Goal: Task Accomplishment & Management: Manage account settings

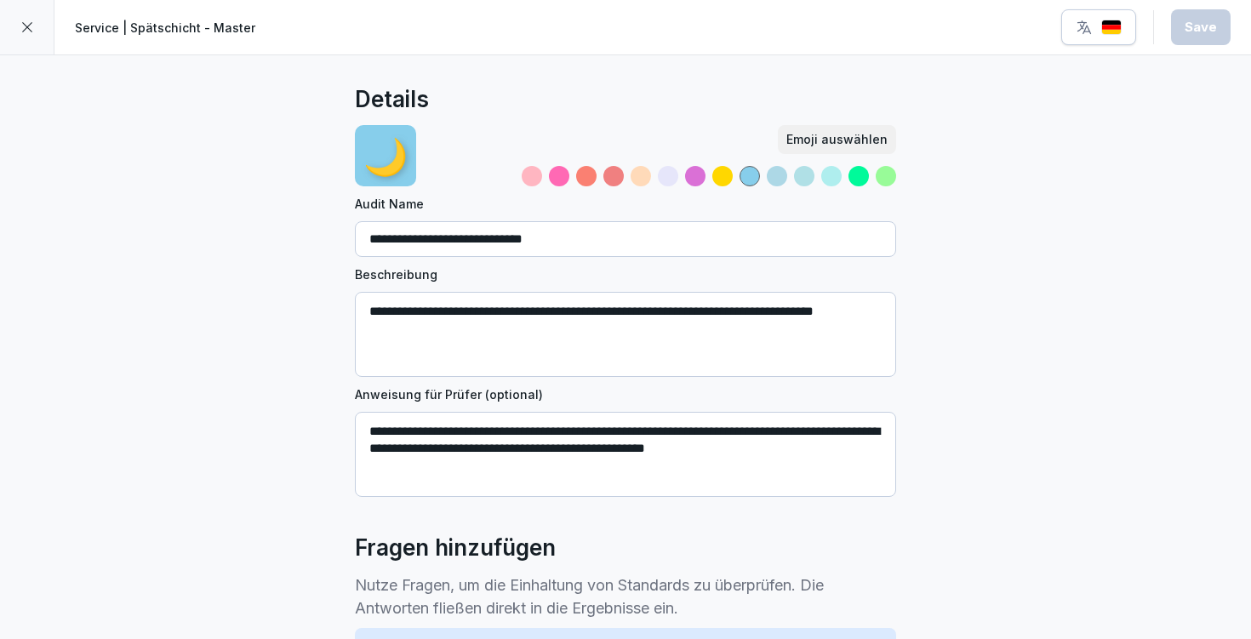
scroll to position [465, 0]
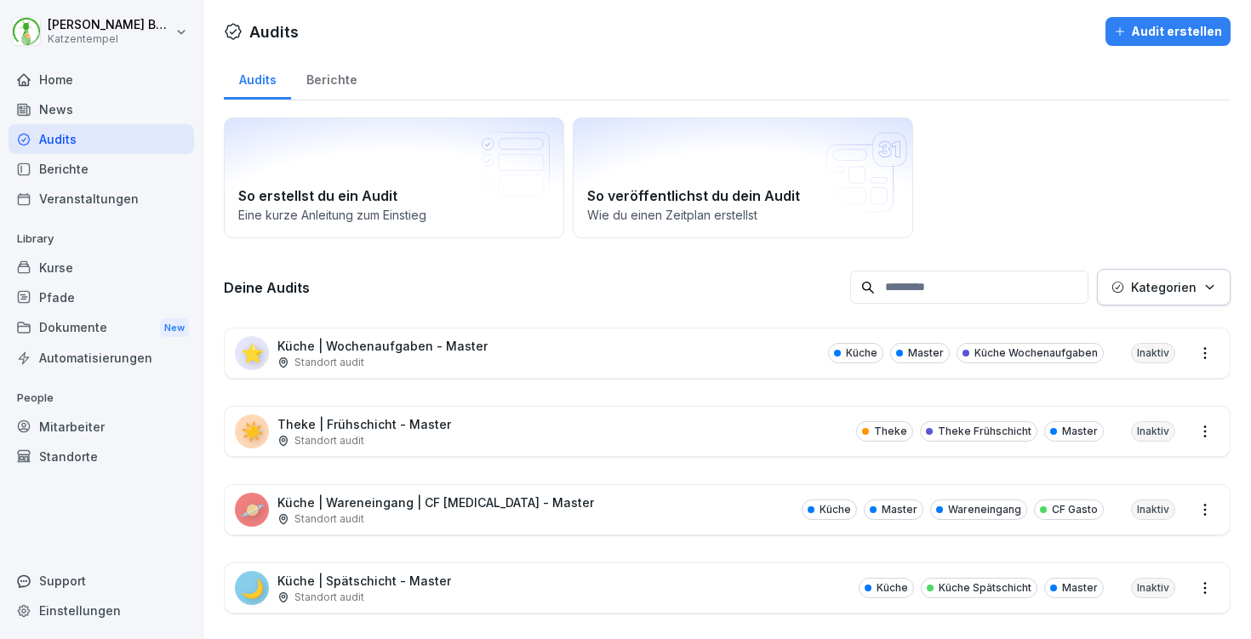
click at [98, 268] on div "Kurse" at bounding box center [101, 268] width 185 height 30
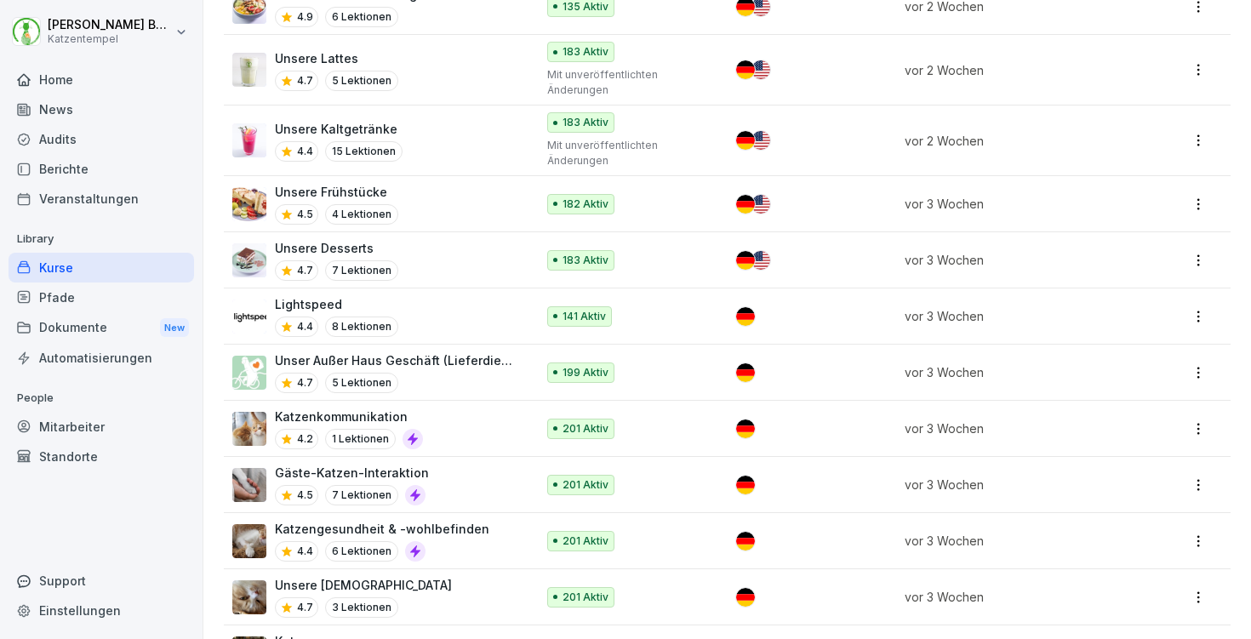
scroll to position [958, 0]
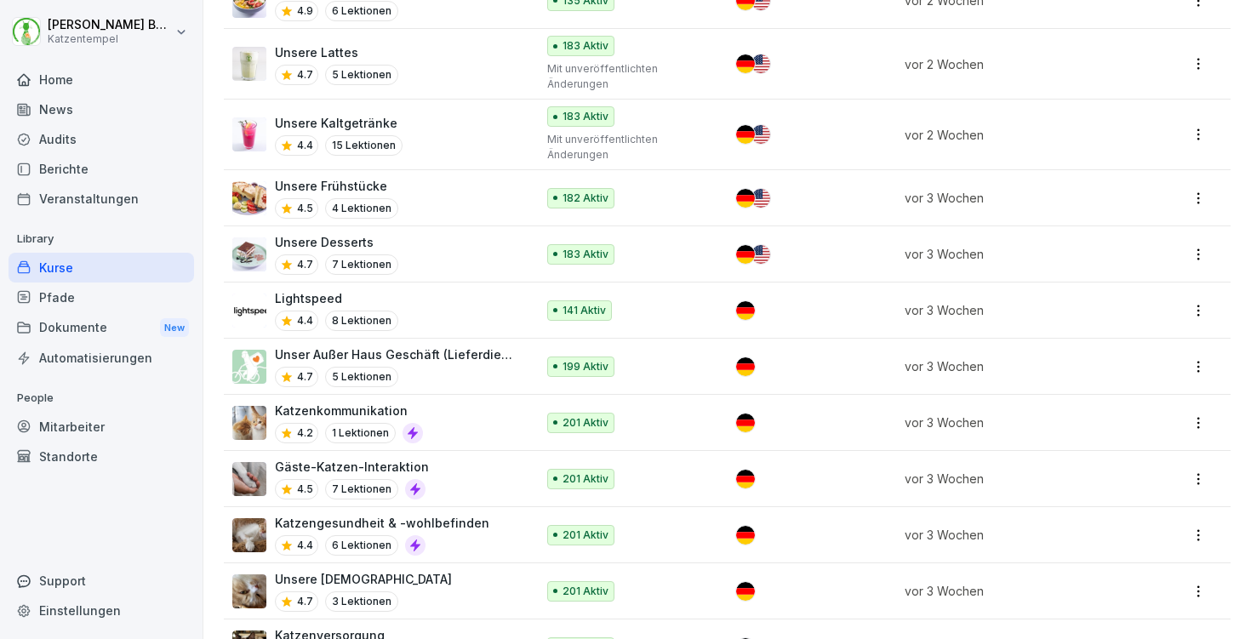
click at [430, 414] on div "Katzenkommunikation 4.2 1 Lektionen" at bounding box center [375, 423] width 286 height 42
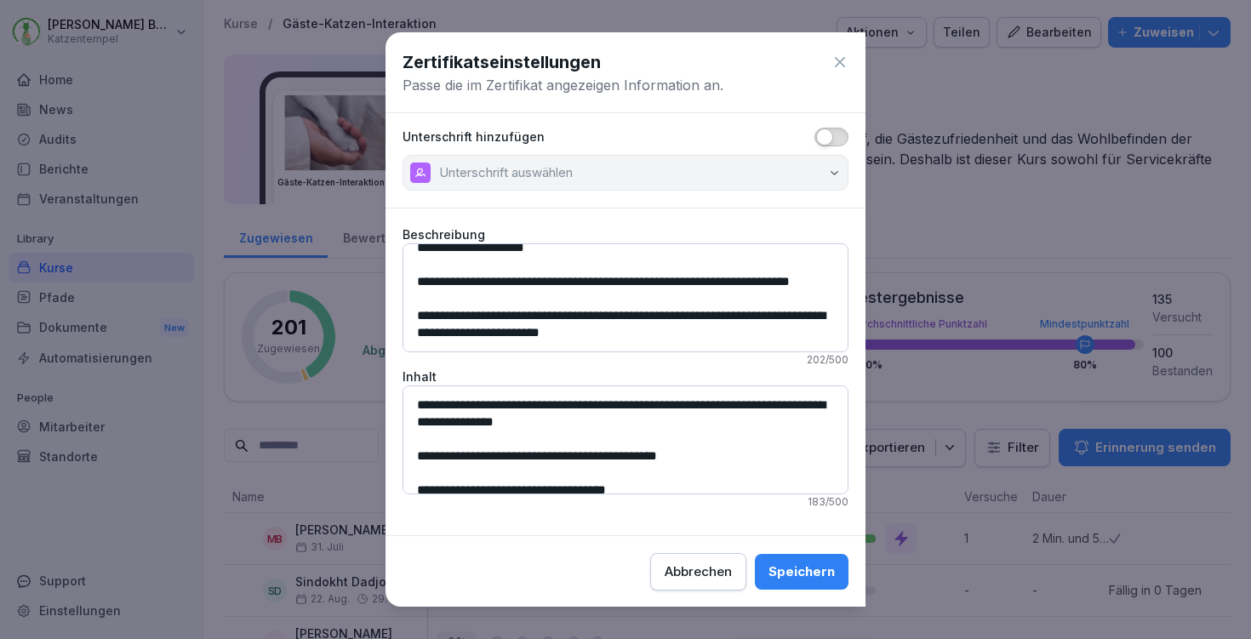
click at [851, 56] on div "Zertifikatseinstellungen Passe die im Zertifikat angezeigen Information an." at bounding box center [625, 72] width 480 height 81
click at [836, 62] on icon at bounding box center [839, 62] width 17 height 17
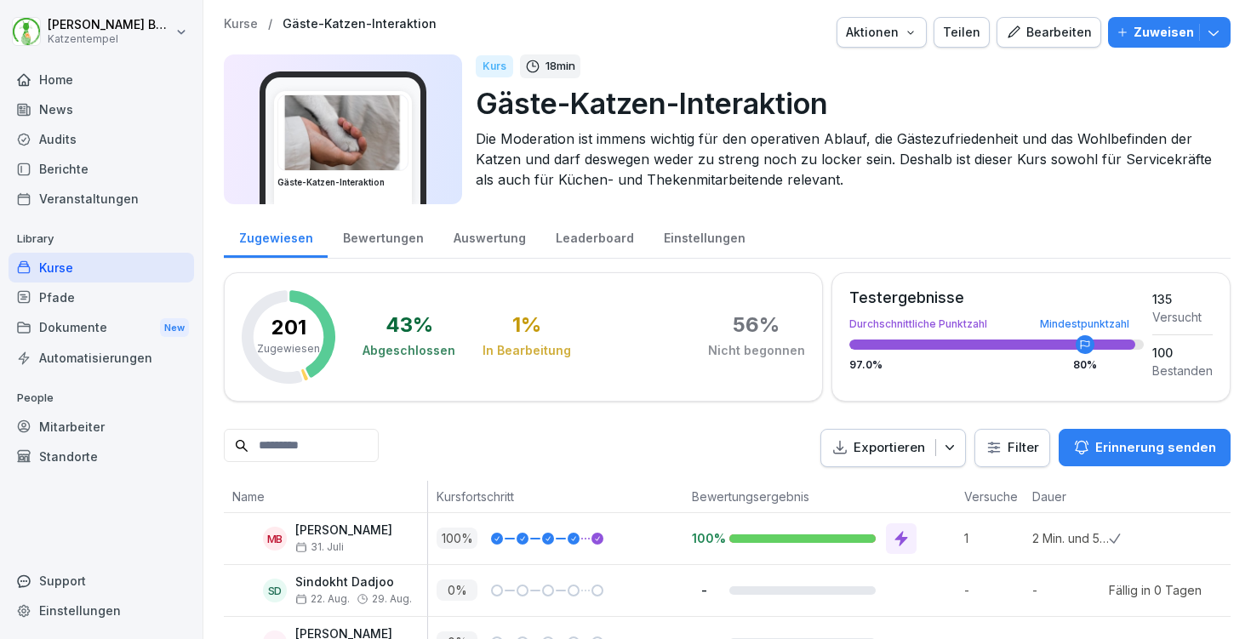
click at [230, 19] on p "Kurse" at bounding box center [241, 24] width 34 height 14
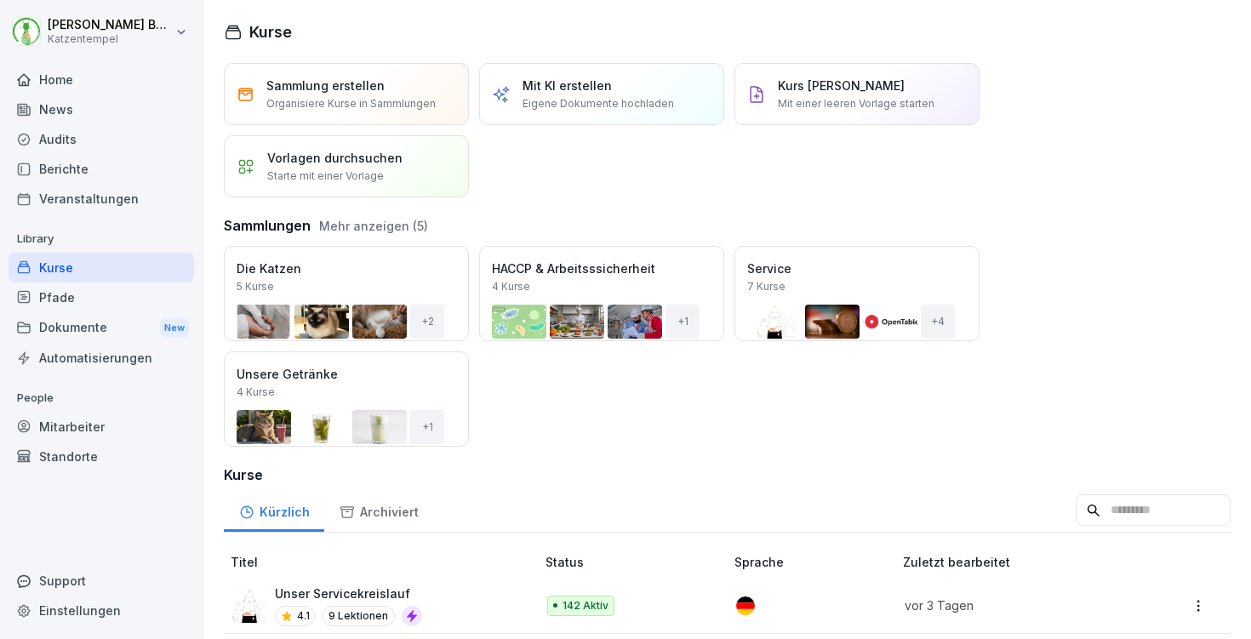
click at [0, 0] on div "Öffnen" at bounding box center [0, 0] width 0 height 0
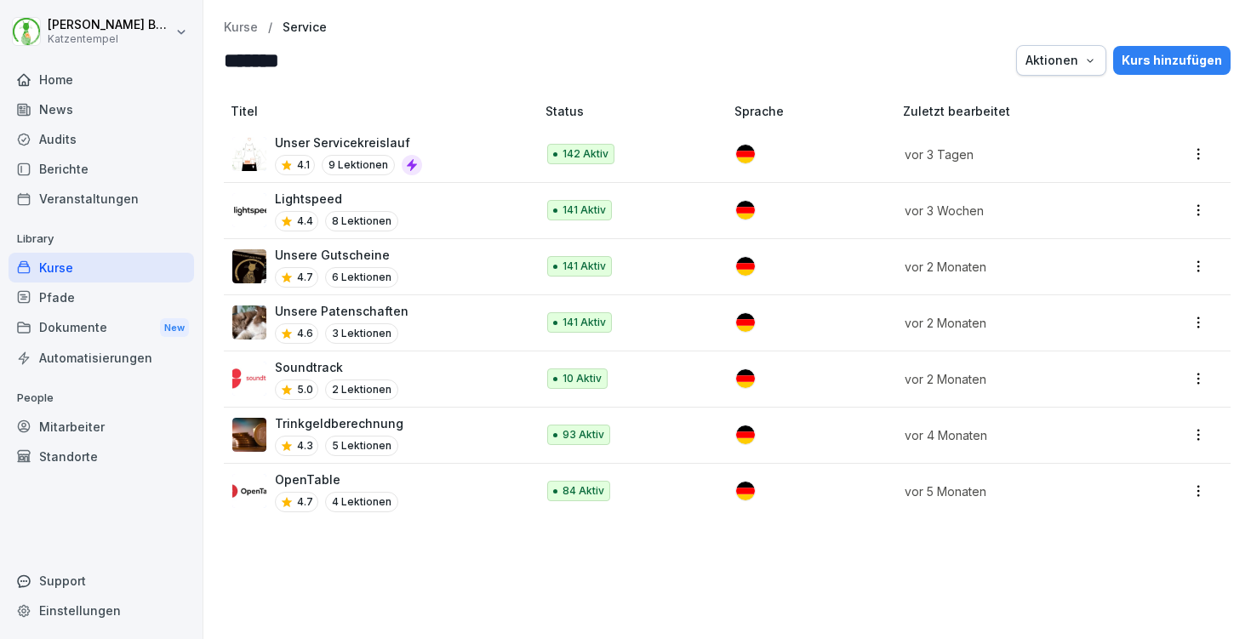
click at [459, 140] on div "Unser Servicekreislauf 4.1 9 Lektionen" at bounding box center [375, 155] width 286 height 42
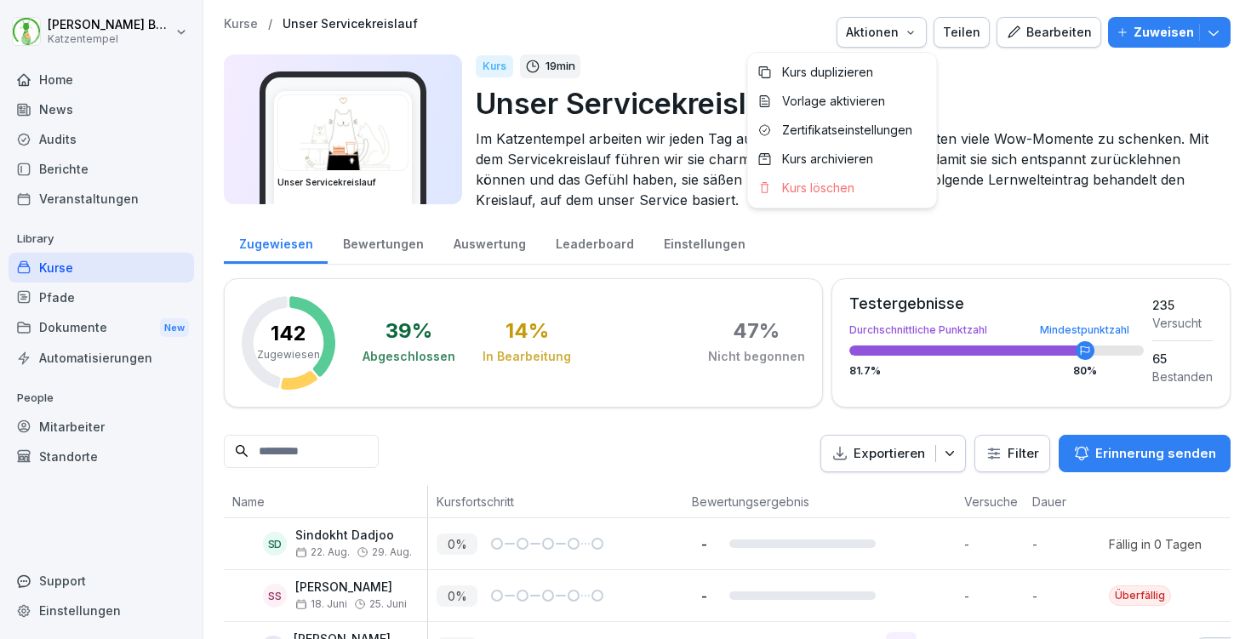
click at [917, 34] on icon "button" at bounding box center [911, 33] width 14 height 14
click at [855, 124] on p "Zertifikatseinstellungen" at bounding box center [847, 130] width 130 height 15
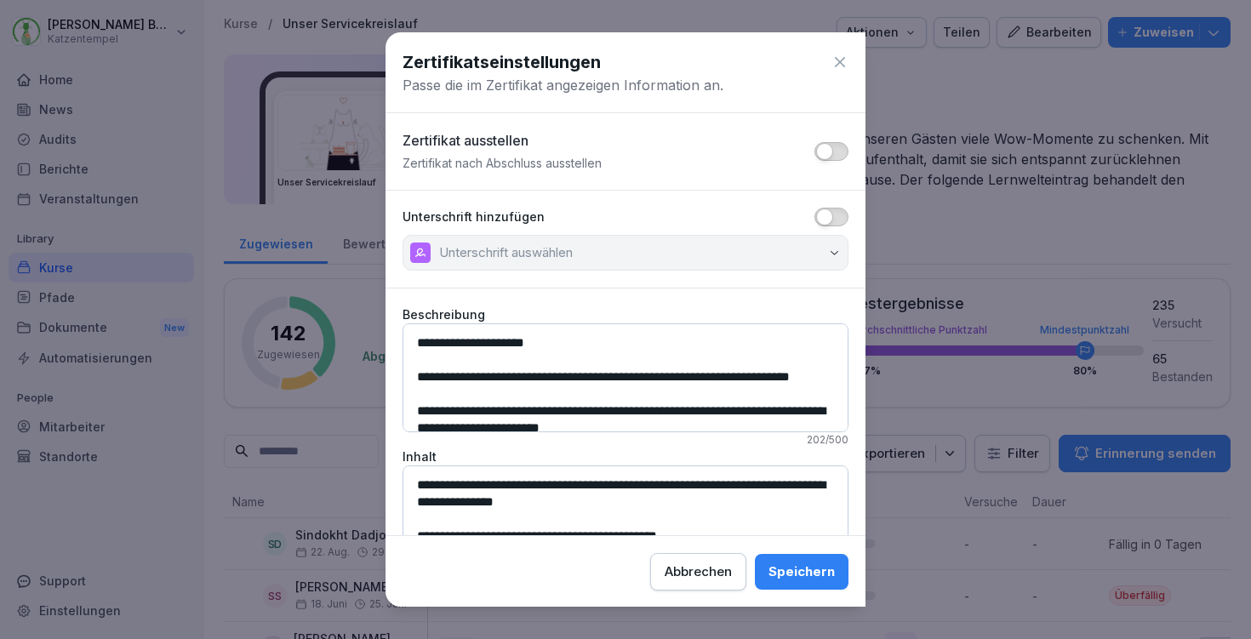
click at [830, 215] on span "button" at bounding box center [824, 216] width 17 height 17
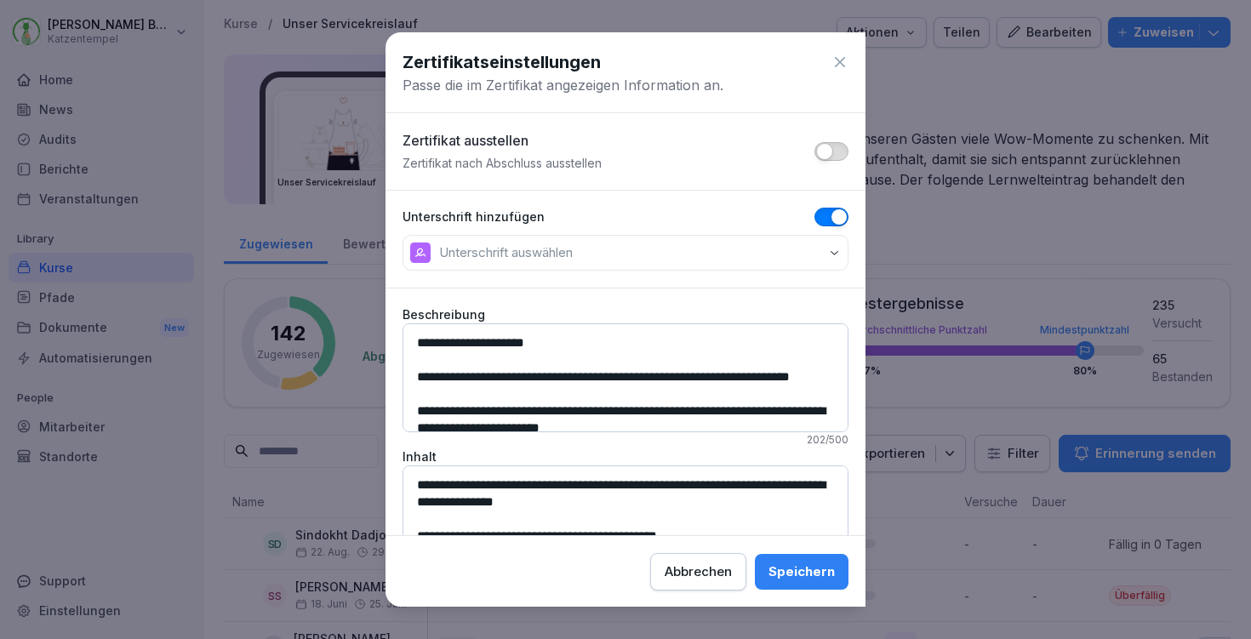
click at [790, 266] on button "Unterschrift auswählen" at bounding box center [625, 253] width 446 height 36
click at [825, 223] on button "button" at bounding box center [831, 217] width 34 height 19
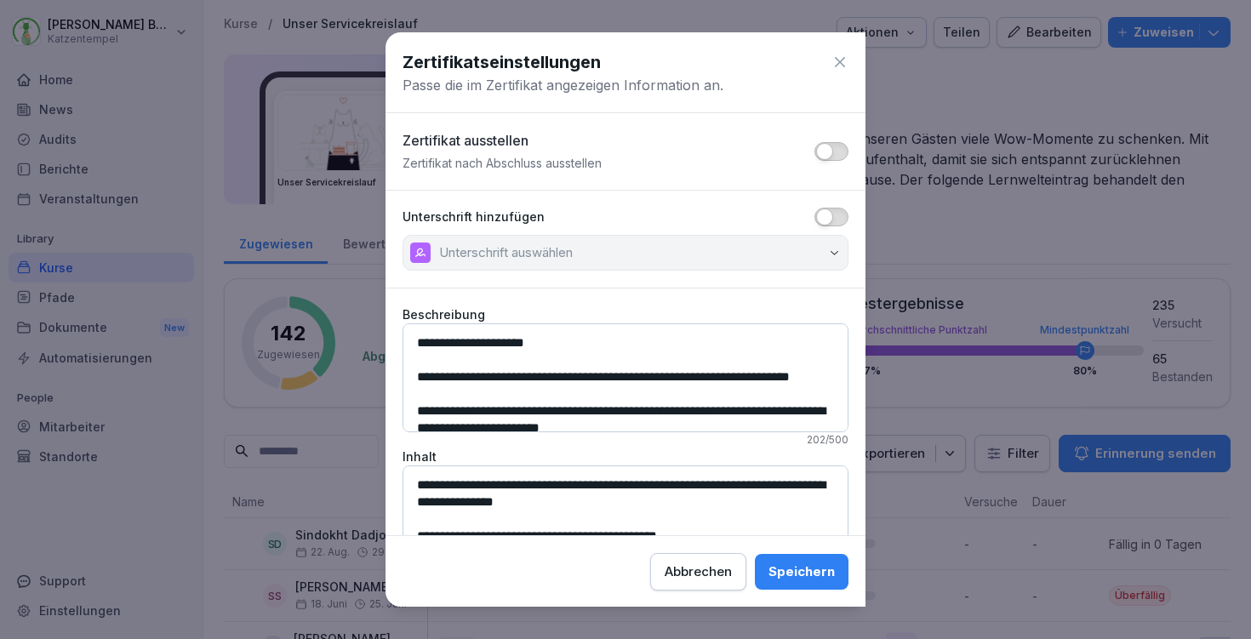
click at [813, 565] on div "Speichern" at bounding box center [801, 571] width 66 height 19
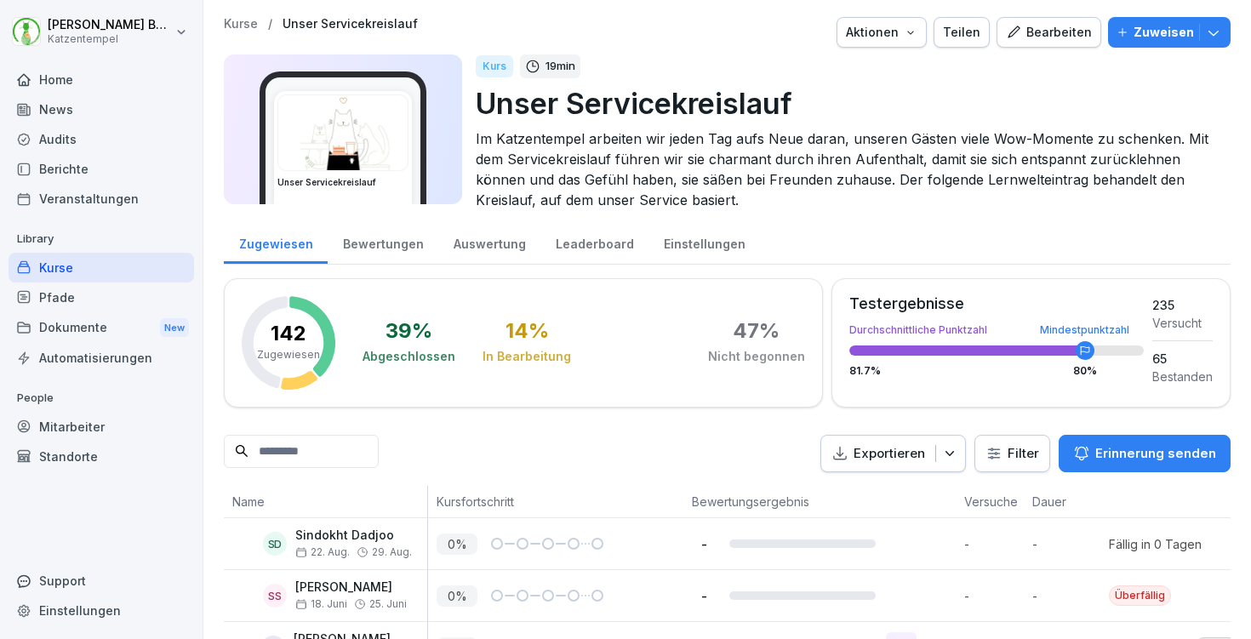
click at [1058, 24] on div "Bearbeiten" at bounding box center [1049, 32] width 86 height 19
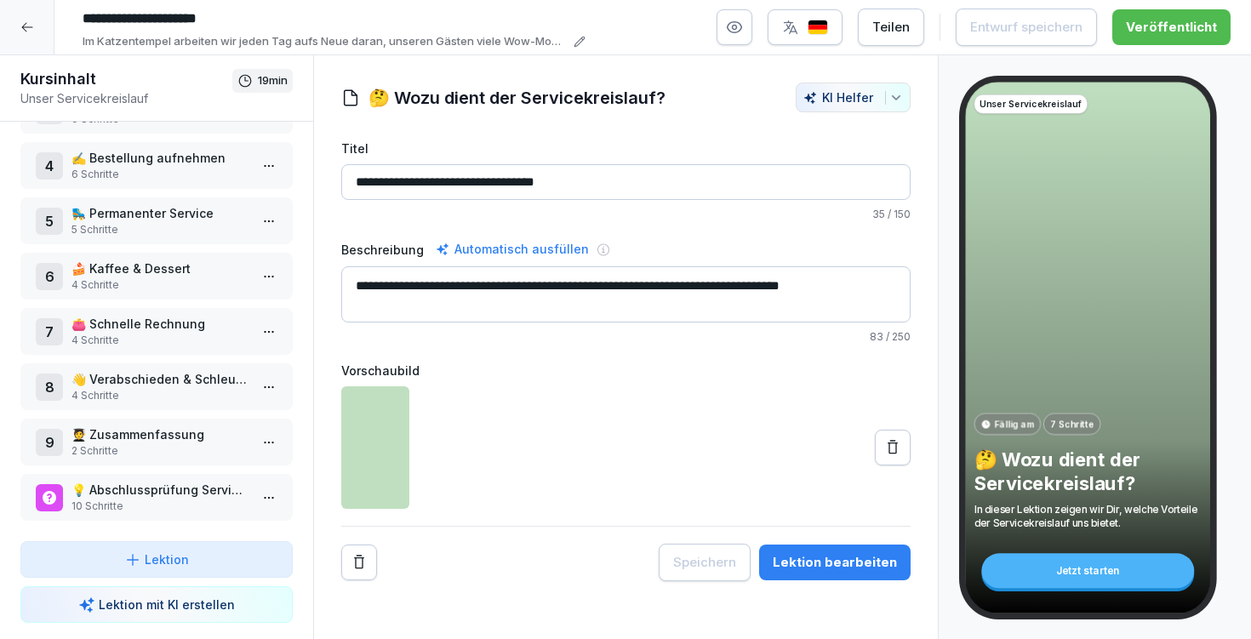
scroll to position [166, 0]
click at [145, 436] on p "🧑‍🎓 Zusammenfassung" at bounding box center [159, 434] width 177 height 18
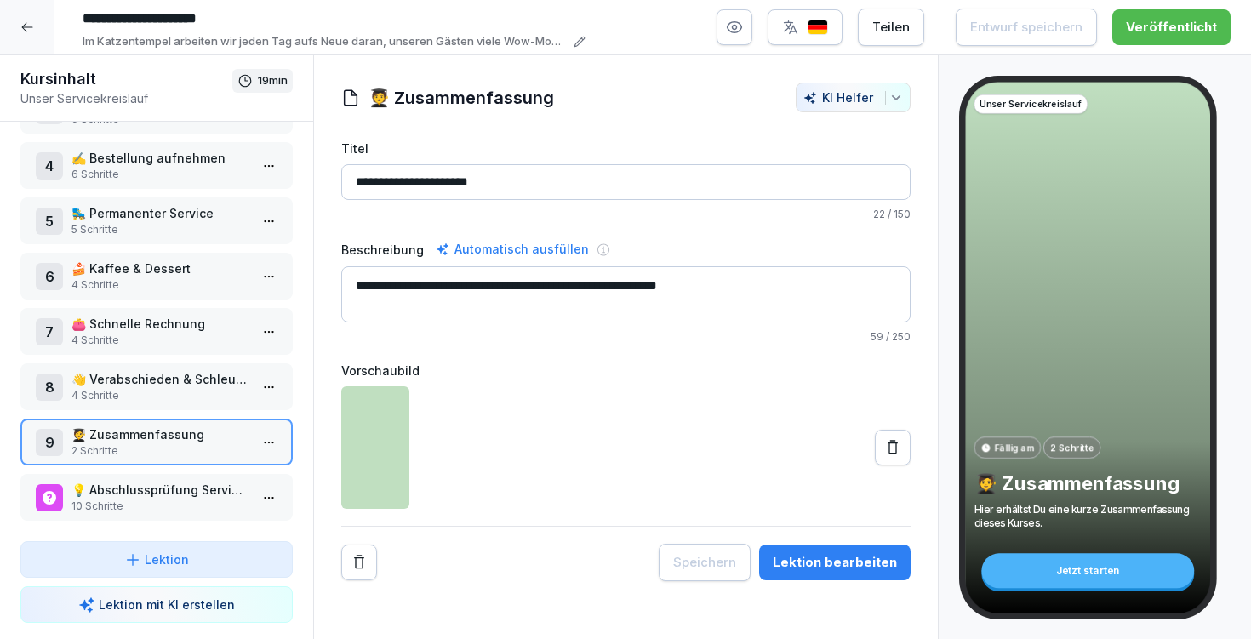
click at [853, 558] on div "Lektion bearbeiten" at bounding box center [835, 562] width 124 height 19
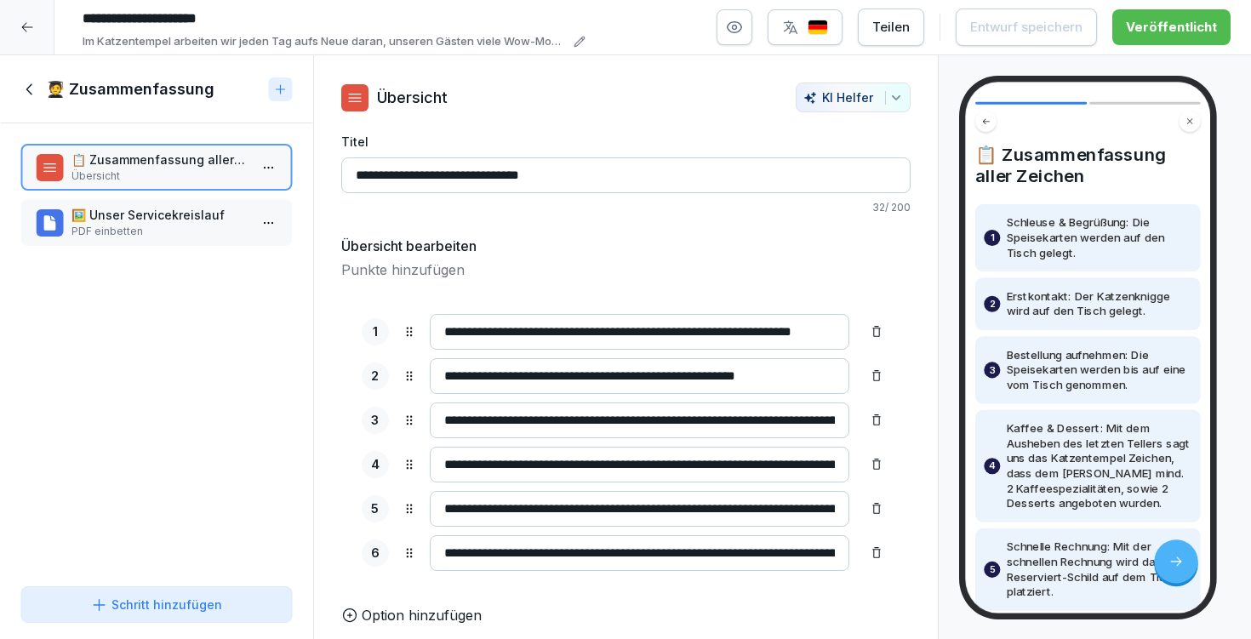
click at [184, 605] on div "Schritt hinzufügen" at bounding box center [156, 605] width 131 height 18
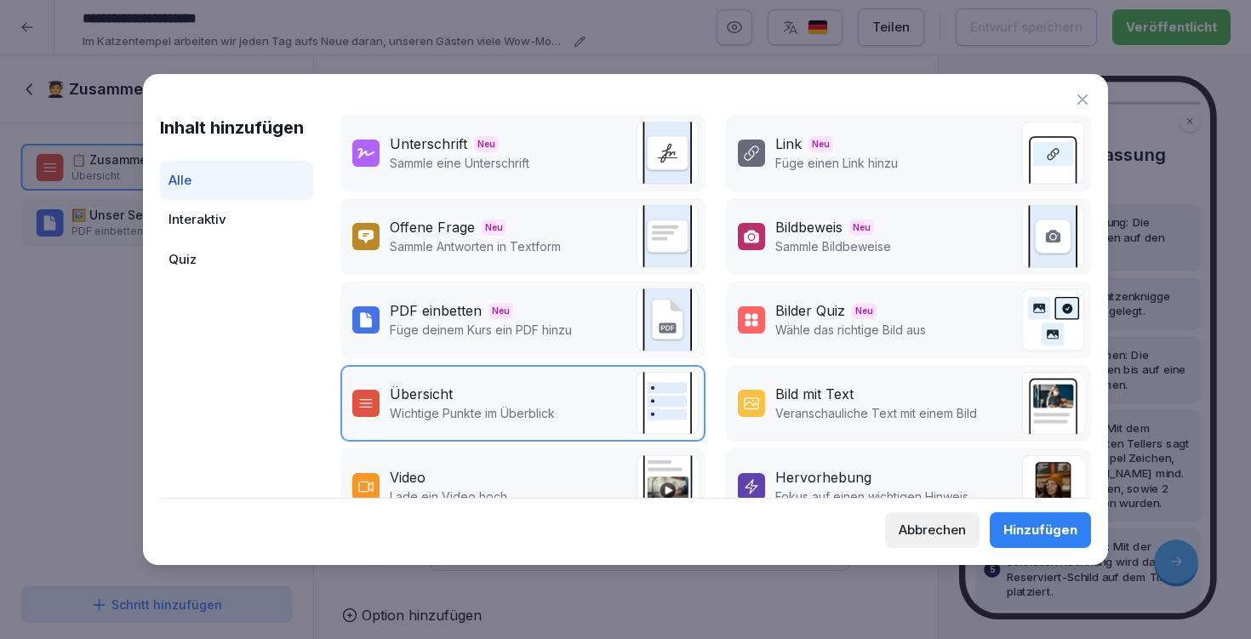
click at [832, 140] on div "Link Neu" at bounding box center [836, 144] width 123 height 20
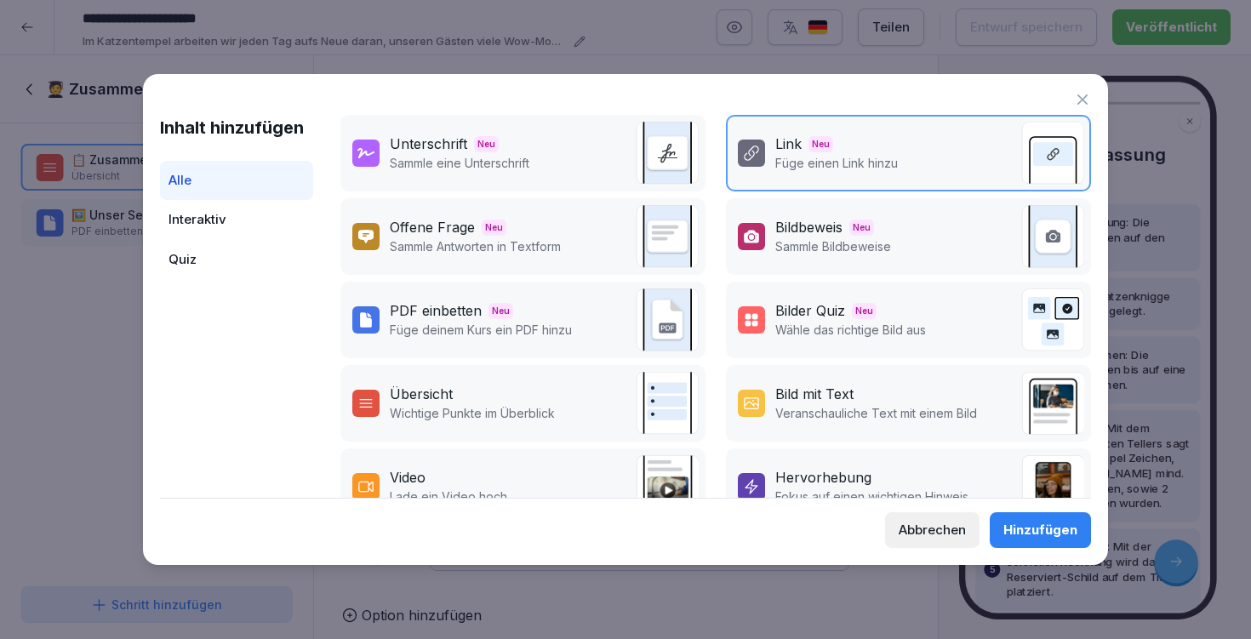
click at [1014, 522] on div "Hinzufügen" at bounding box center [1040, 530] width 74 height 19
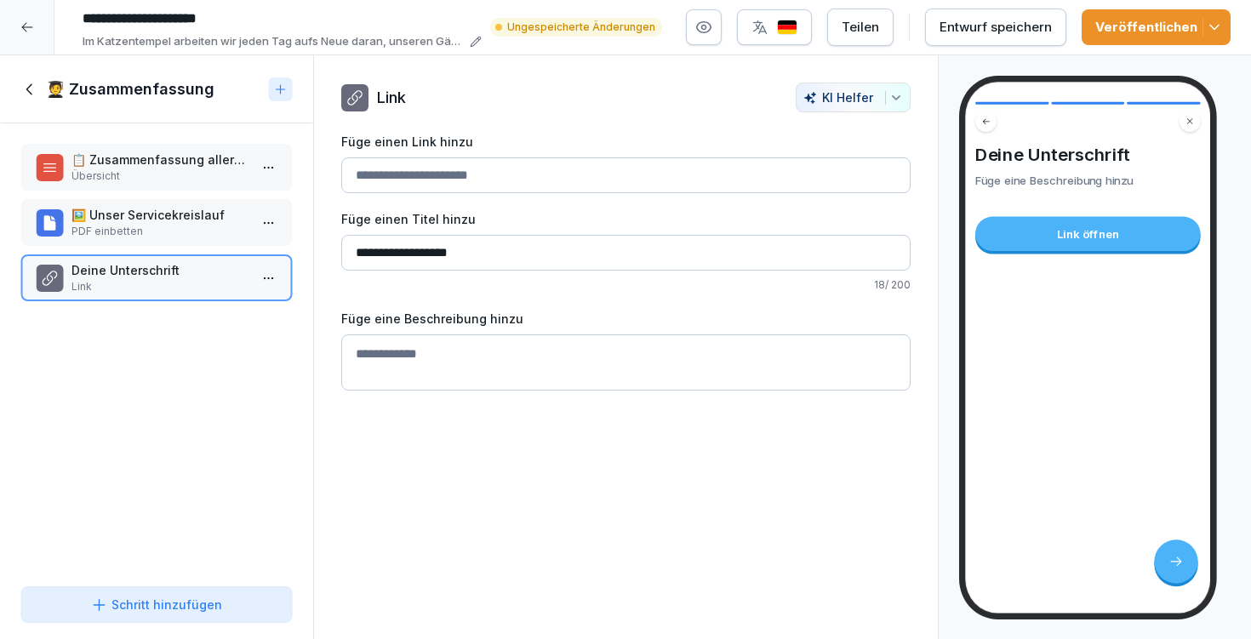
type input "**********"
click at [407, 355] on textarea "Füge eine Beschreibung hinzu" at bounding box center [625, 362] width 569 height 56
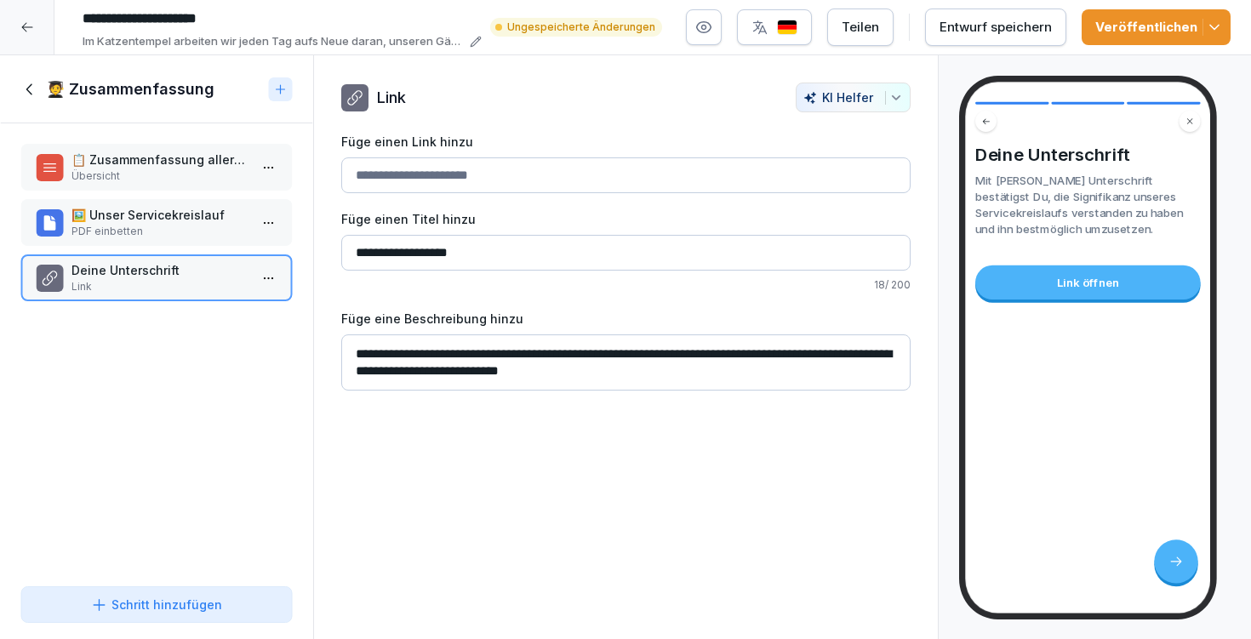
type textarea "**********"
click at [194, 607] on div "Schritt hinzufügen" at bounding box center [156, 605] width 131 height 18
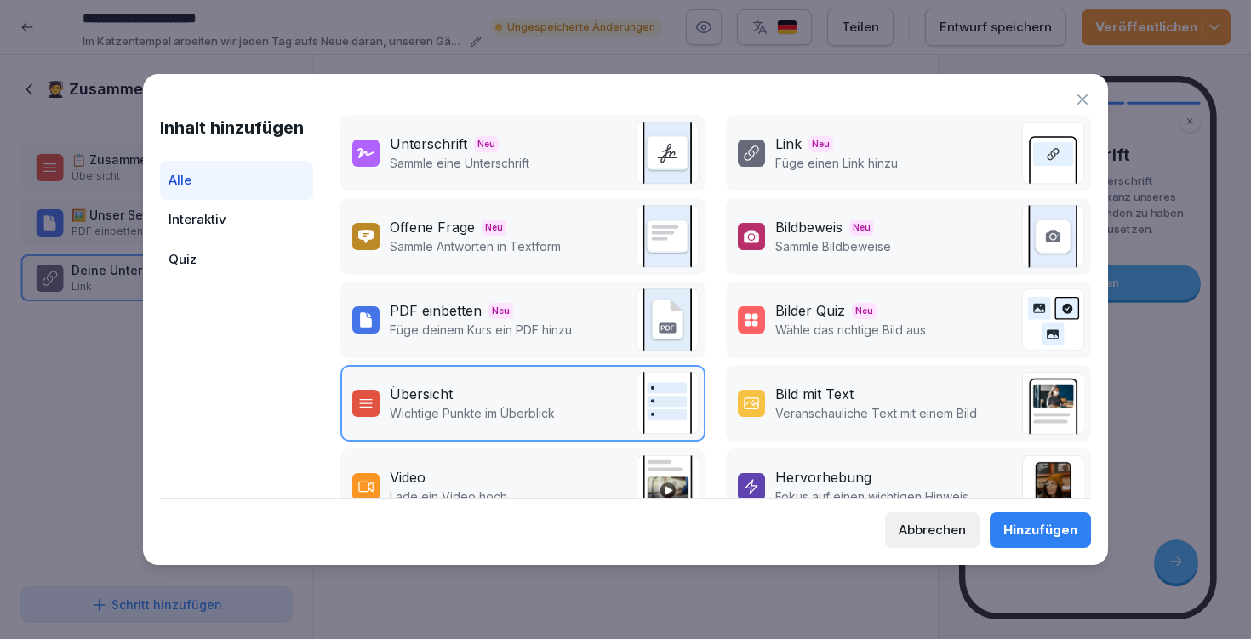
click at [563, 148] on div "Unterschrift Neu Sammle eine Unterschrift" at bounding box center [522, 153] width 365 height 77
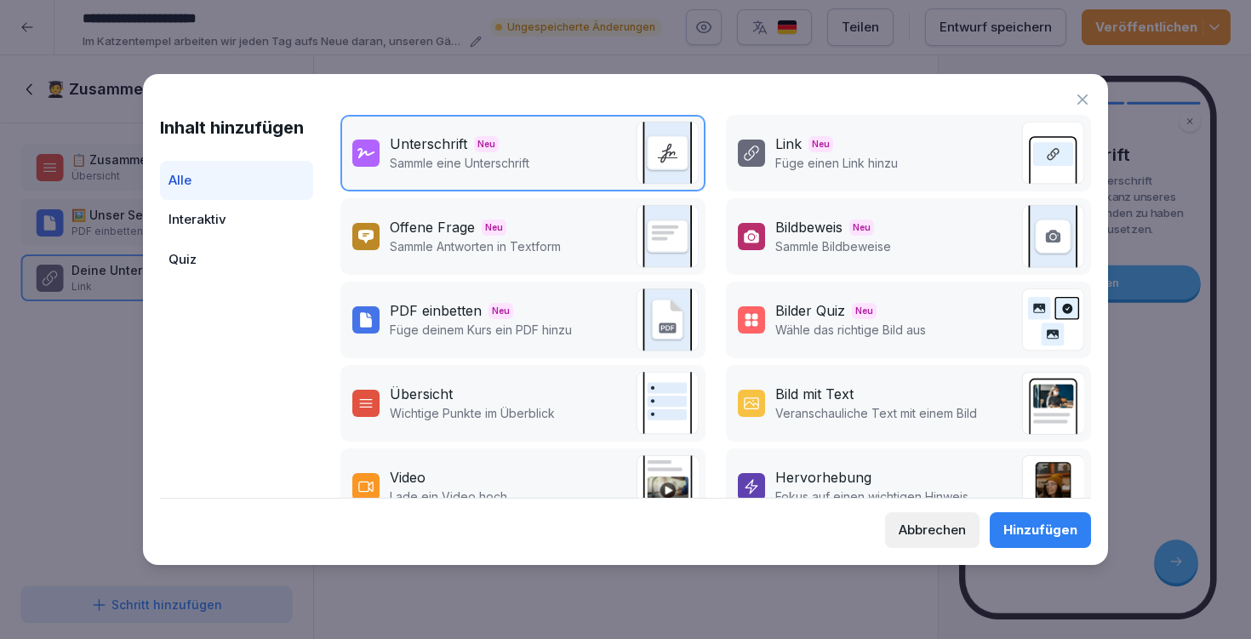
click at [1059, 545] on button "Hinzufügen" at bounding box center [1040, 530] width 101 height 36
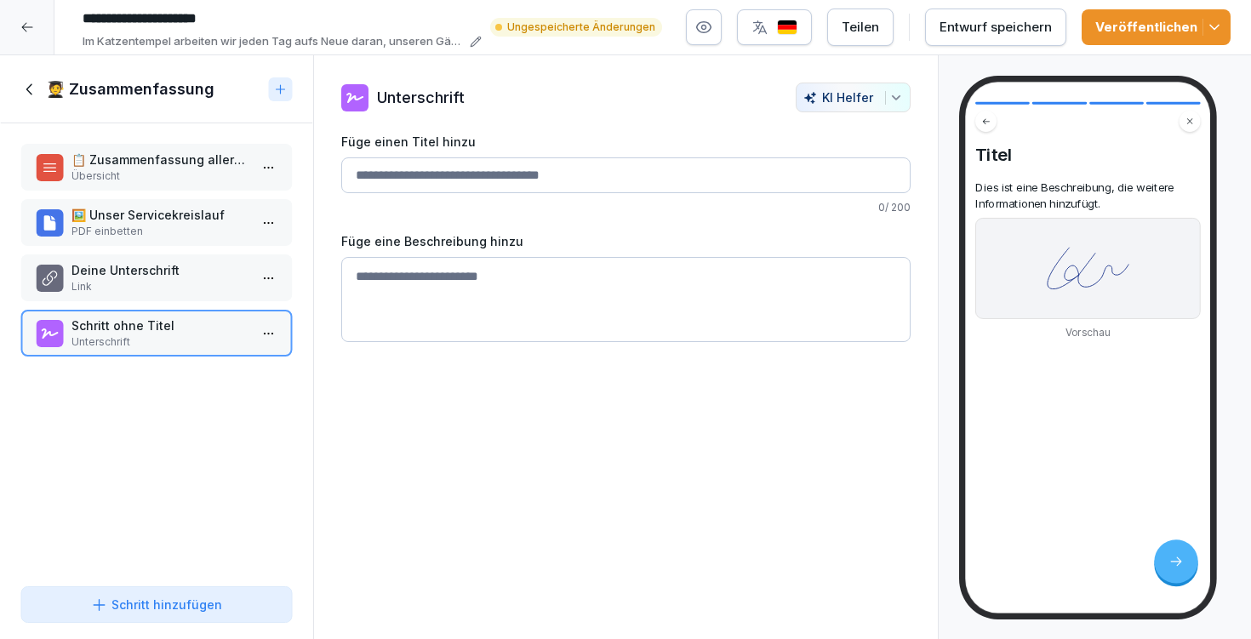
click at [199, 268] on p "Deine Unterschrift" at bounding box center [159, 270] width 177 height 18
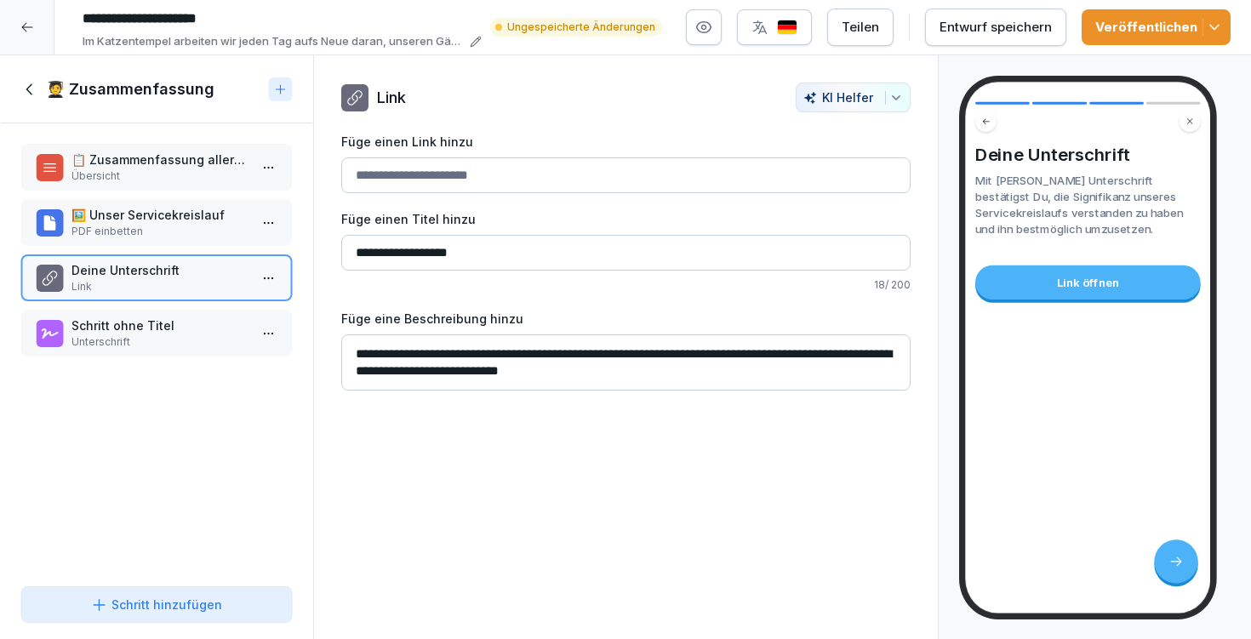
drag, startPoint x: 506, startPoint y: 254, endPoint x: 298, endPoint y: 251, distance: 208.5
drag, startPoint x: 477, startPoint y: 247, endPoint x: 354, endPoint y: 243, distance: 122.6
click at [354, 243] on input "**********" at bounding box center [625, 253] width 569 height 36
click at [167, 336] on p "Unterschrift" at bounding box center [159, 341] width 177 height 15
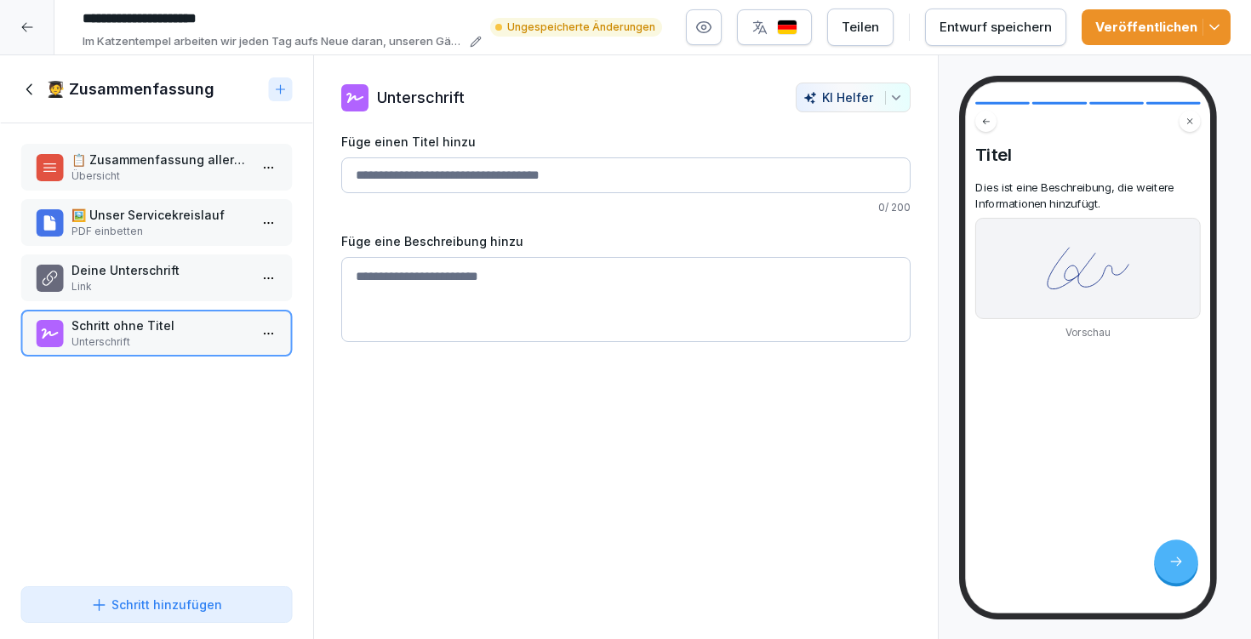
click at [428, 188] on input "Füge einen Titel hinzu" at bounding box center [625, 175] width 569 height 36
paste input "**********"
type input "**********"
click at [201, 272] on p "Deine Unterschrift" at bounding box center [159, 270] width 177 height 18
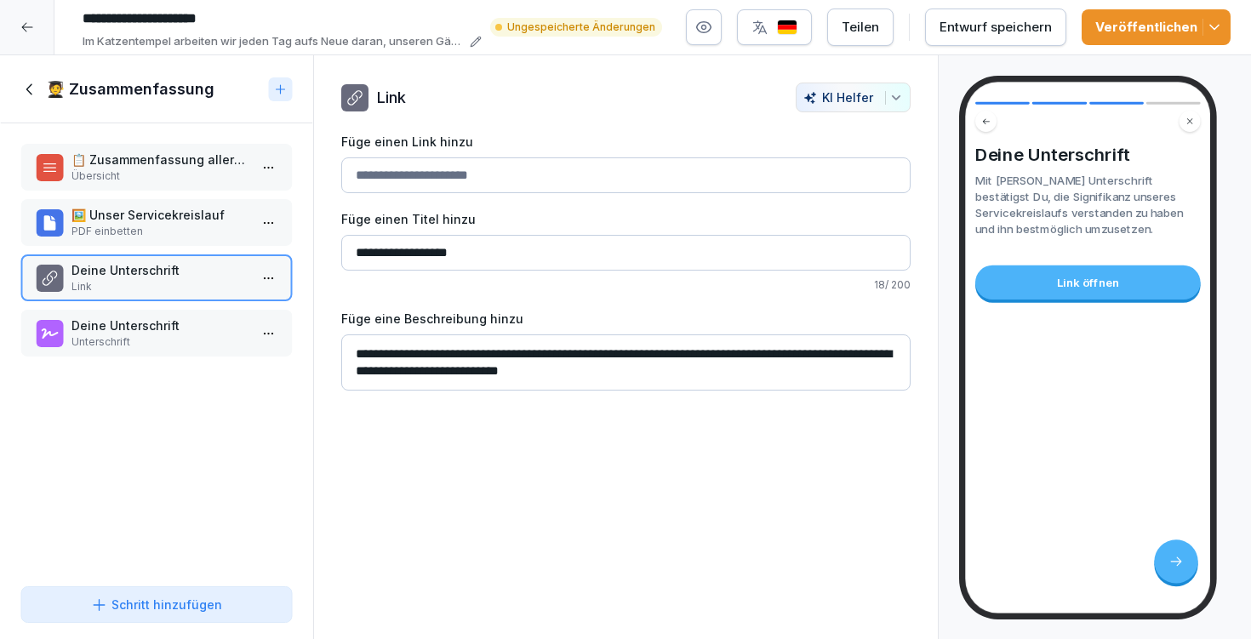
drag, startPoint x: 353, startPoint y: 344, endPoint x: 740, endPoint y: 395, distance: 390.5
click at [740, 395] on div "**********" at bounding box center [625, 347] width 625 height 585
click at [185, 323] on p "Deine Unterschrift" at bounding box center [159, 326] width 177 height 18
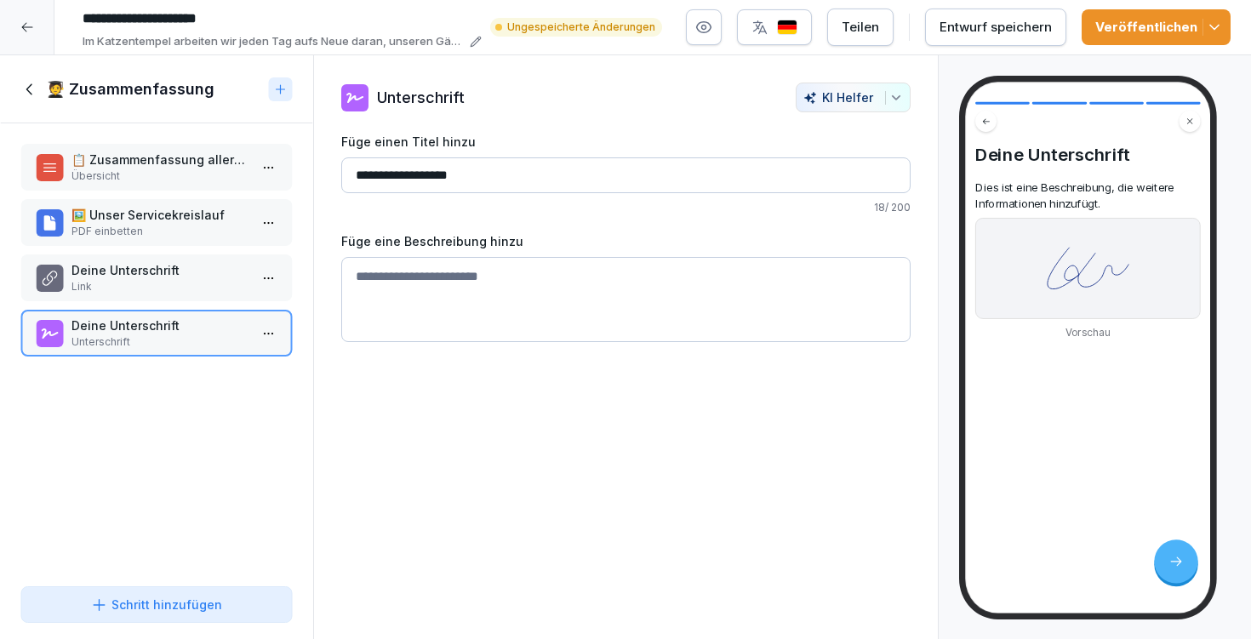
click at [513, 288] on textarea at bounding box center [625, 299] width 569 height 85
paste textarea "**********"
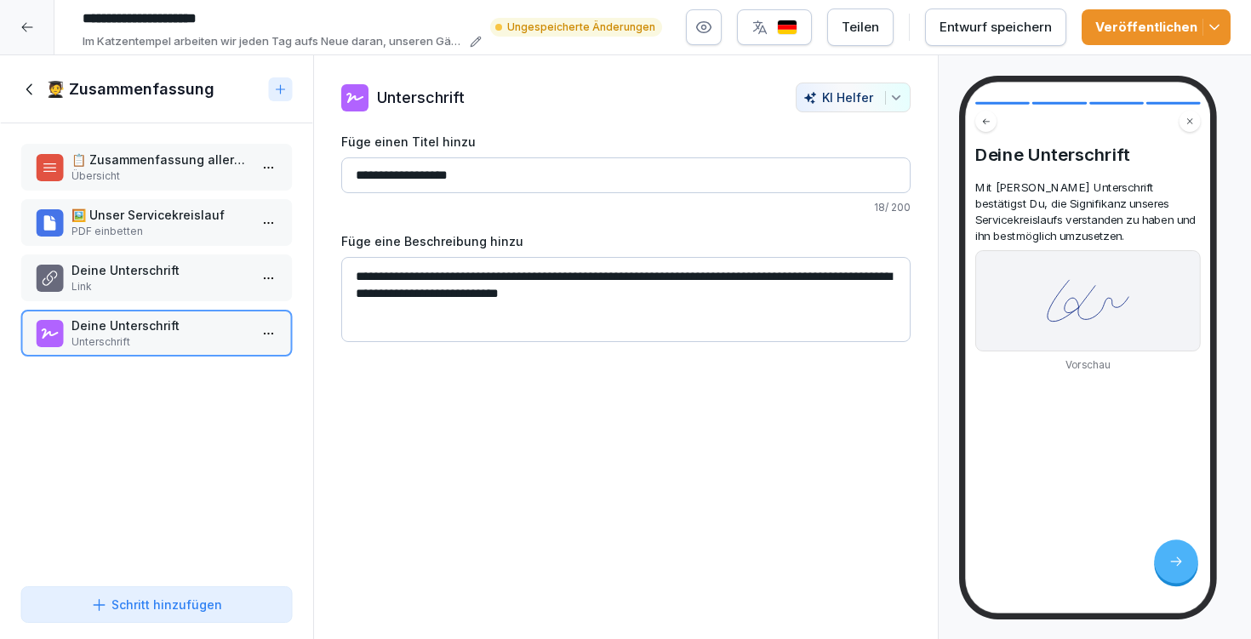
type textarea "**********"
click at [262, 275] on html "**********" at bounding box center [625, 319] width 1251 height 639
click at [218, 375] on div "Löschen" at bounding box center [206, 374] width 145 height 31
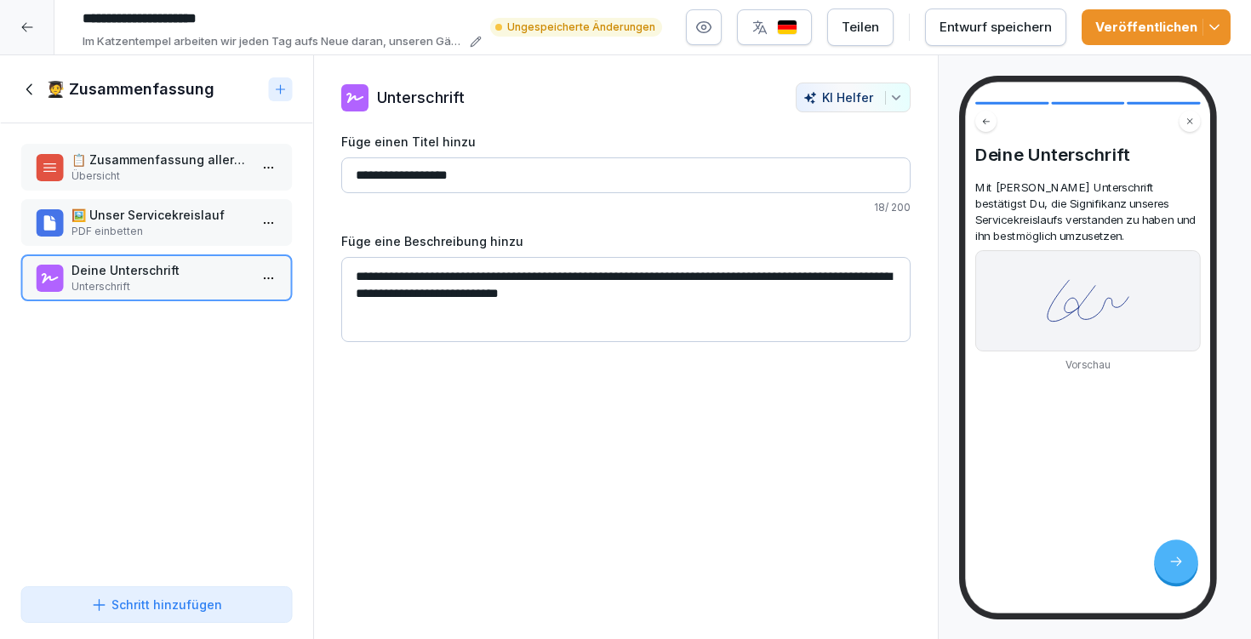
click at [1006, 31] on div "Entwurf speichern" at bounding box center [995, 27] width 112 height 19
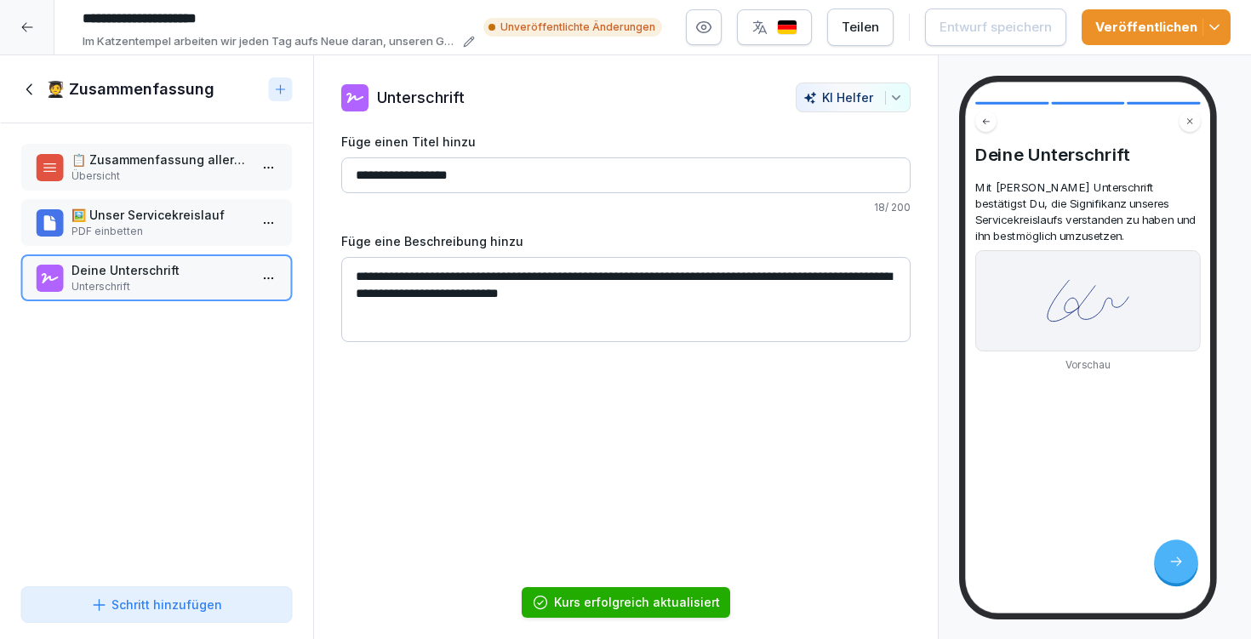
click at [343, 167] on input "**********" at bounding box center [625, 175] width 569 height 36
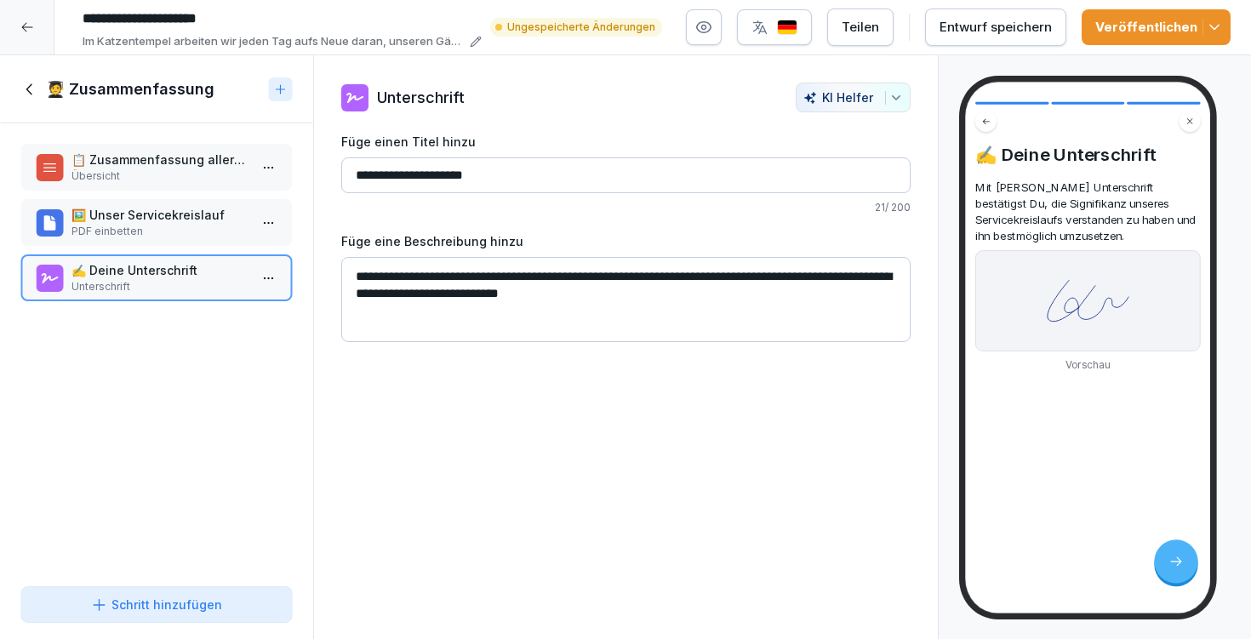
type input "**********"
click at [1024, 27] on div "Entwurf speichern" at bounding box center [995, 27] width 112 height 19
click at [690, 299] on textarea "**********" at bounding box center [625, 299] width 569 height 85
paste textarea "**********"
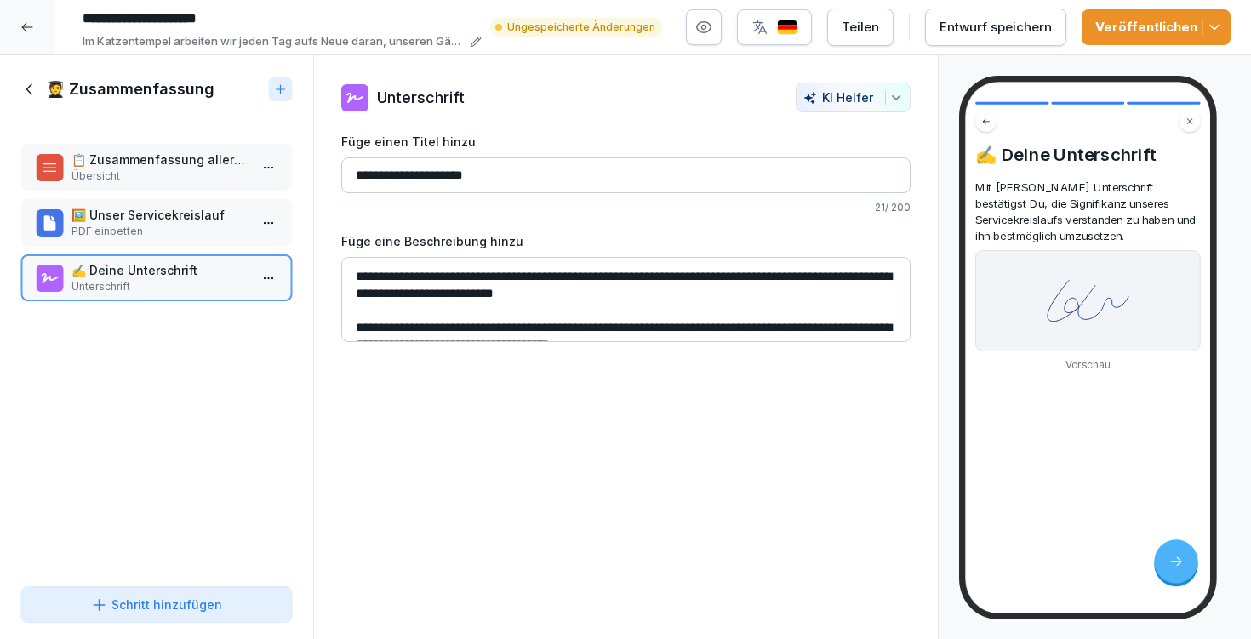
scroll to position [11, 0]
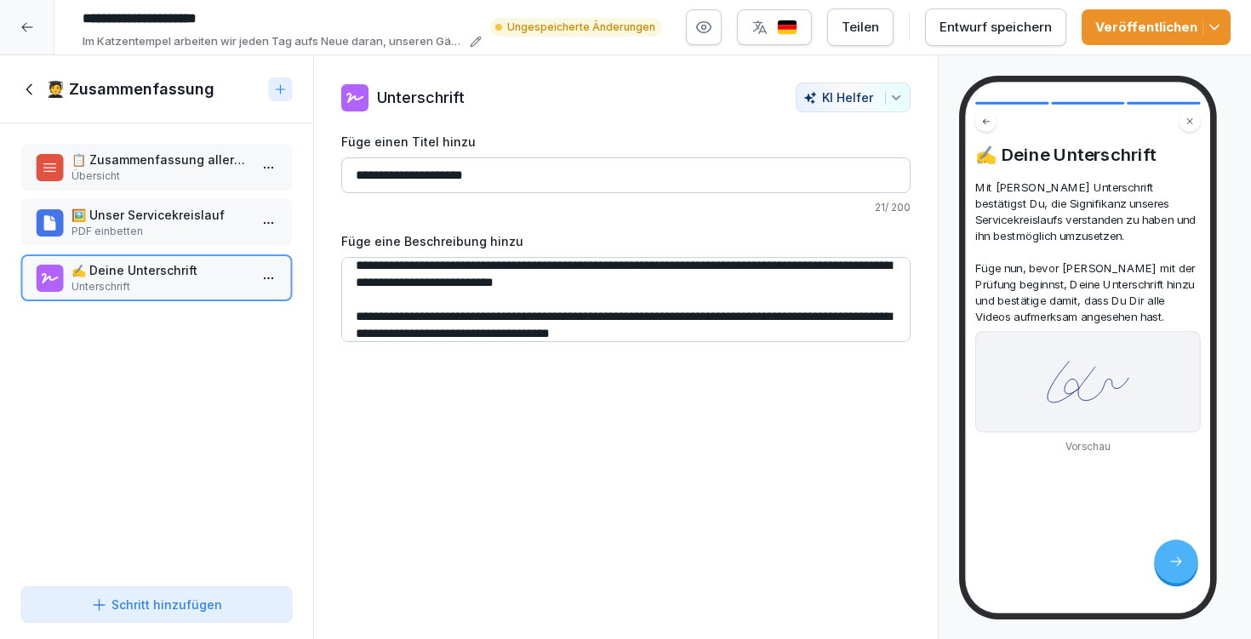
click at [1004, 14] on button "Entwurf speichern" at bounding box center [995, 27] width 141 height 37
click at [997, 29] on div "Entwurf speichern" at bounding box center [995, 27] width 112 height 19
click at [972, 36] on div "Entwurf speichern" at bounding box center [995, 27] width 112 height 19
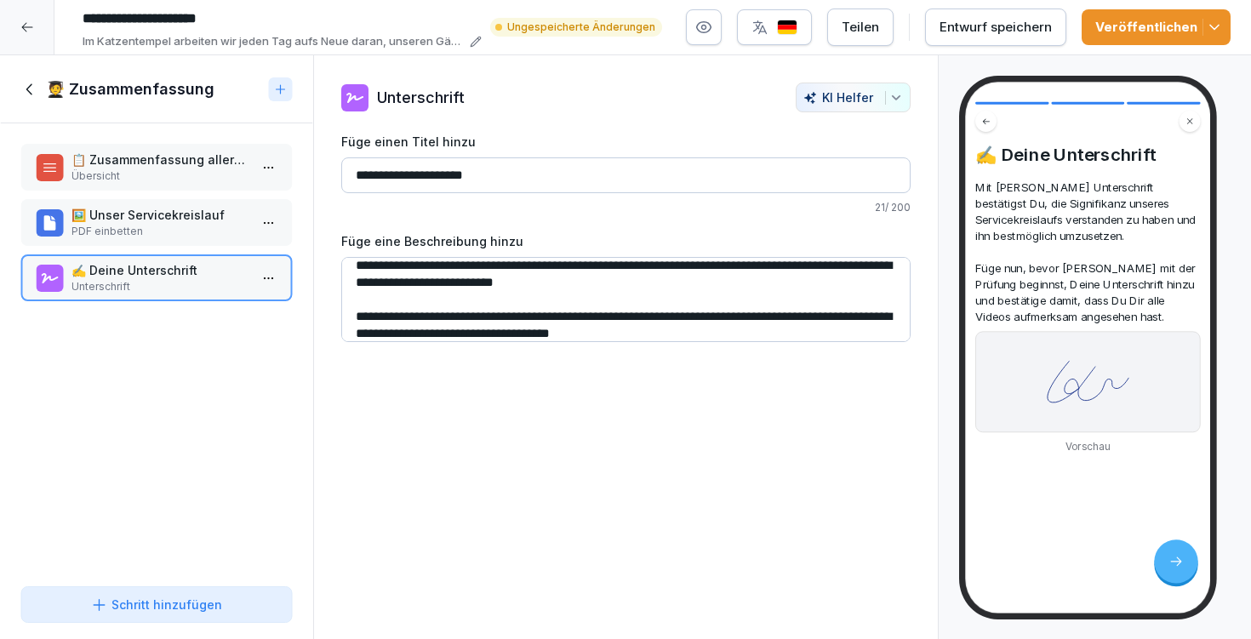
click at [972, 36] on div "Entwurf speichern" at bounding box center [995, 27] width 112 height 19
click at [771, 284] on textarea "**********" at bounding box center [625, 299] width 569 height 85
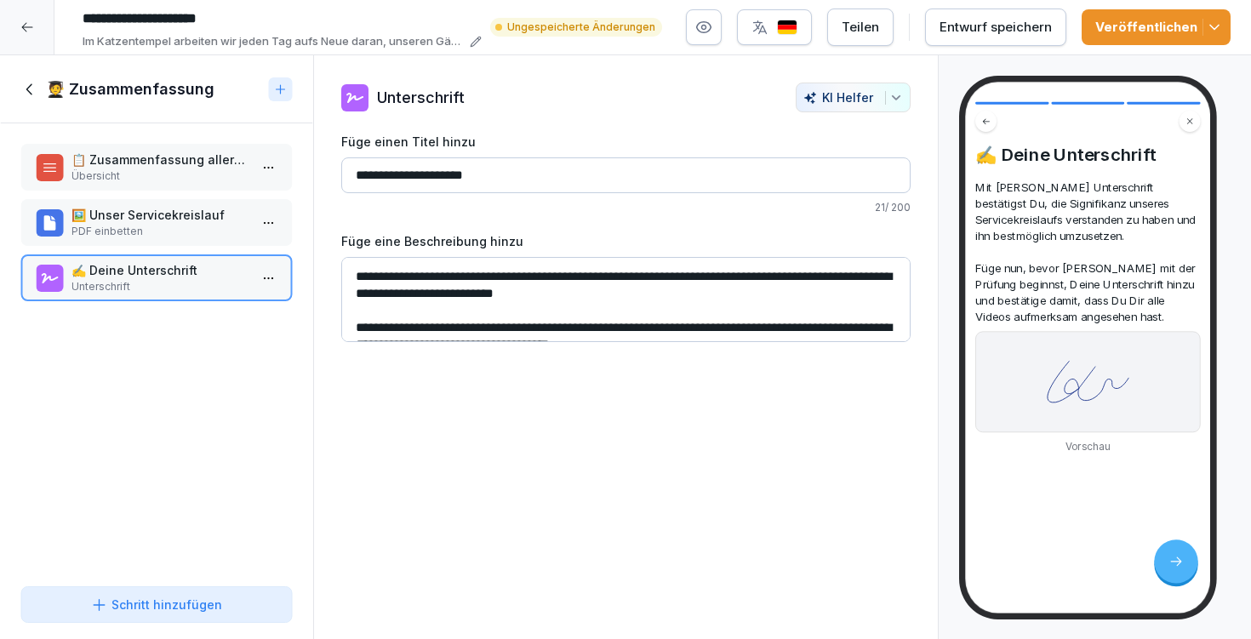
scroll to position [0, 0]
click at [976, 43] on button "Entwurf speichern" at bounding box center [995, 27] width 141 height 37
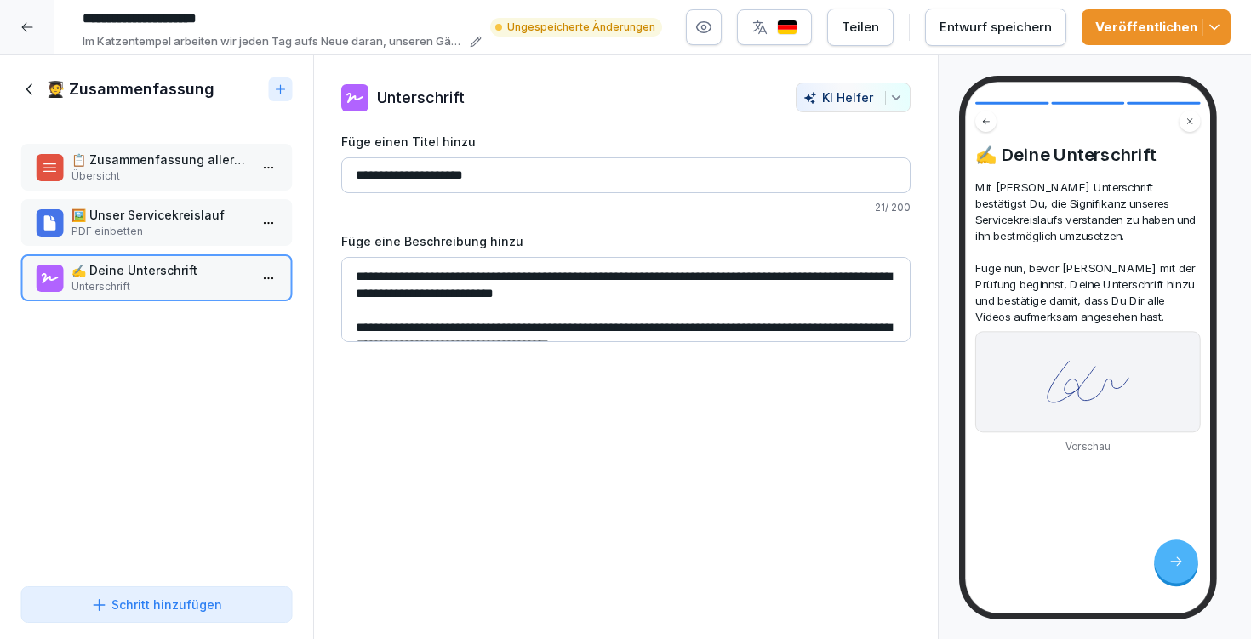
drag, startPoint x: 351, startPoint y: 322, endPoint x: 340, endPoint y: 236, distance: 87.5
click at [340, 236] on div "**********" at bounding box center [626, 213] width 624 height 260
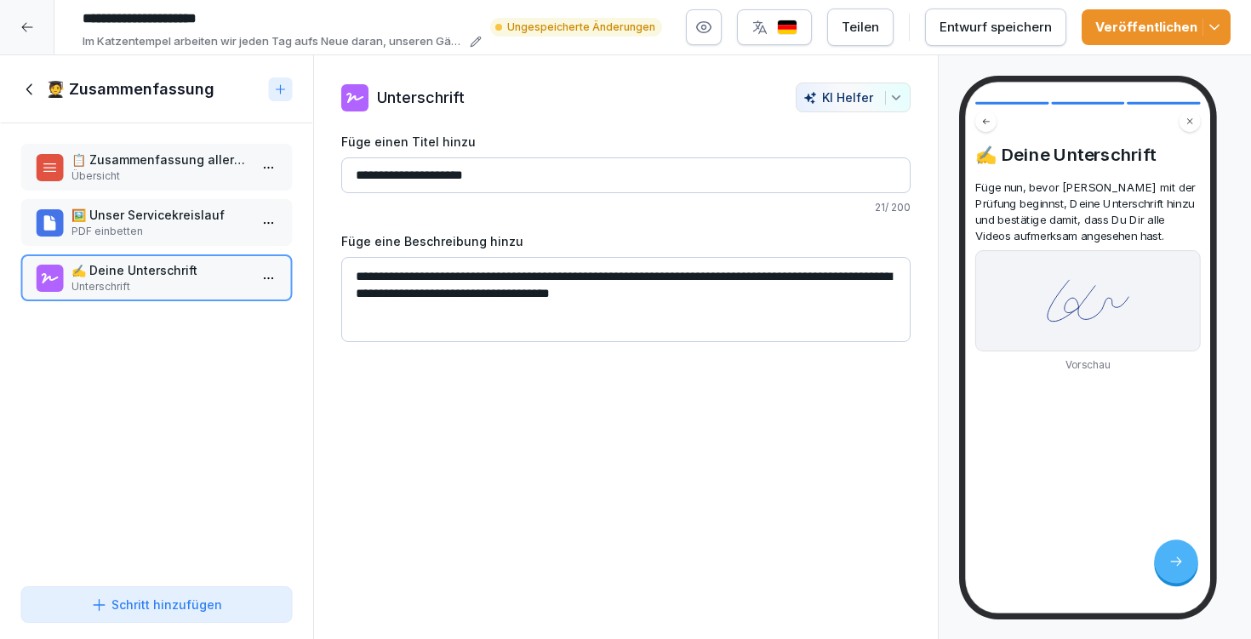
click at [971, 37] on button "Entwurf speichern" at bounding box center [995, 27] width 141 height 37
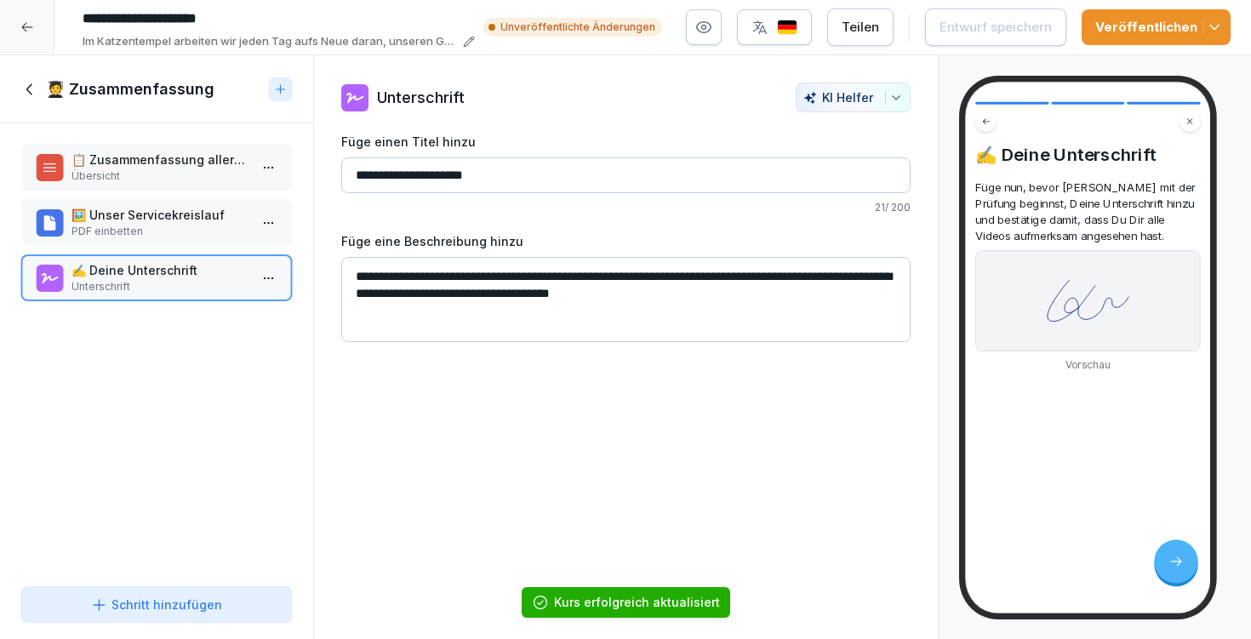
click at [804, 315] on textarea "**********" at bounding box center [625, 299] width 569 height 85
type textarea "**********"
click at [996, 26] on div "Entwurf speichern" at bounding box center [995, 27] width 112 height 19
click at [34, 29] on div at bounding box center [27, 27] width 54 height 54
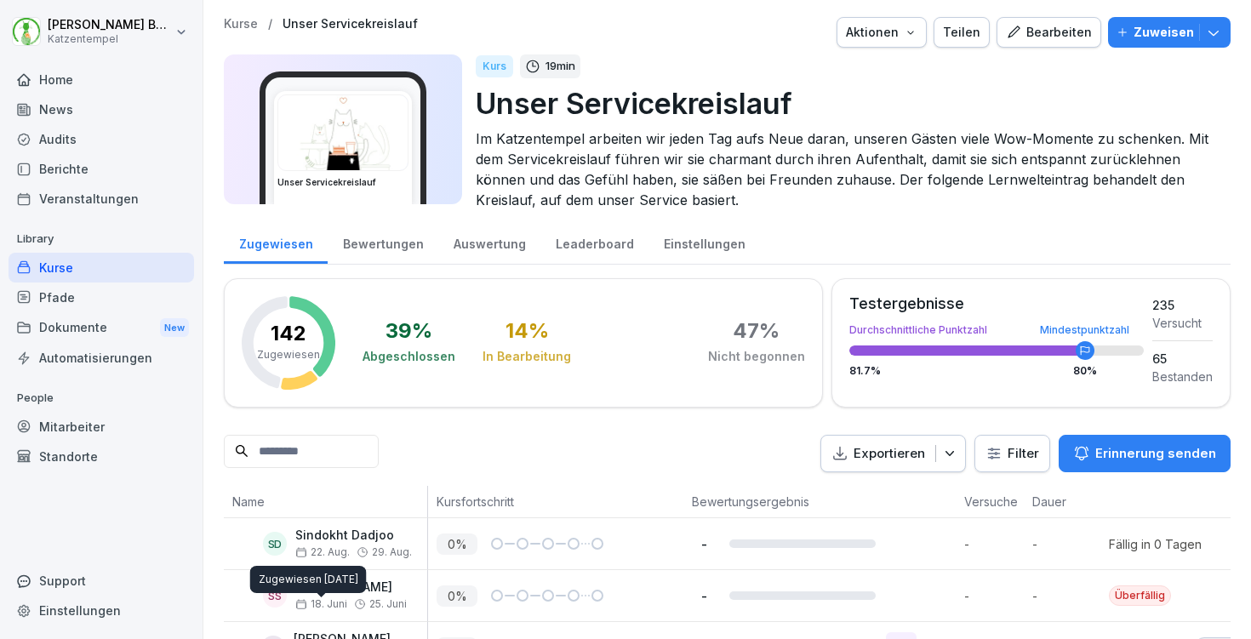
click at [225, 20] on p "Kurse" at bounding box center [241, 24] width 34 height 14
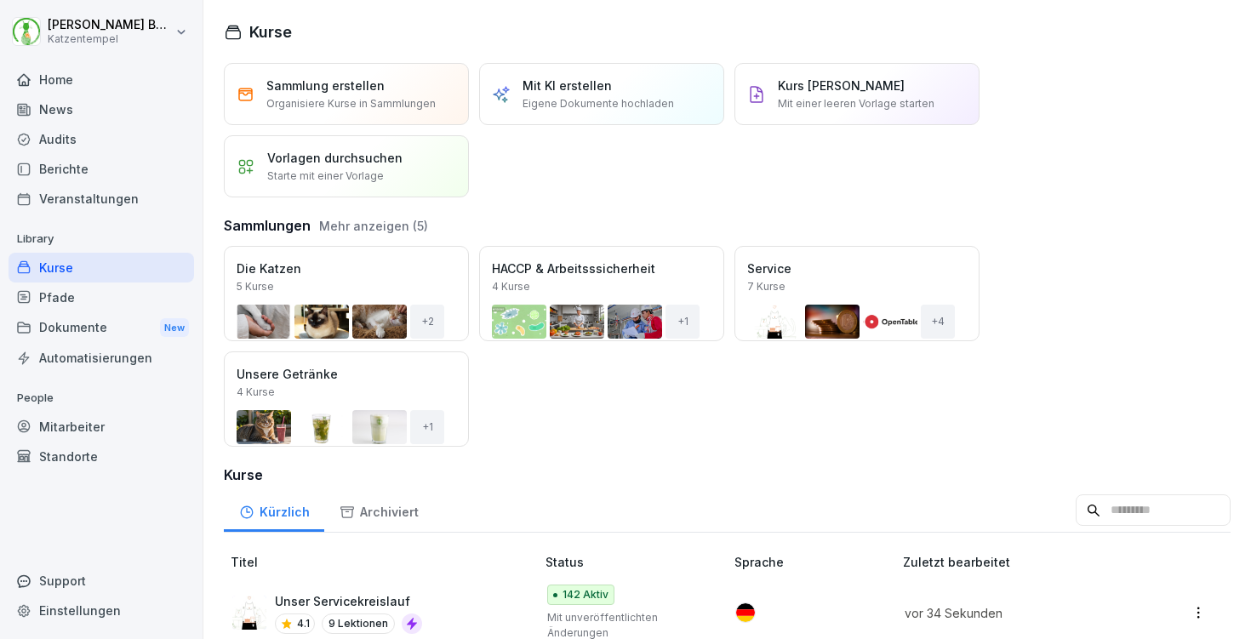
click at [0, 0] on div "Öffnen" at bounding box center [0, 0] width 0 height 0
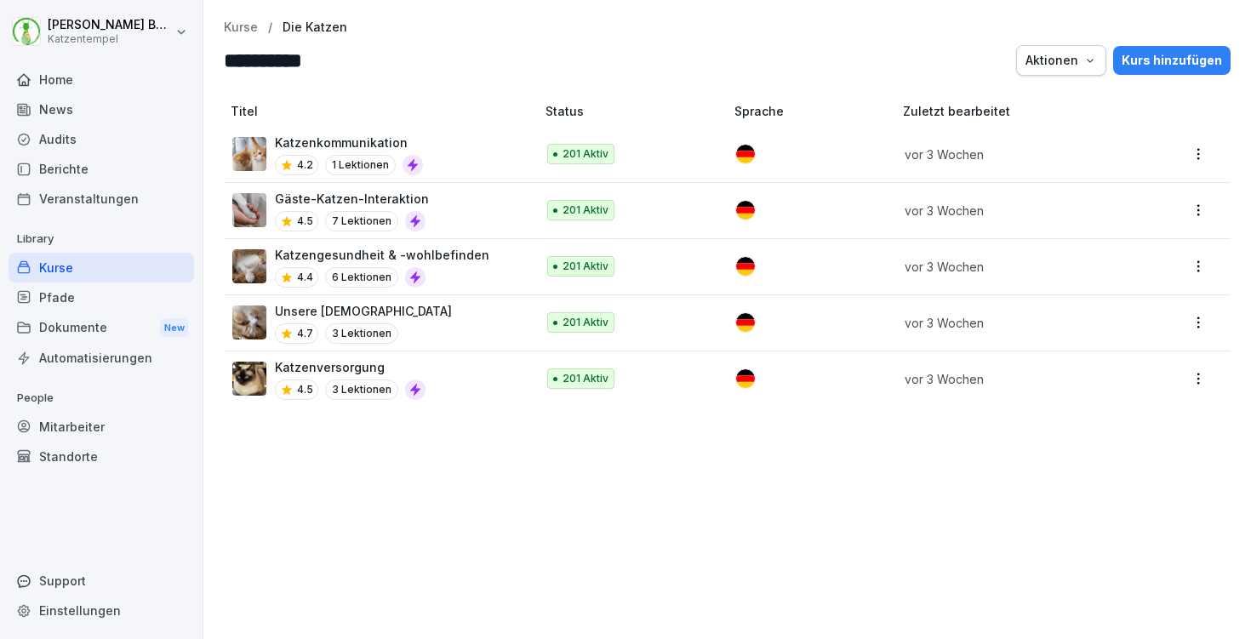
click at [424, 153] on div "Katzenkommunikation 4.2 1 Lektionen" at bounding box center [375, 155] width 286 height 42
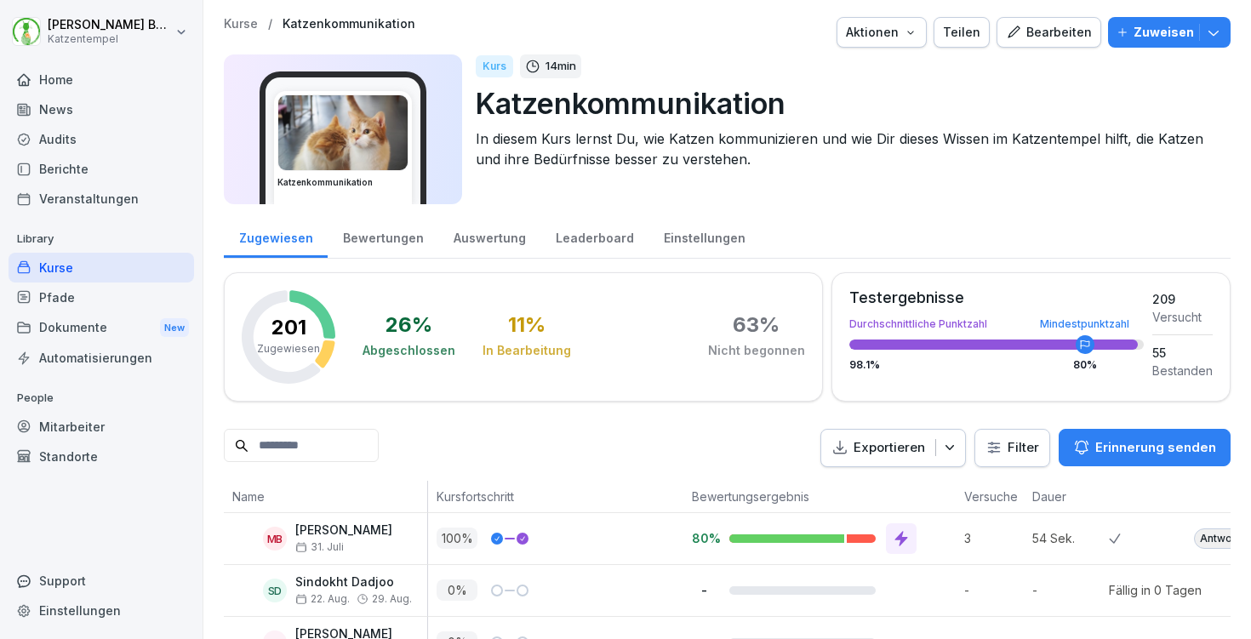
click at [1088, 26] on div "Bearbeiten" at bounding box center [1049, 32] width 86 height 19
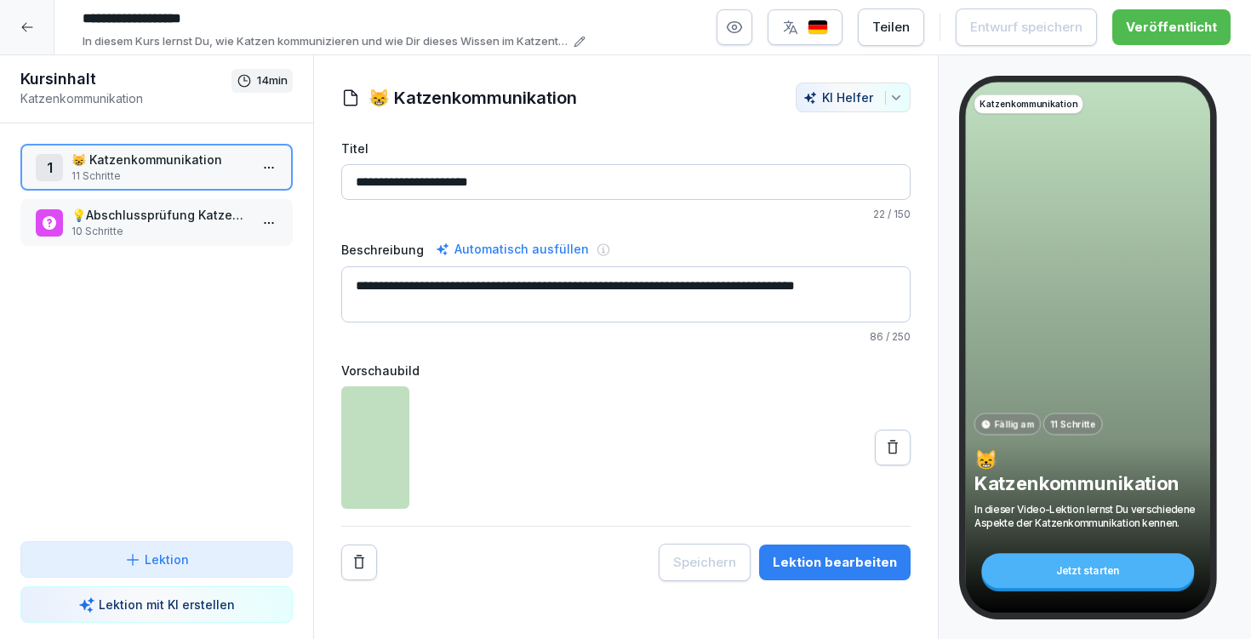
click at [850, 567] on div "Lektion bearbeiten" at bounding box center [835, 562] width 124 height 19
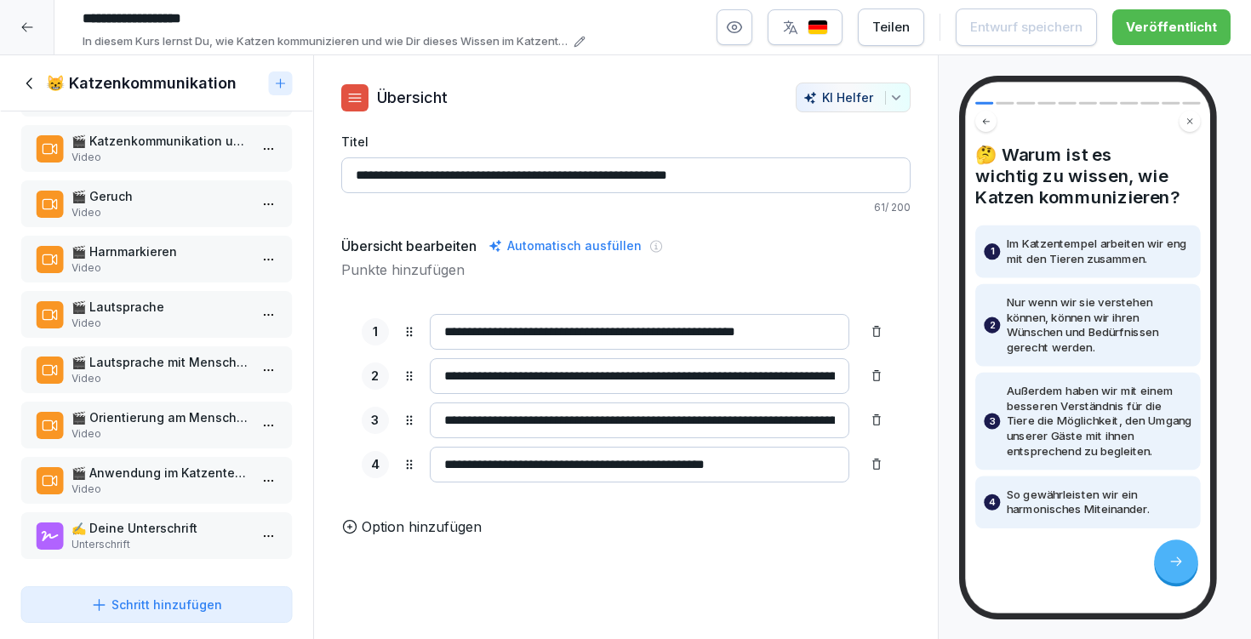
scroll to position [185, 0]
click at [163, 537] on p "Unterschrift" at bounding box center [159, 544] width 177 height 15
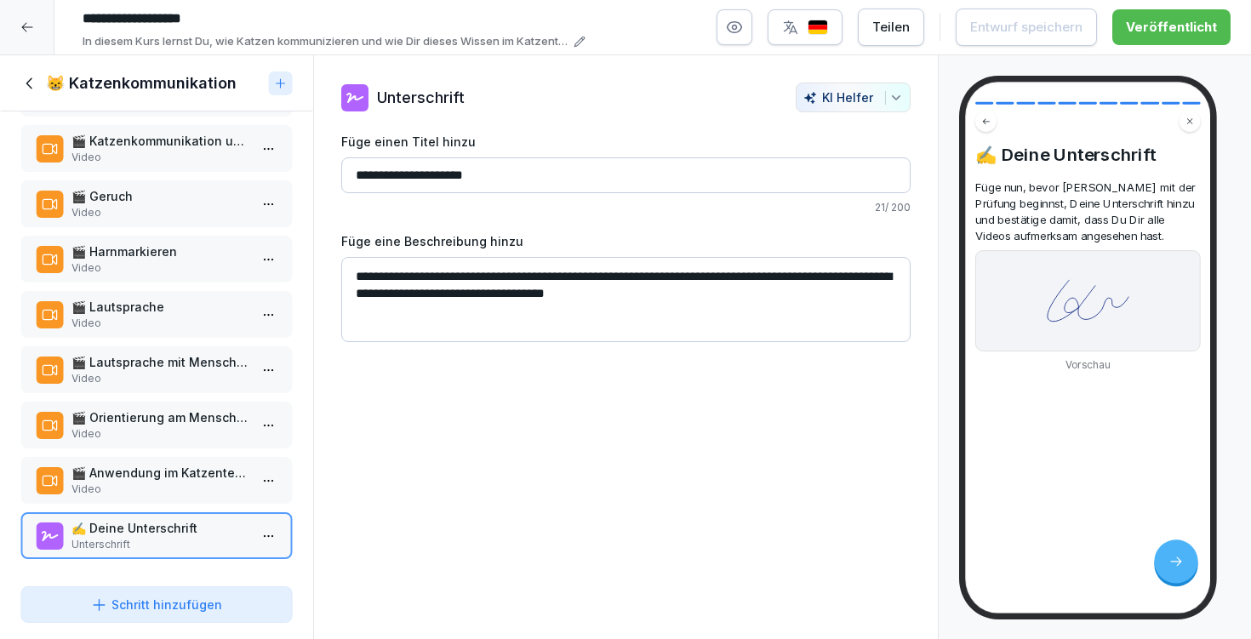
click at [31, 84] on icon at bounding box center [29, 82] width 6 height 11
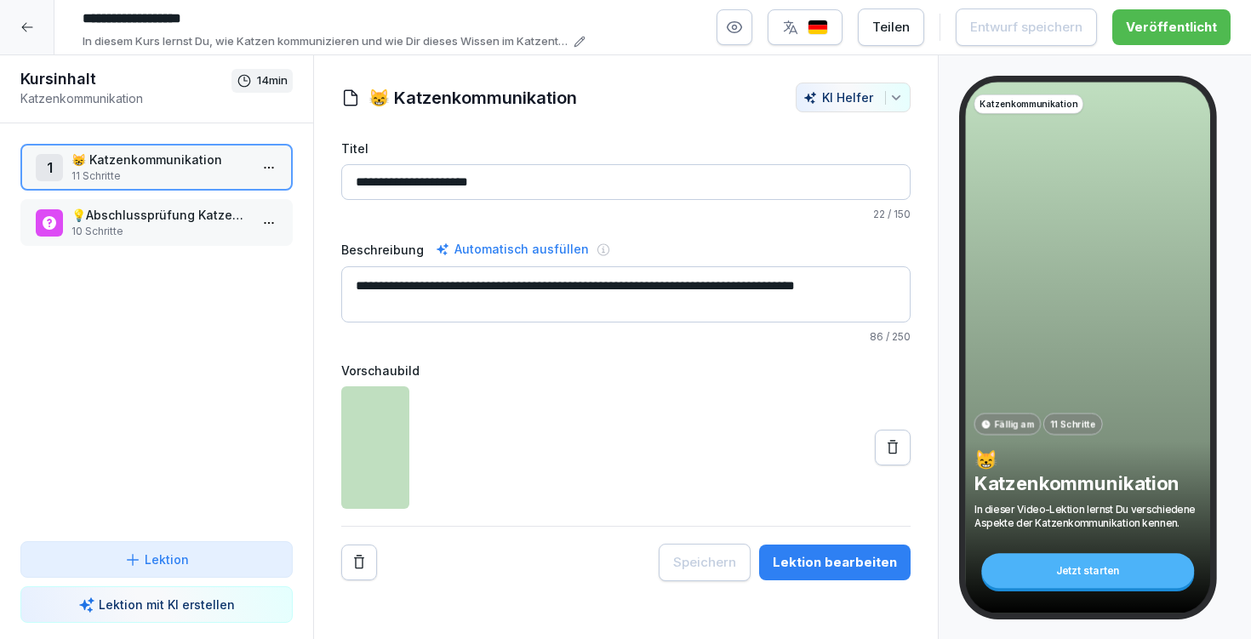
click at [855, 564] on div "Lektion bearbeiten" at bounding box center [835, 562] width 124 height 19
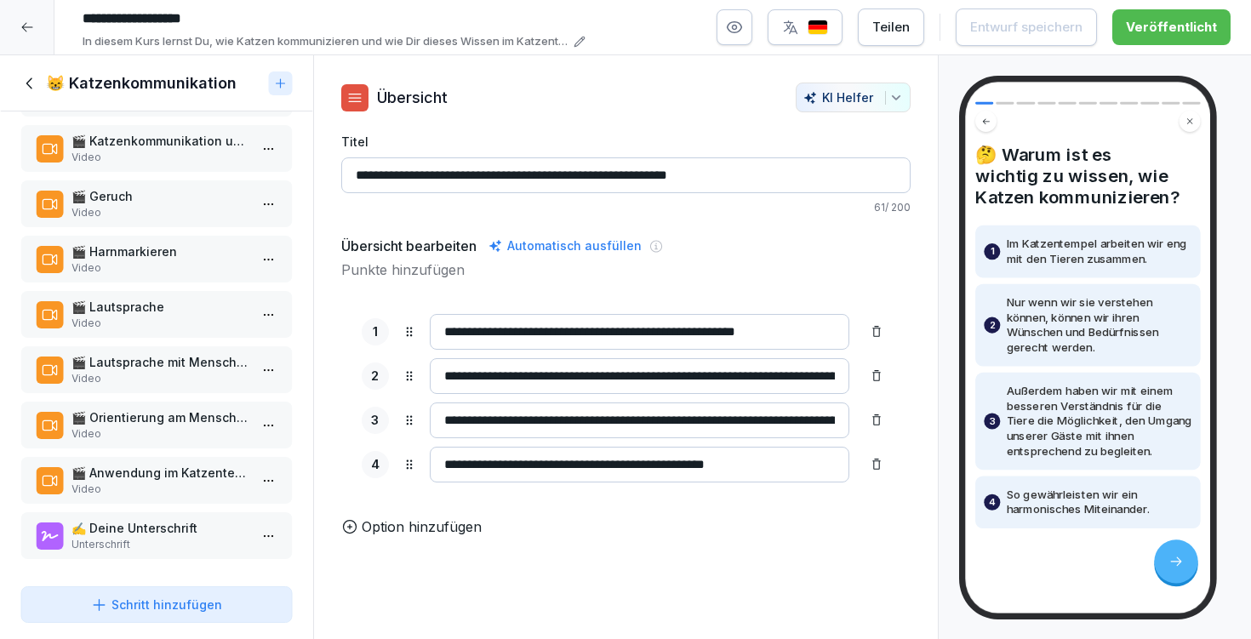
click at [139, 539] on p "Unterschrift" at bounding box center [159, 544] width 177 height 15
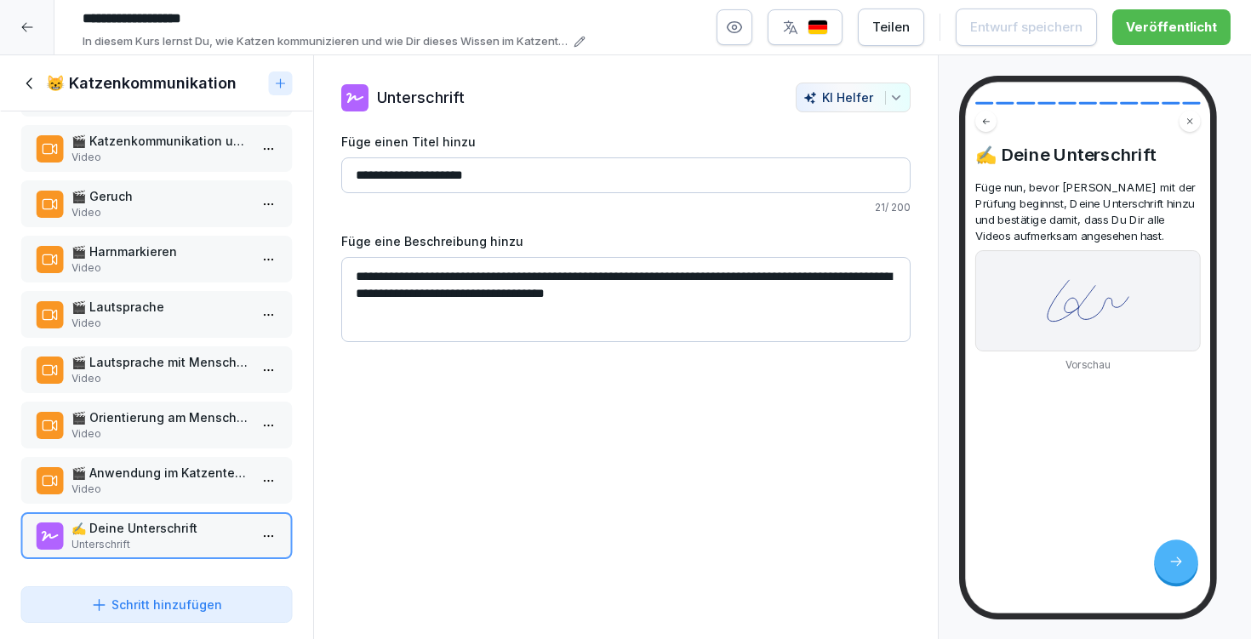
drag, startPoint x: 345, startPoint y: 277, endPoint x: 807, endPoint y: 342, distance: 465.7
click at [808, 343] on div "**********" at bounding box center [625, 347] width 625 height 585
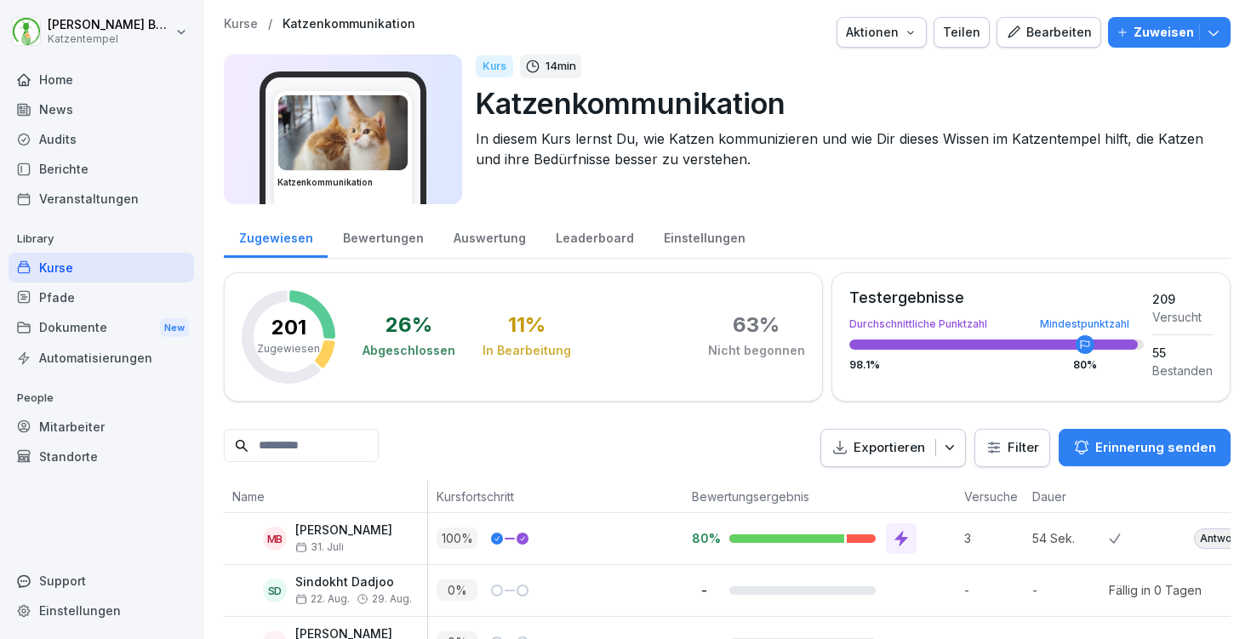
click at [378, 248] on div "Bewertungen" at bounding box center [383, 235] width 111 height 43
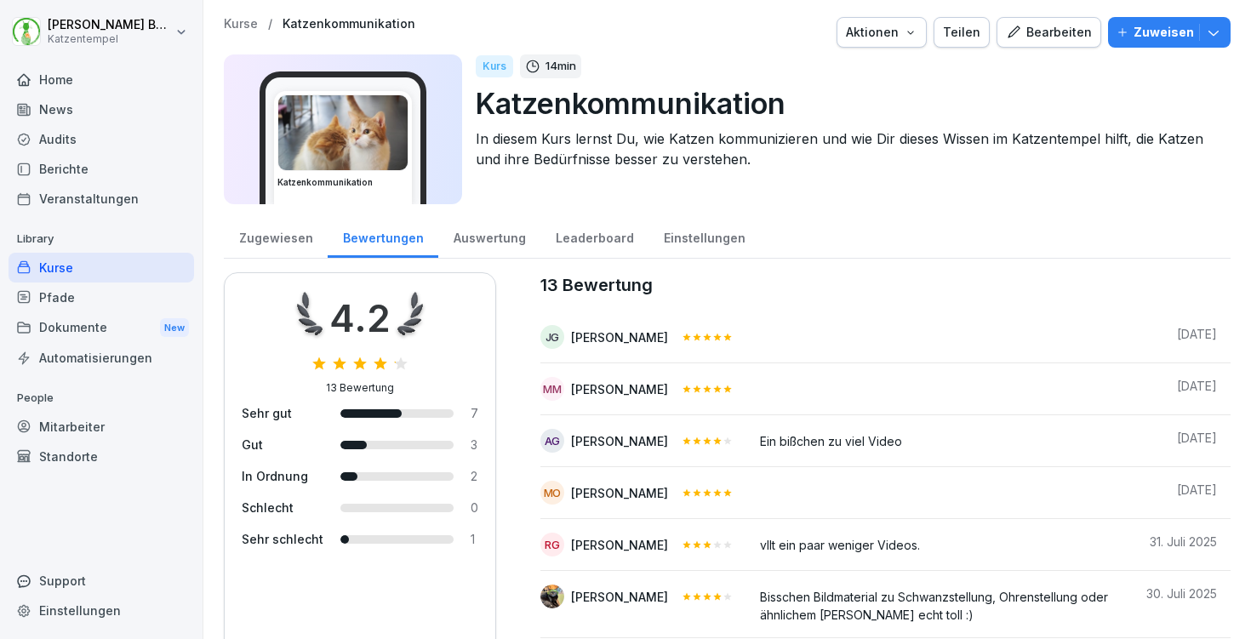
click at [241, 25] on p "Kurse" at bounding box center [241, 24] width 34 height 14
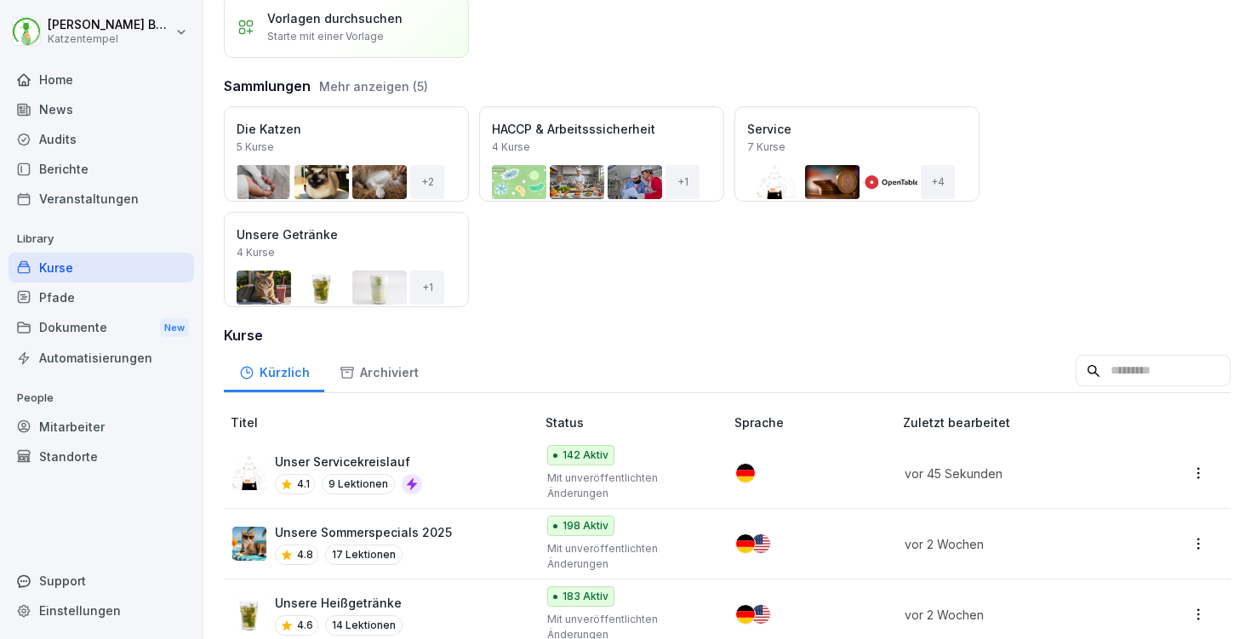
scroll to position [139, 0]
click at [0, 0] on div "Öffnen" at bounding box center [0, 0] width 0 height 0
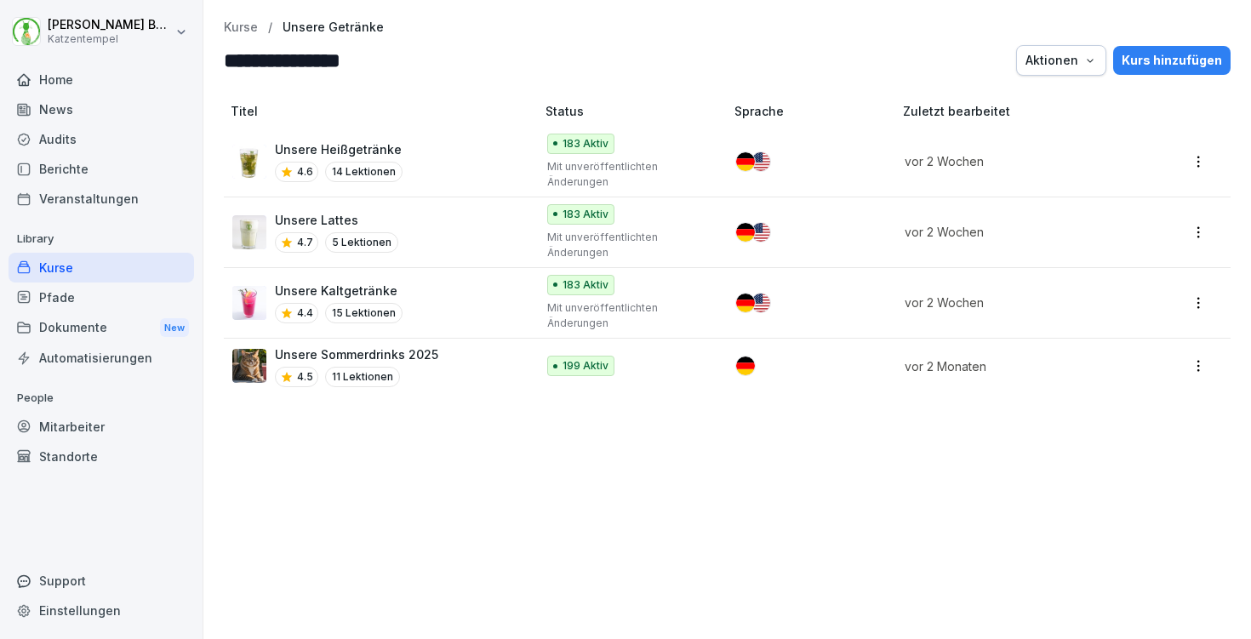
click at [450, 374] on div "Unsere Sommerdrinks 2025 4.5 11 Lektionen" at bounding box center [375, 366] width 286 height 42
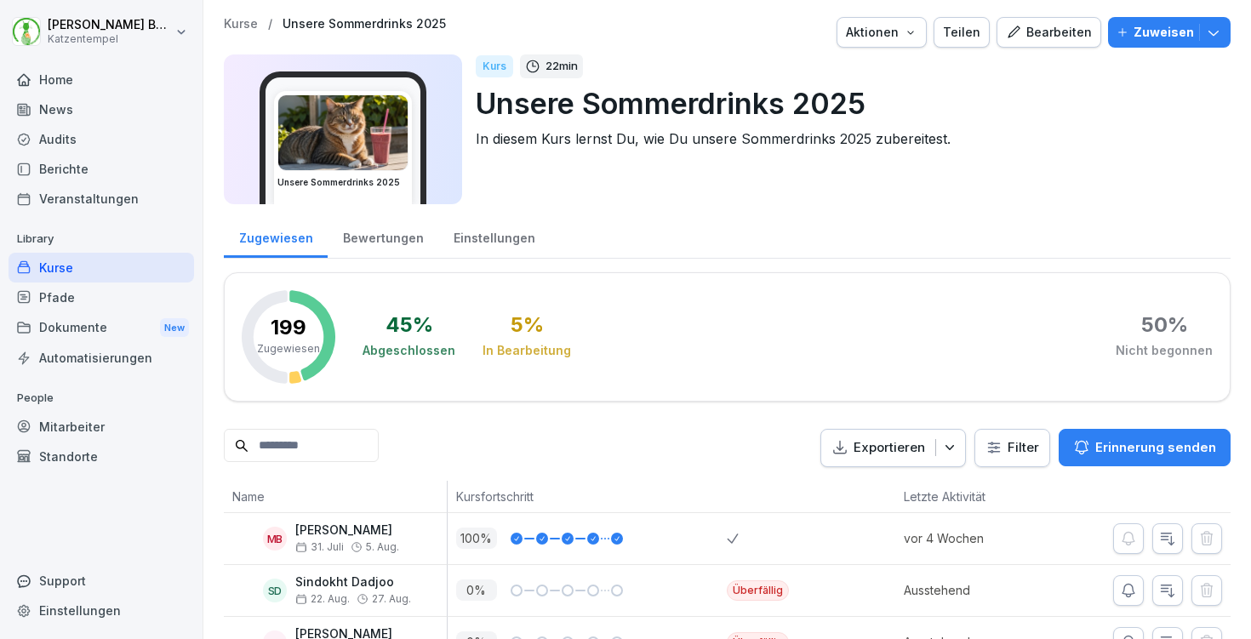
click at [391, 240] on div "Bewertungen" at bounding box center [383, 235] width 111 height 43
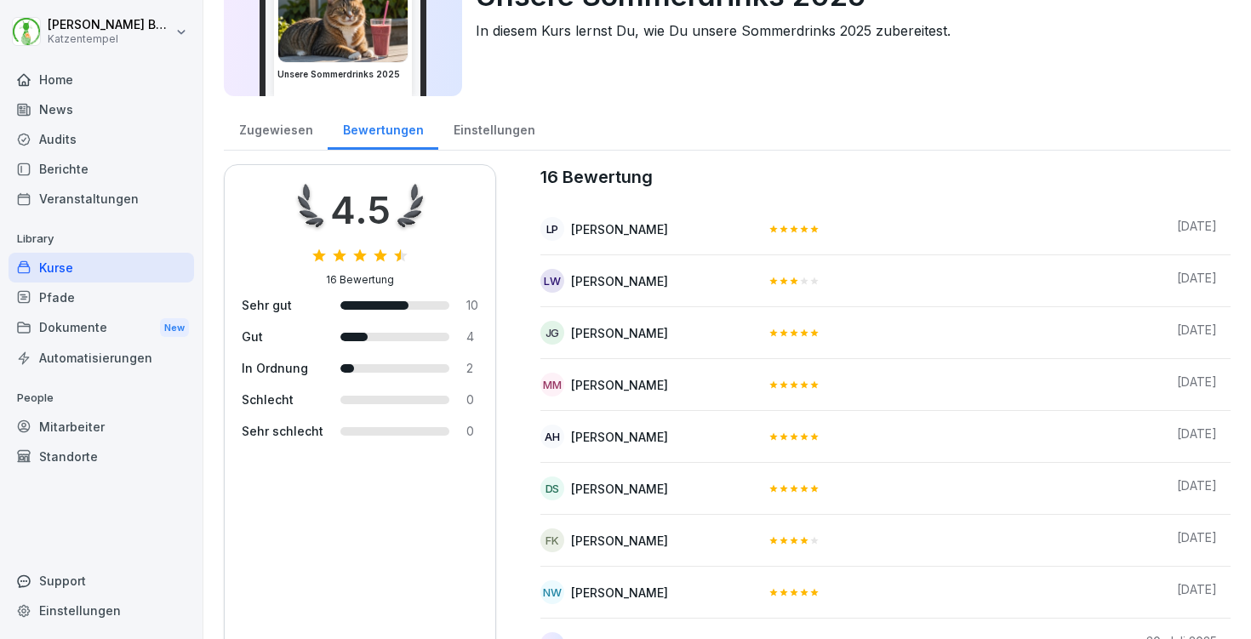
scroll to position [117, 0]
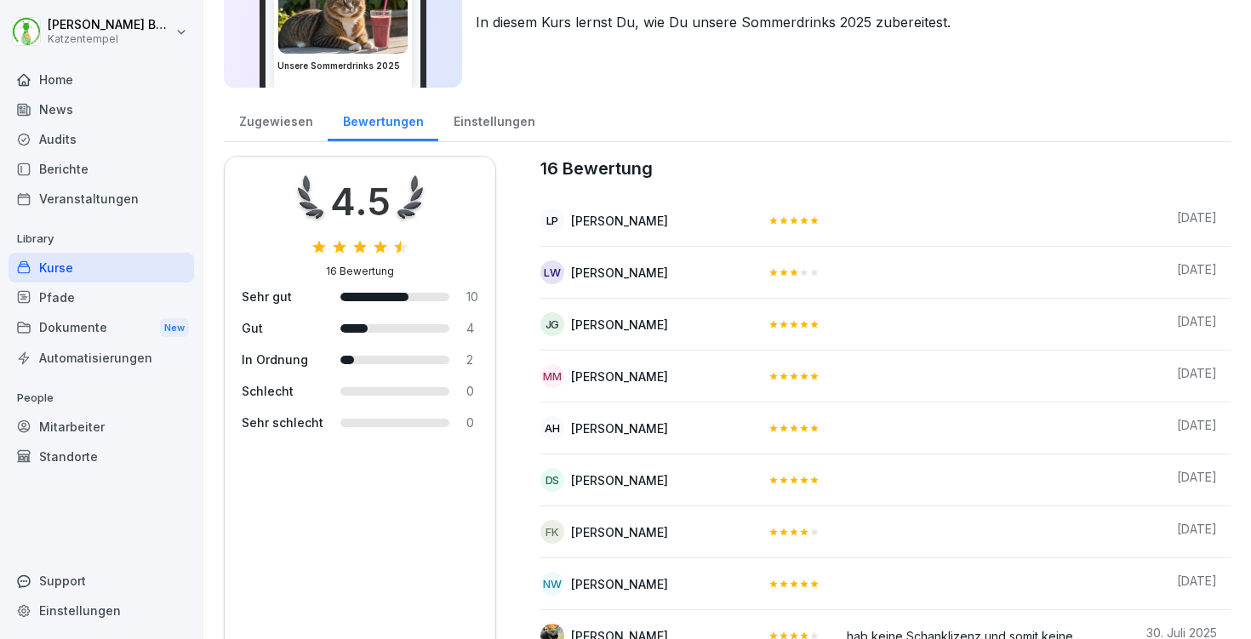
click at [631, 385] on div "MM Michaela Maier" at bounding box center [647, 376] width 214 height 24
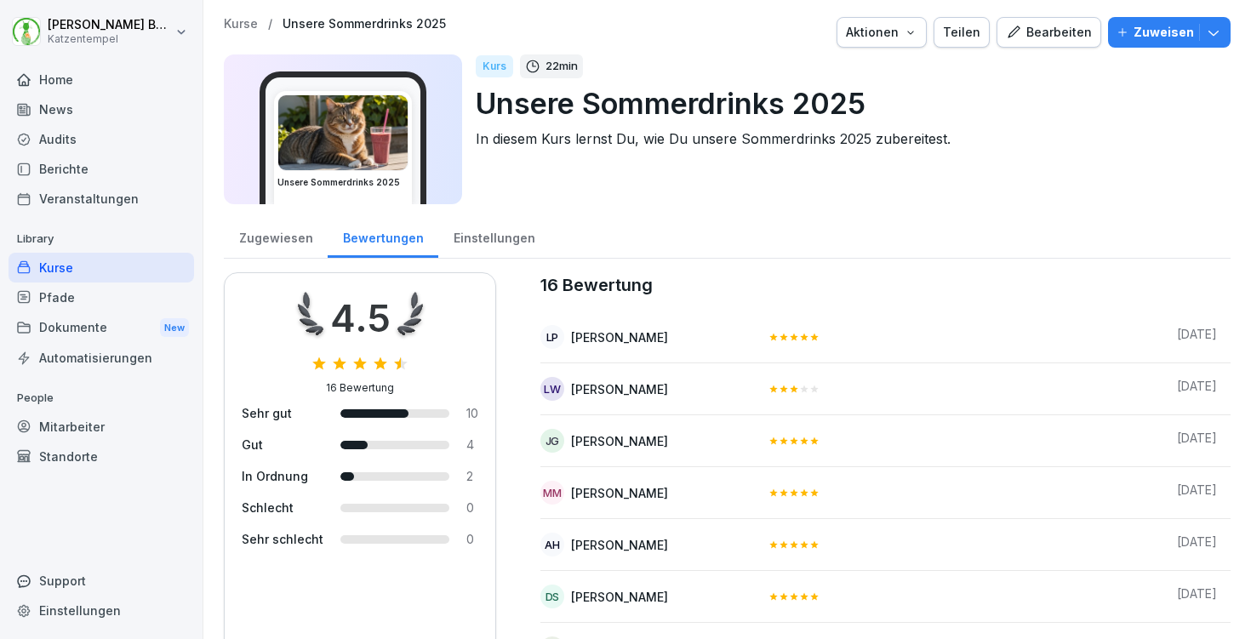
scroll to position [0, 0]
click at [249, 23] on p "Kurse" at bounding box center [241, 24] width 34 height 14
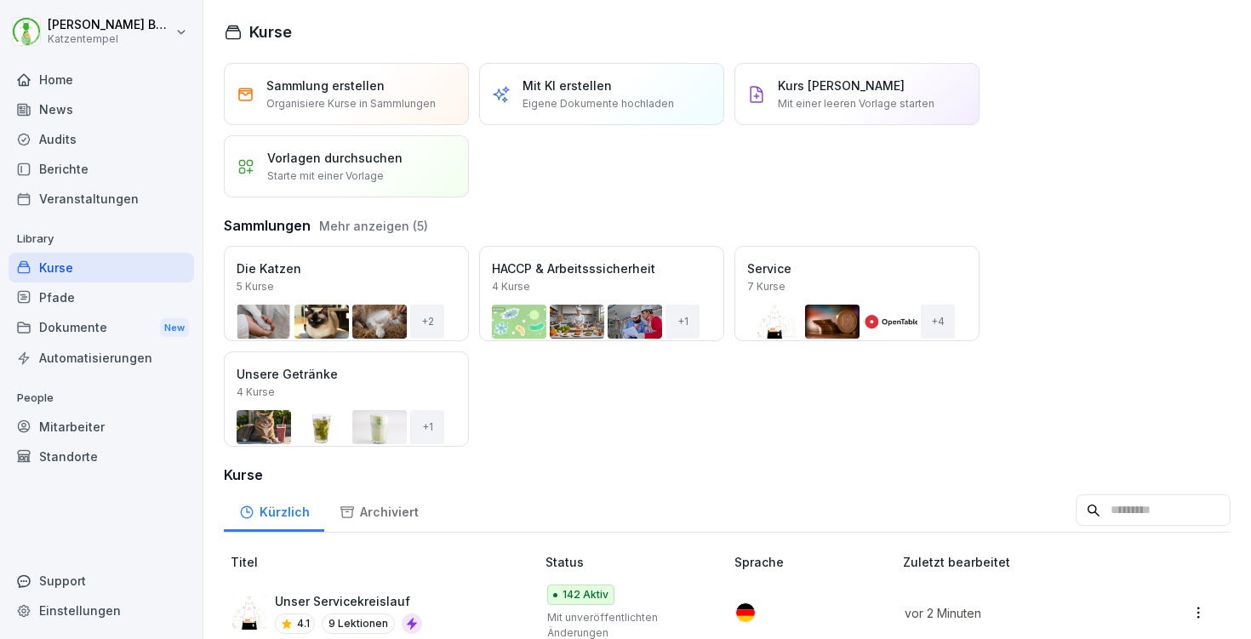
click at [0, 0] on div "Öffnen" at bounding box center [0, 0] width 0 height 0
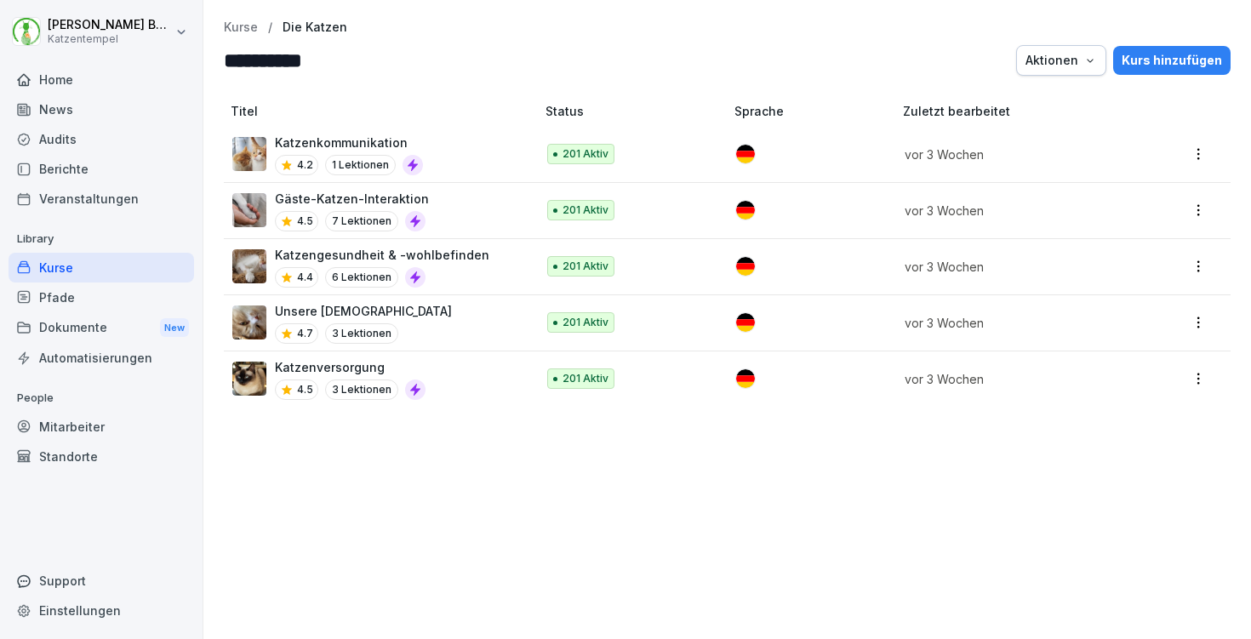
click at [432, 259] on p "Katzengesundheit & -wohlbefinden" at bounding box center [382, 255] width 214 height 18
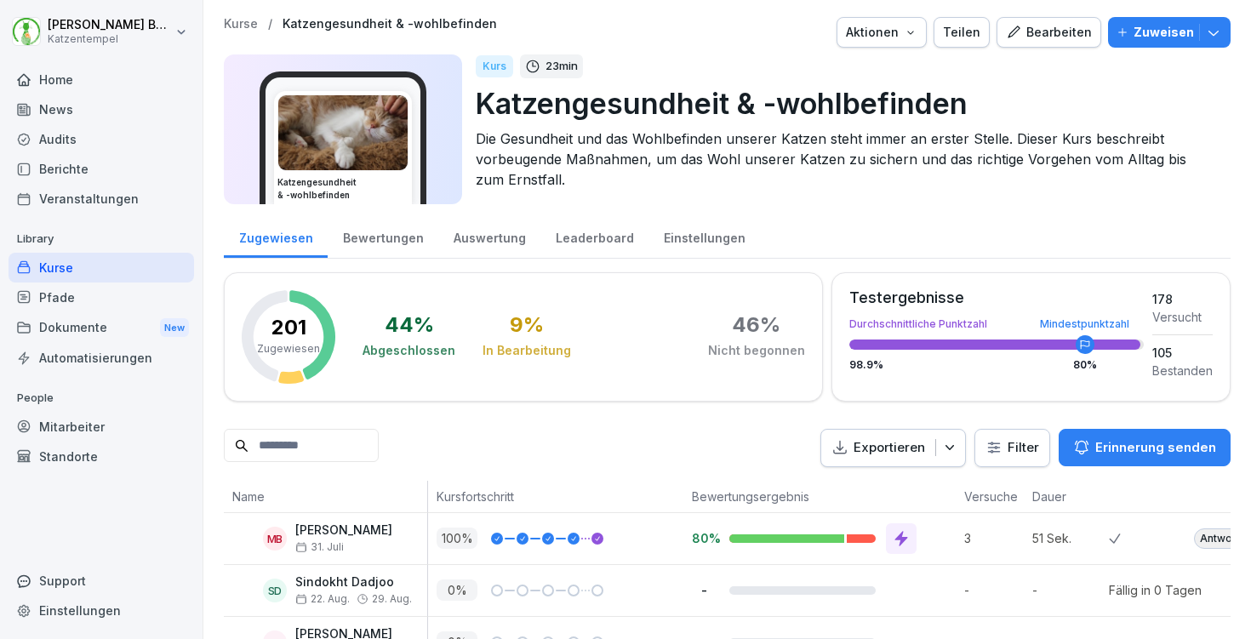
click at [373, 243] on div "Bewertungen" at bounding box center [383, 235] width 111 height 43
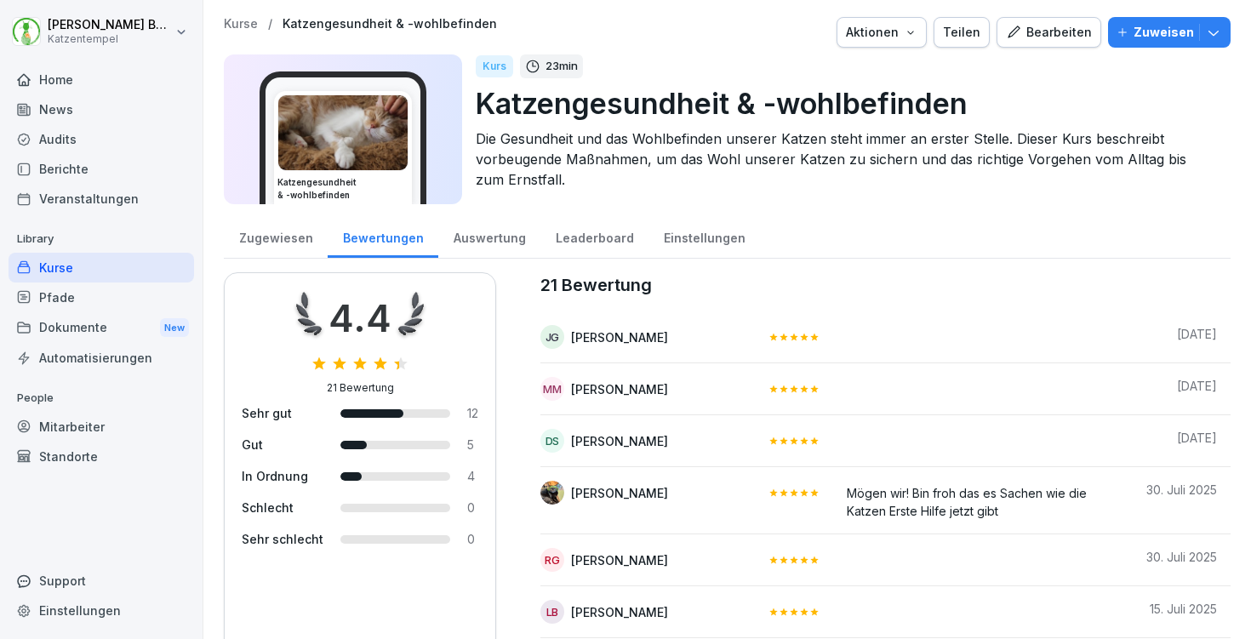
click at [241, 18] on p "Kurse" at bounding box center [241, 24] width 34 height 14
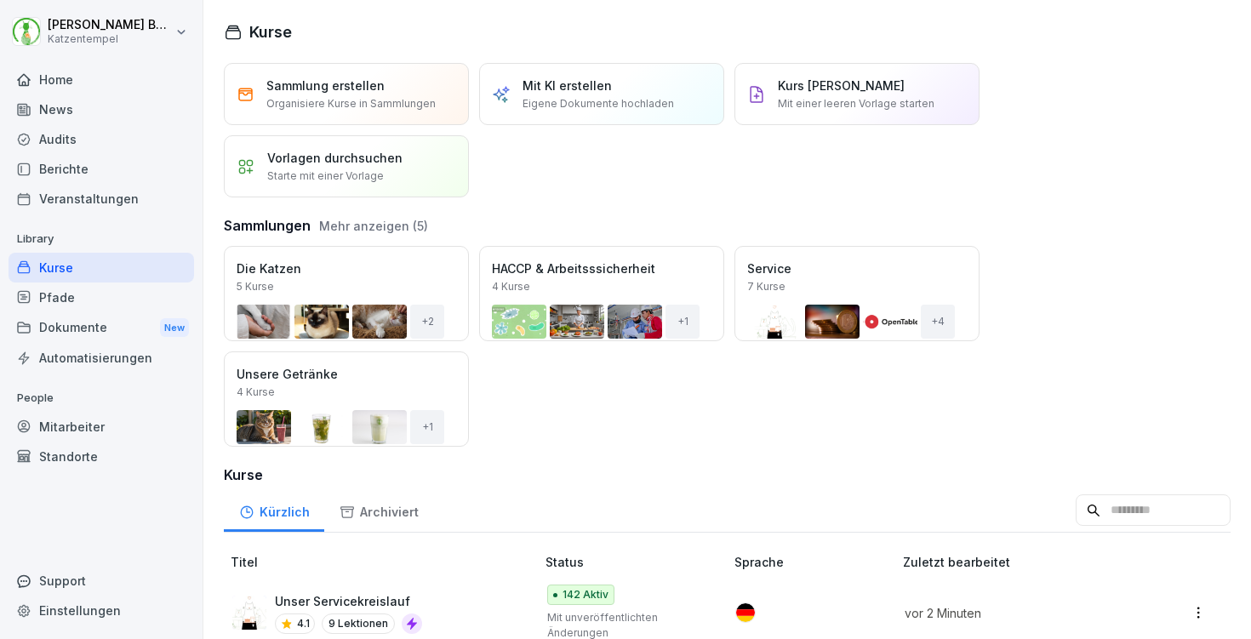
click at [0, 0] on div "Öffnen" at bounding box center [0, 0] width 0 height 0
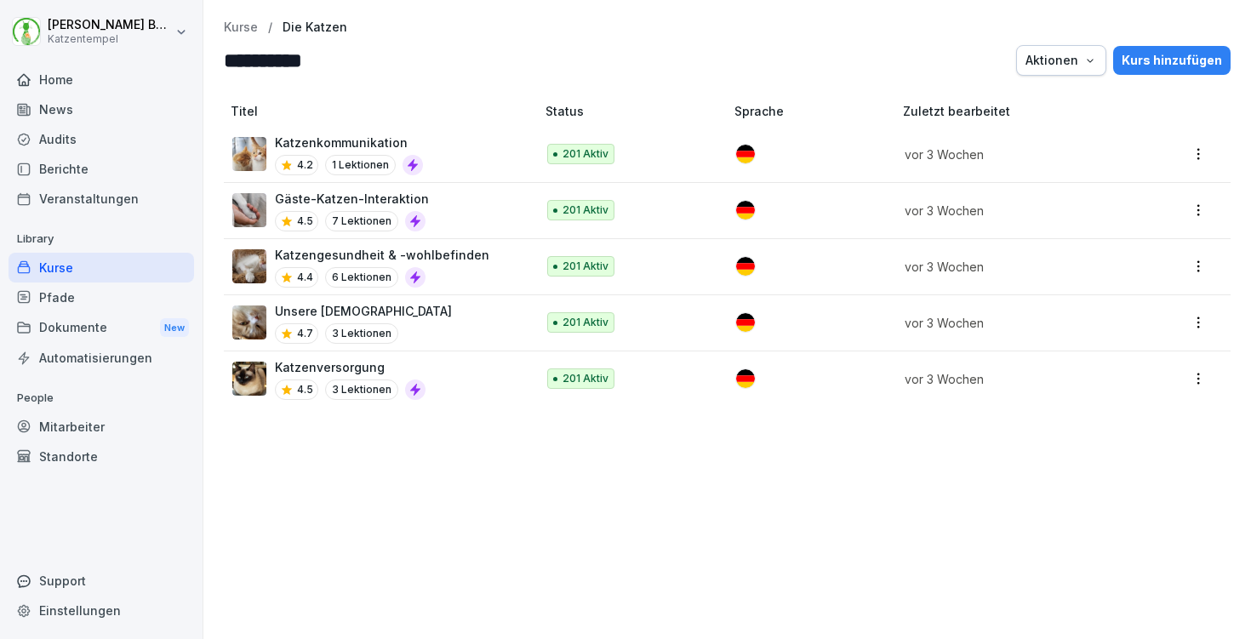
click at [338, 203] on p "Gäste-Katzen-Interaktion" at bounding box center [352, 199] width 154 height 18
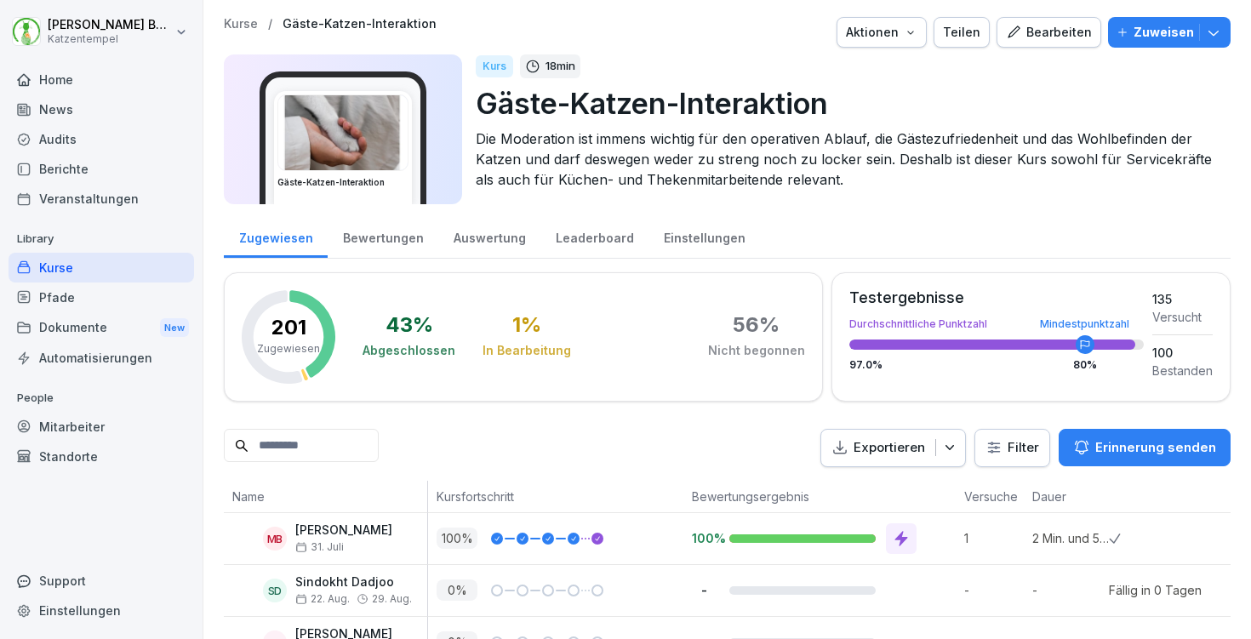
click at [362, 235] on div "Bewertungen" at bounding box center [383, 235] width 111 height 43
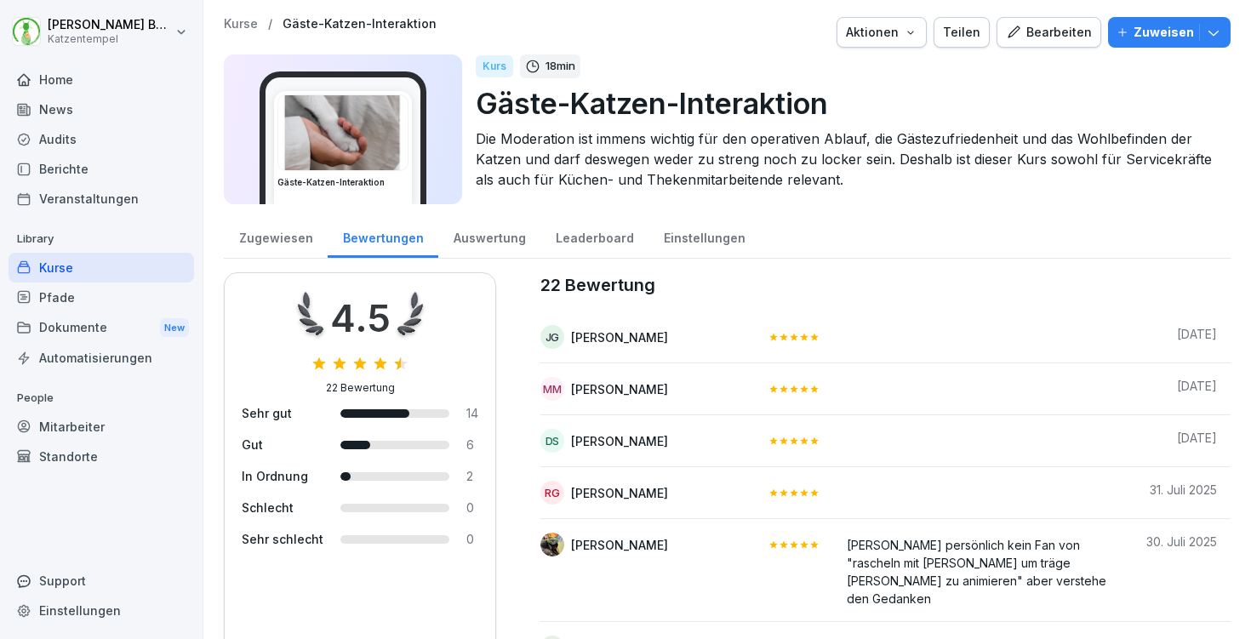
click at [238, 22] on p "Kurse" at bounding box center [241, 24] width 34 height 14
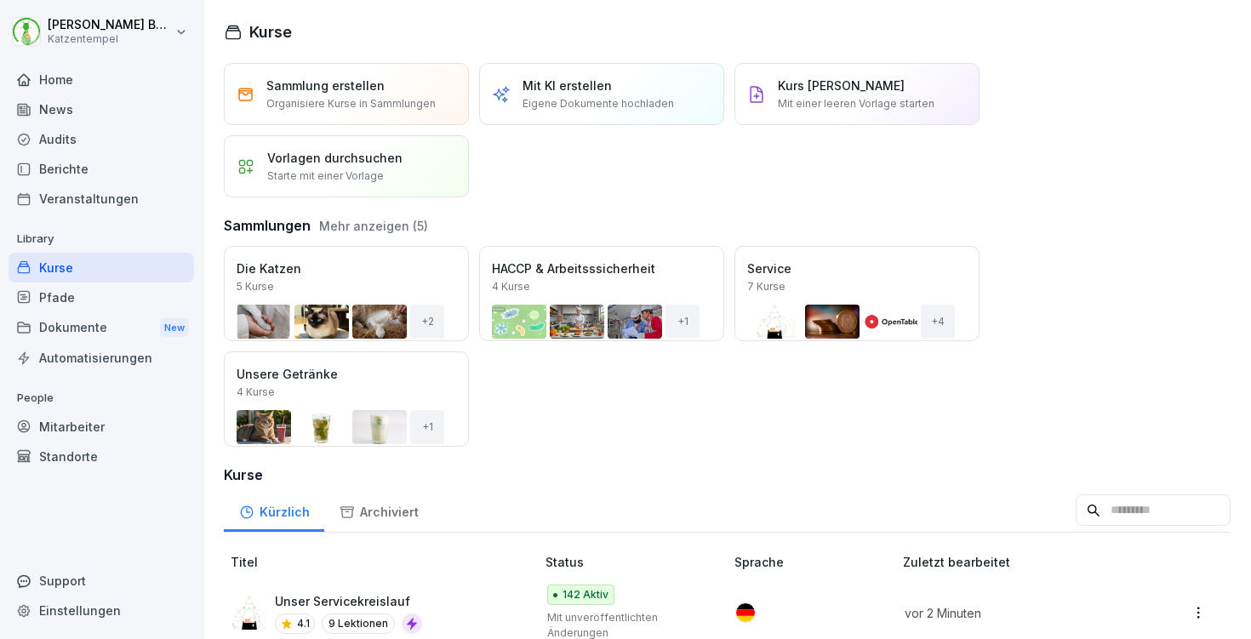
click at [0, 0] on div "Öffnen" at bounding box center [0, 0] width 0 height 0
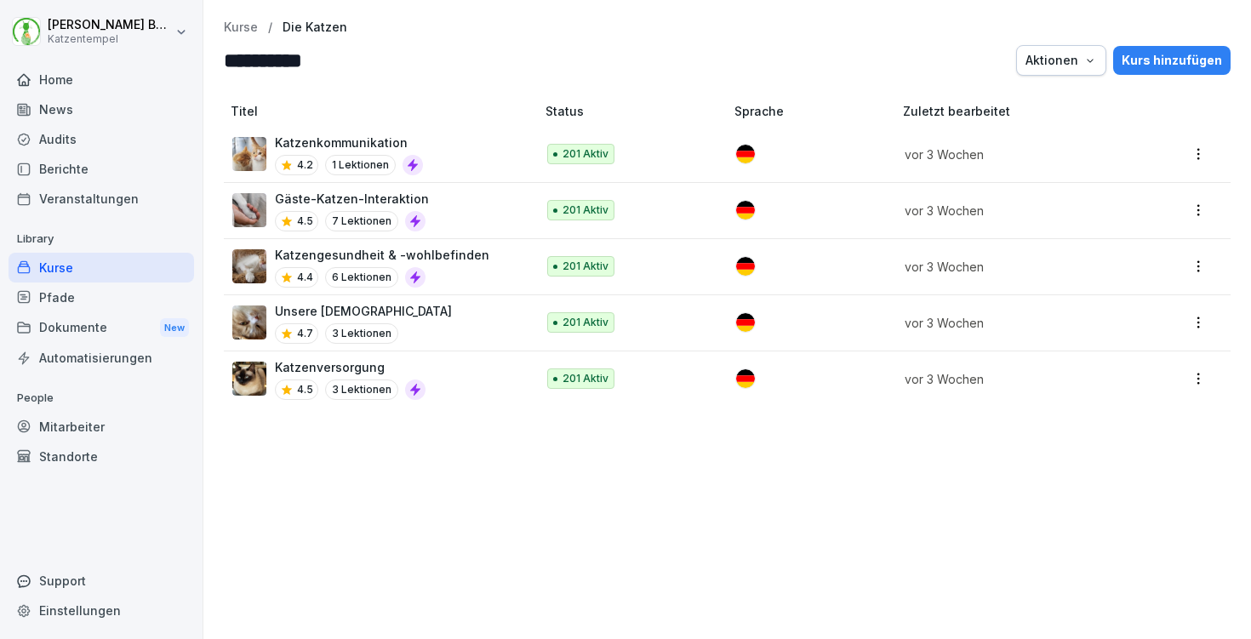
click at [389, 315] on p "Unsere [DEMOGRAPHIC_DATA]" at bounding box center [363, 311] width 177 height 18
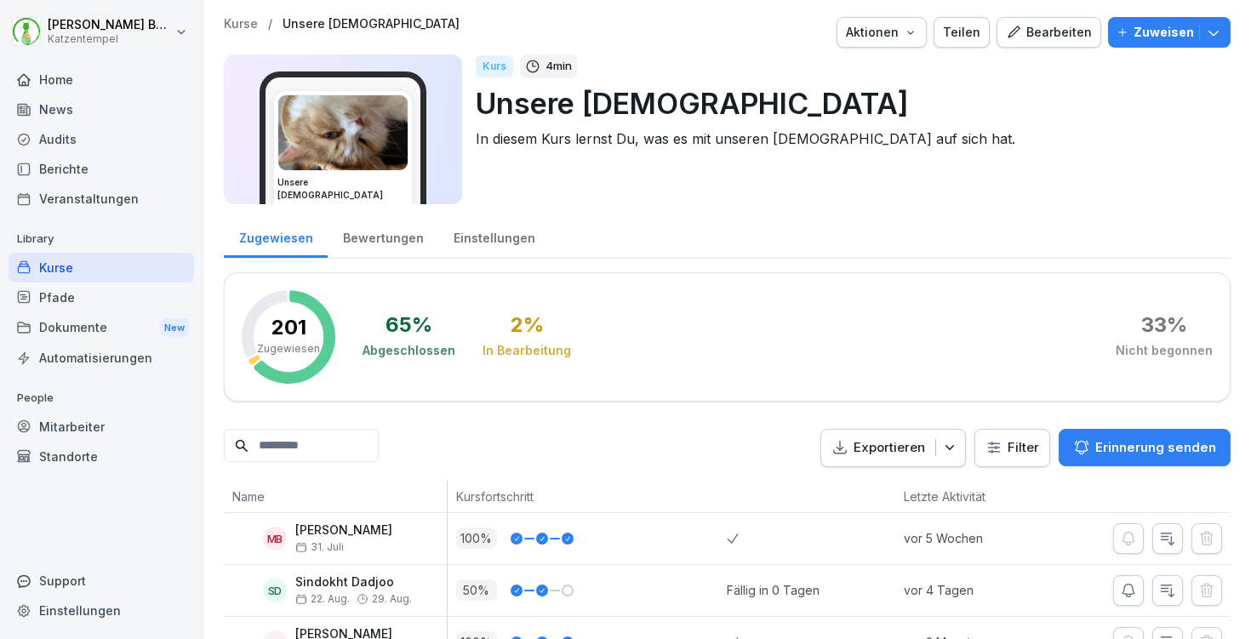
click at [351, 238] on div "Bewertungen" at bounding box center [383, 235] width 111 height 43
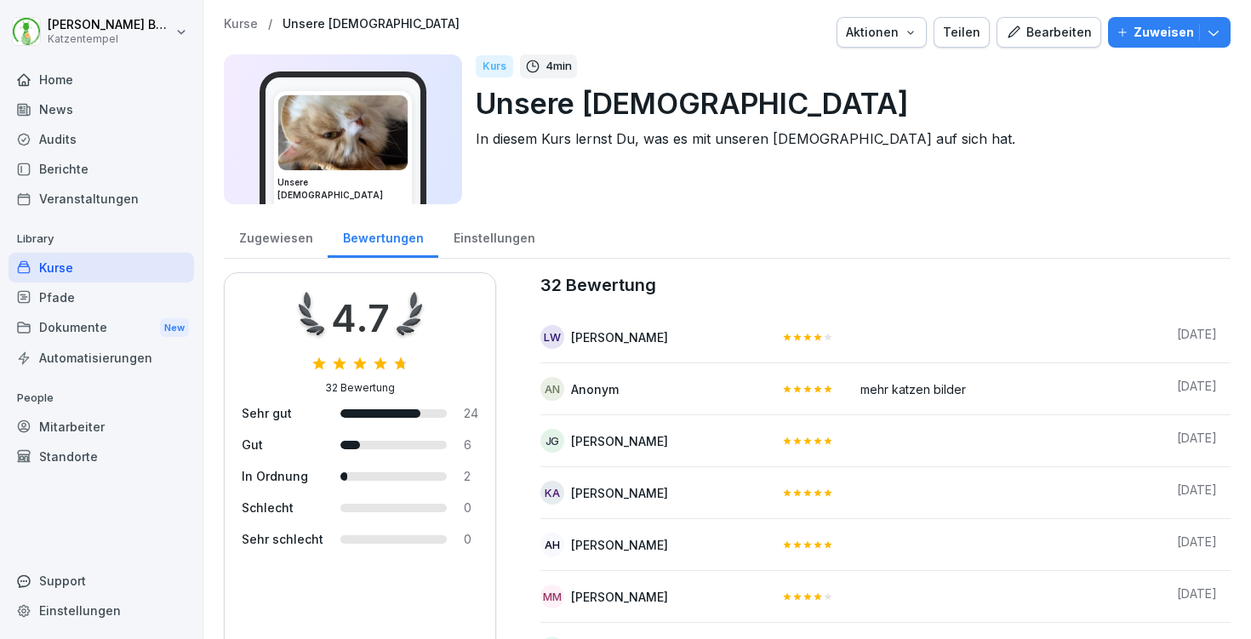
click at [237, 24] on p "Kurse" at bounding box center [241, 24] width 34 height 14
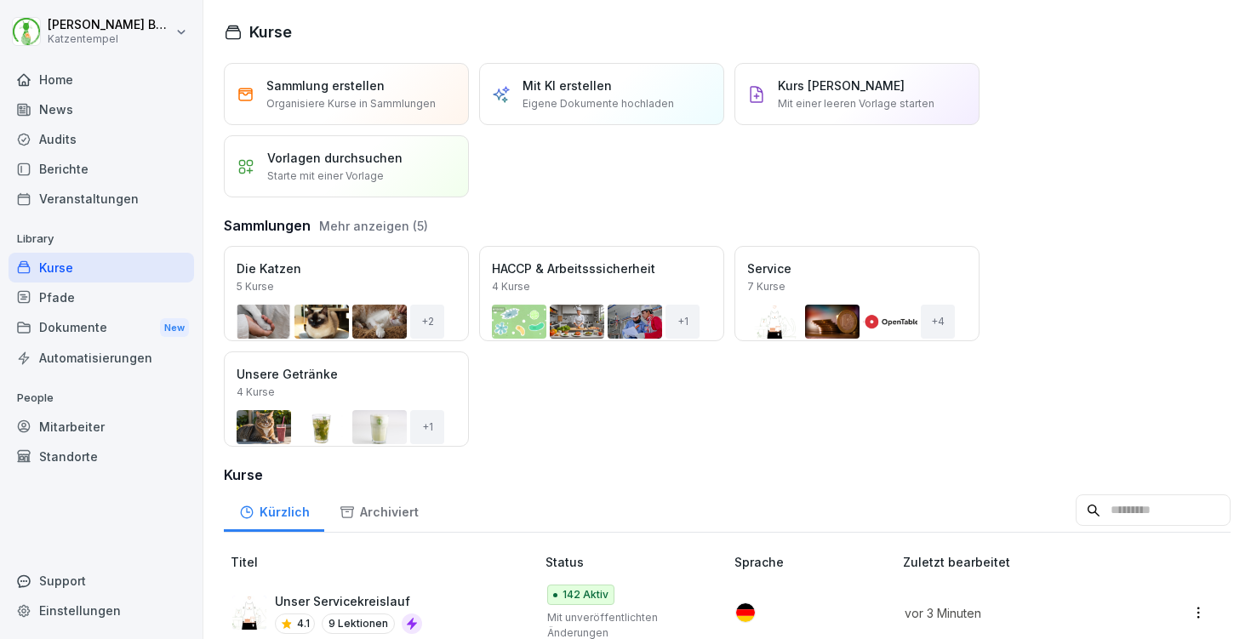
click at [0, 0] on div "Öffnen" at bounding box center [0, 0] width 0 height 0
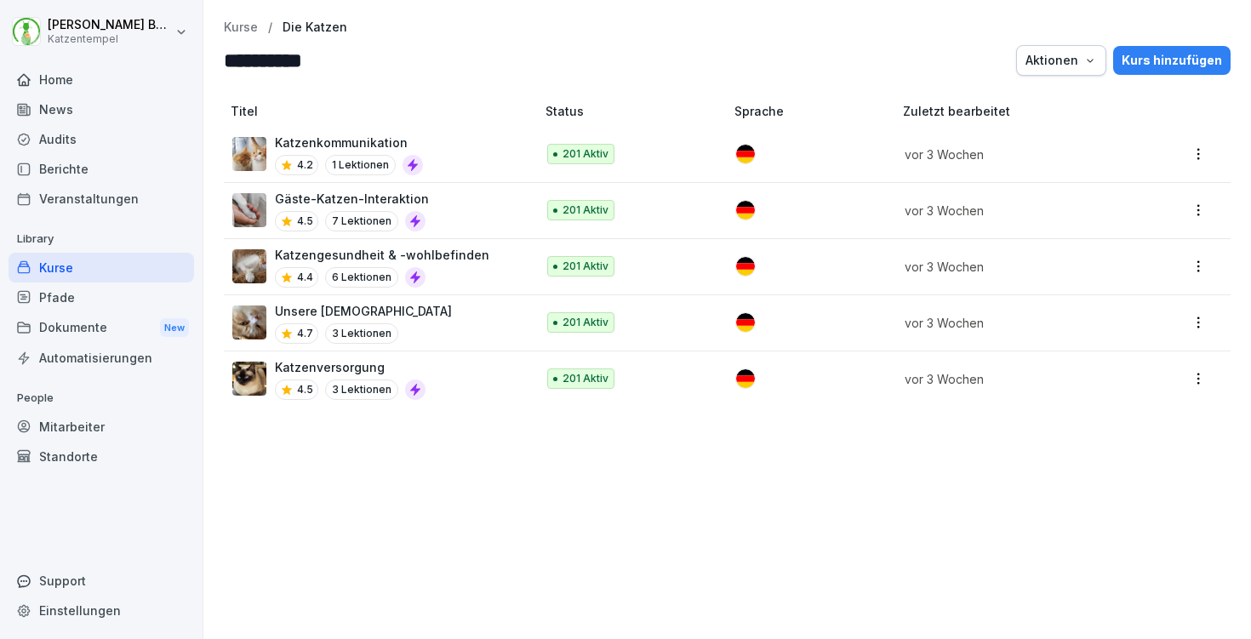
click at [341, 360] on p "Katzenversorgung" at bounding box center [350, 367] width 151 height 18
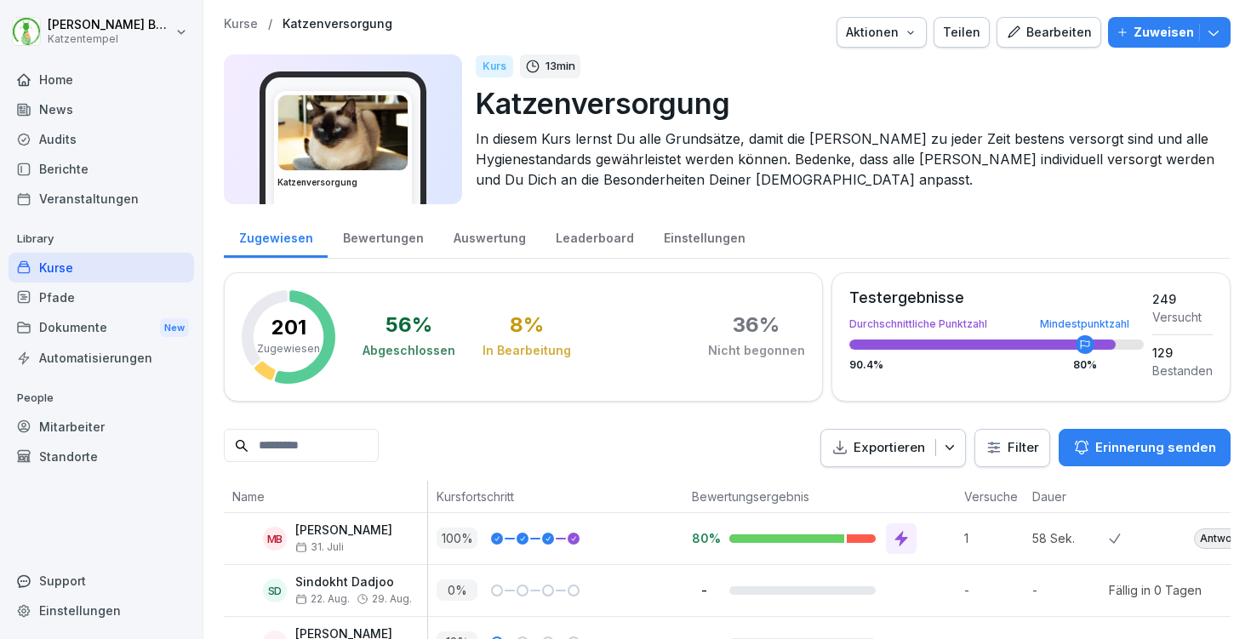
click at [389, 237] on div "Bewertungen" at bounding box center [383, 235] width 111 height 43
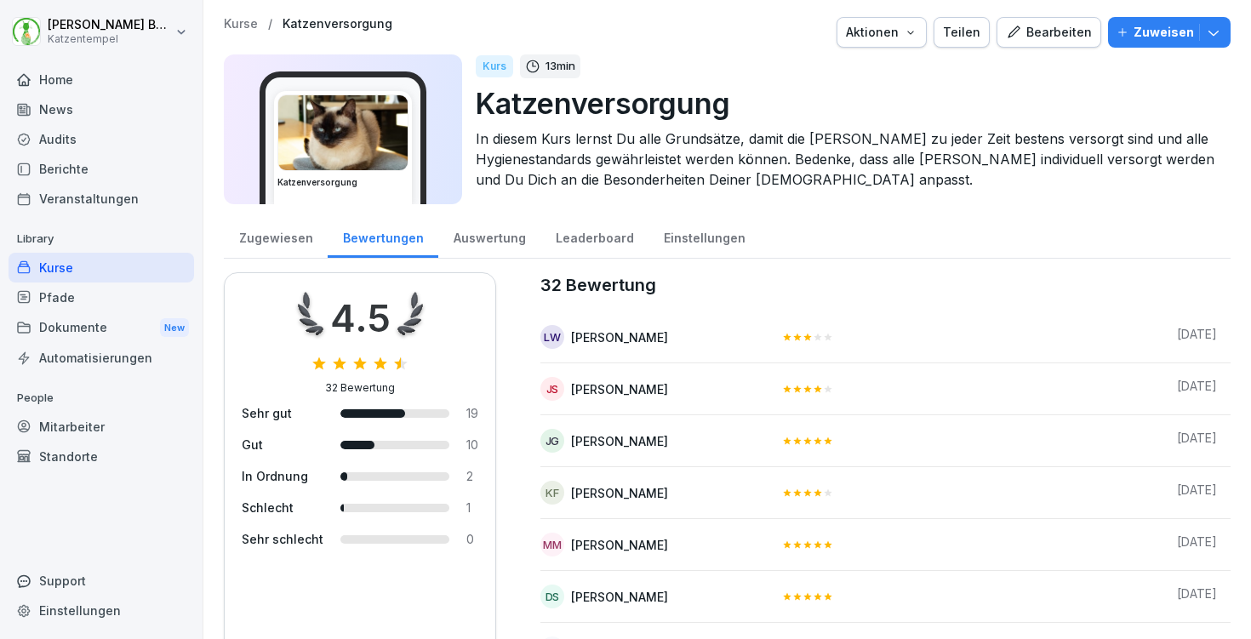
click at [238, 22] on p "Kurse" at bounding box center [241, 24] width 34 height 14
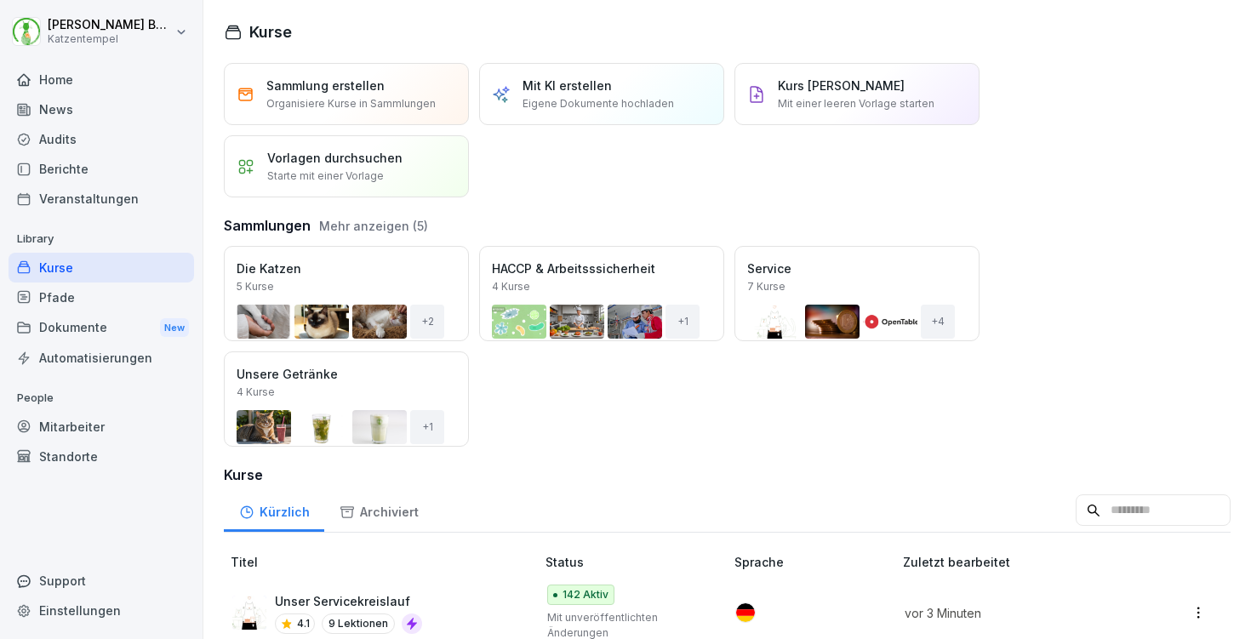
click at [0, 0] on div "Öffnen" at bounding box center [0, 0] width 0 height 0
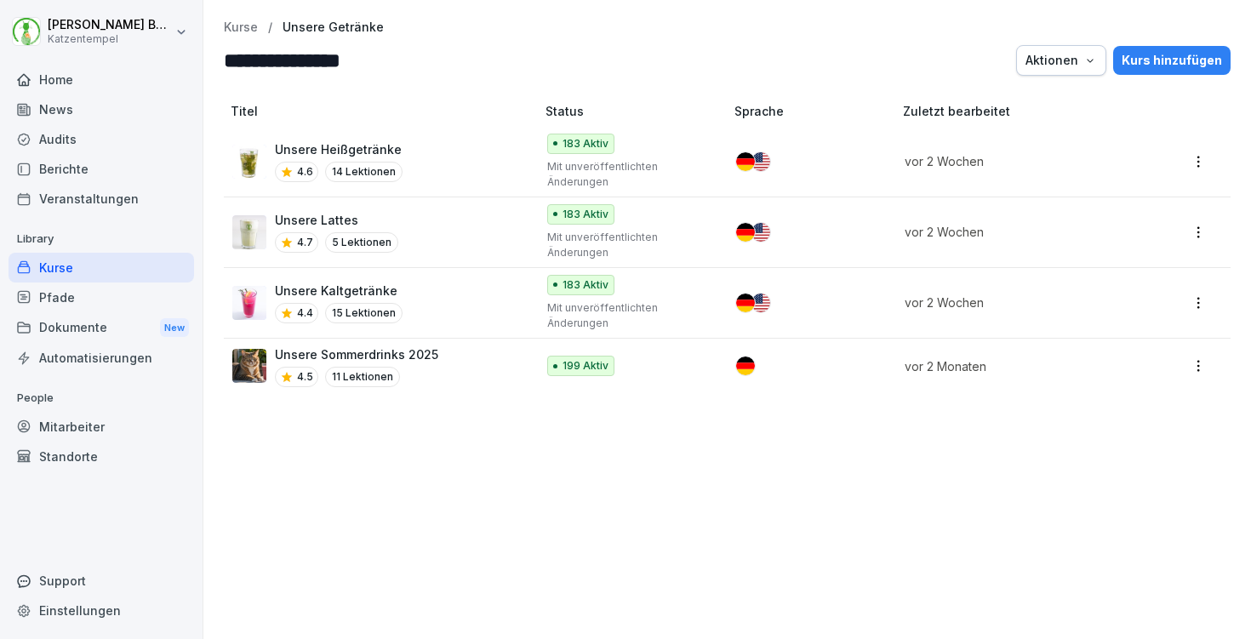
click at [378, 286] on p "Unsere Kaltgetränke" at bounding box center [339, 291] width 128 height 18
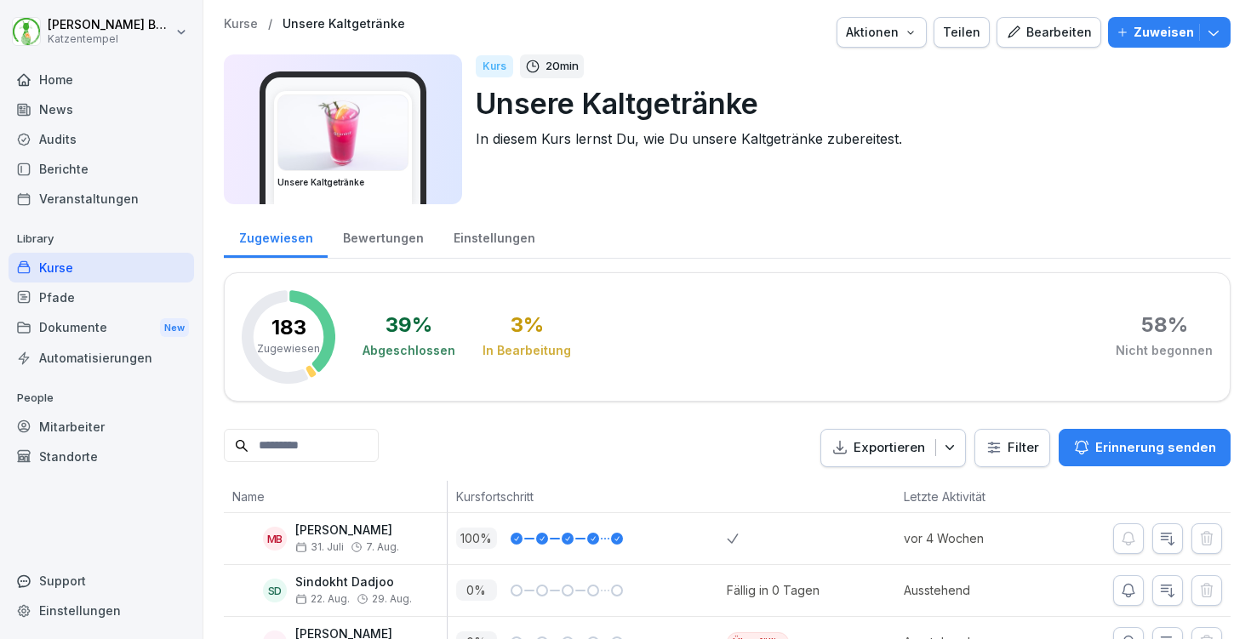
click at [394, 237] on div "Bewertungen" at bounding box center [383, 235] width 111 height 43
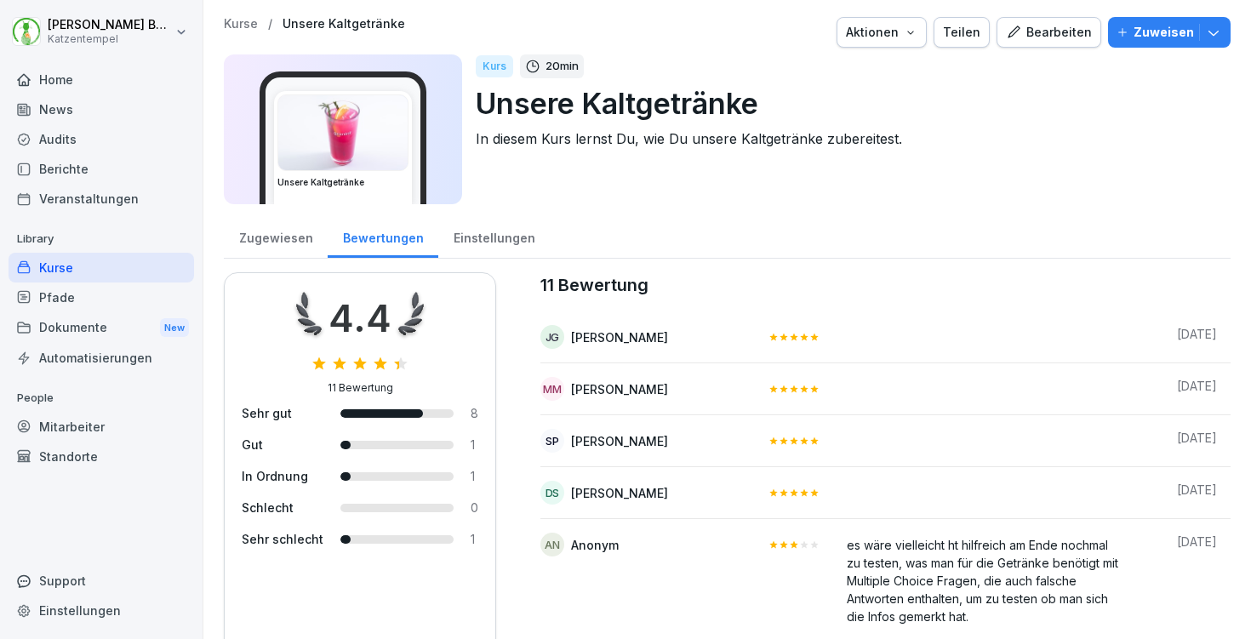
click at [237, 26] on p "Kurse" at bounding box center [241, 24] width 34 height 14
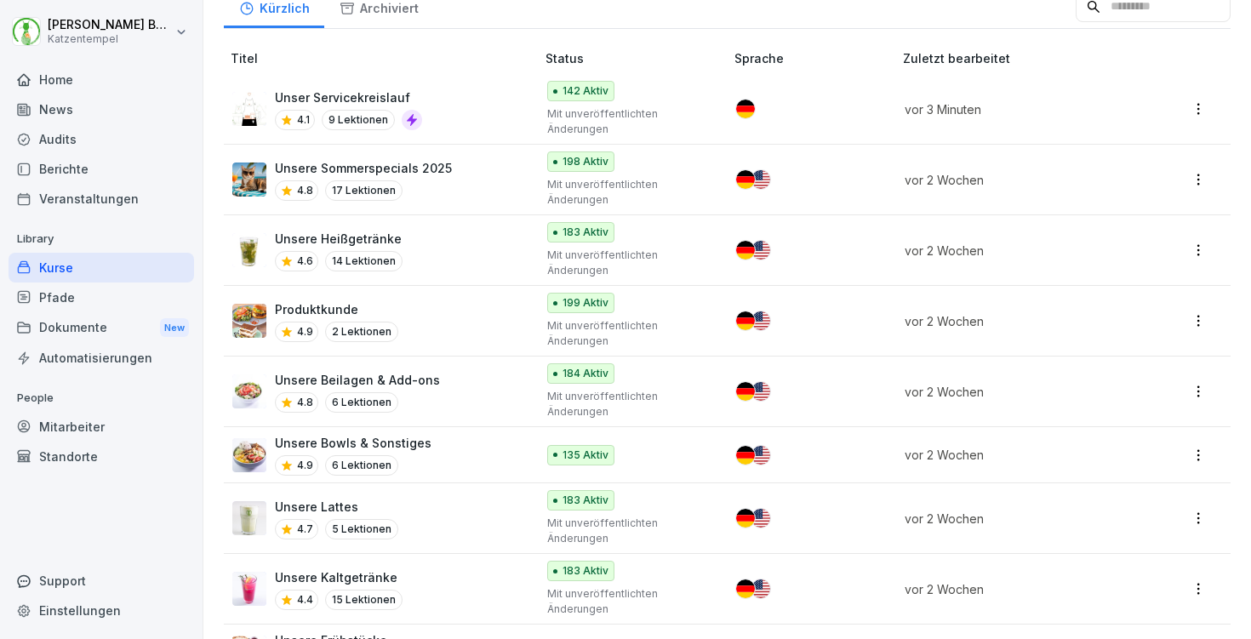
scroll to position [511, 0]
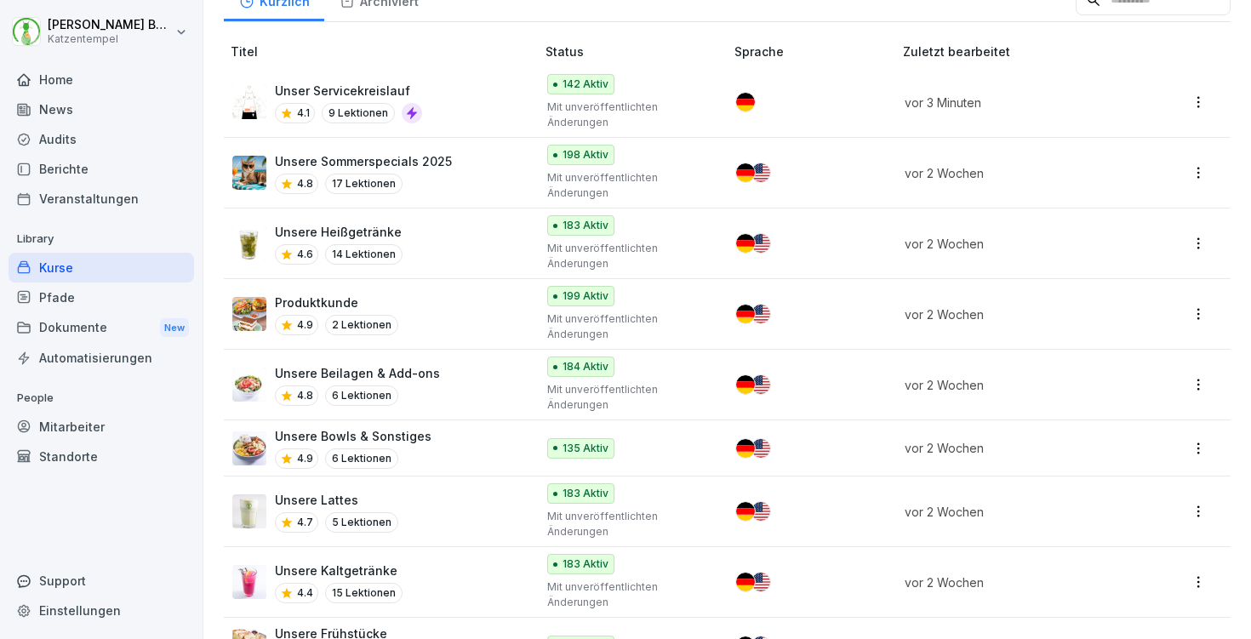
click at [488, 165] on div "Unsere Sommerspecials 2025 4.8 17 Lektionen" at bounding box center [375, 173] width 286 height 42
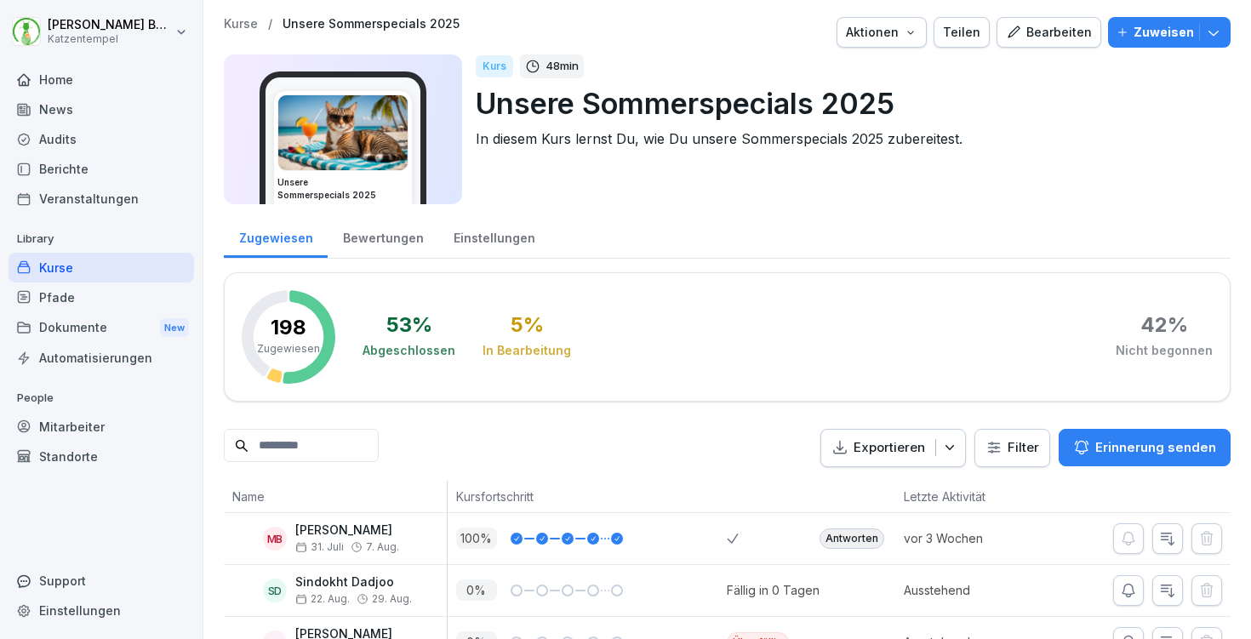
click at [388, 245] on div "Bewertungen" at bounding box center [383, 235] width 111 height 43
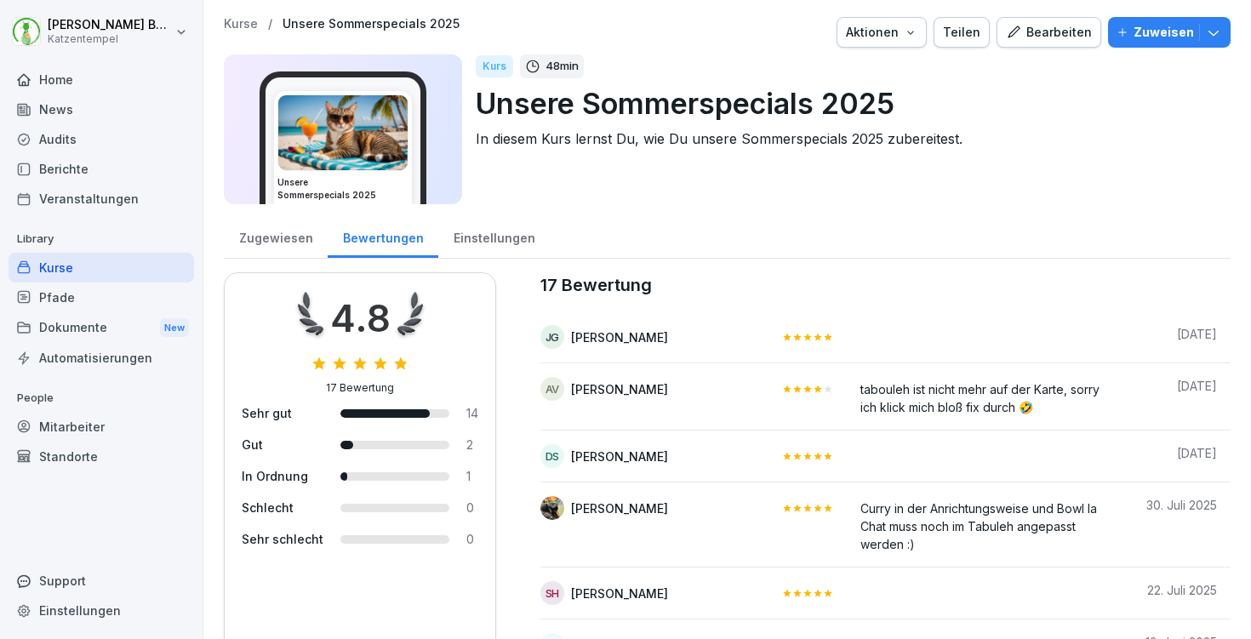
click at [243, 26] on p "Kurse" at bounding box center [241, 24] width 34 height 14
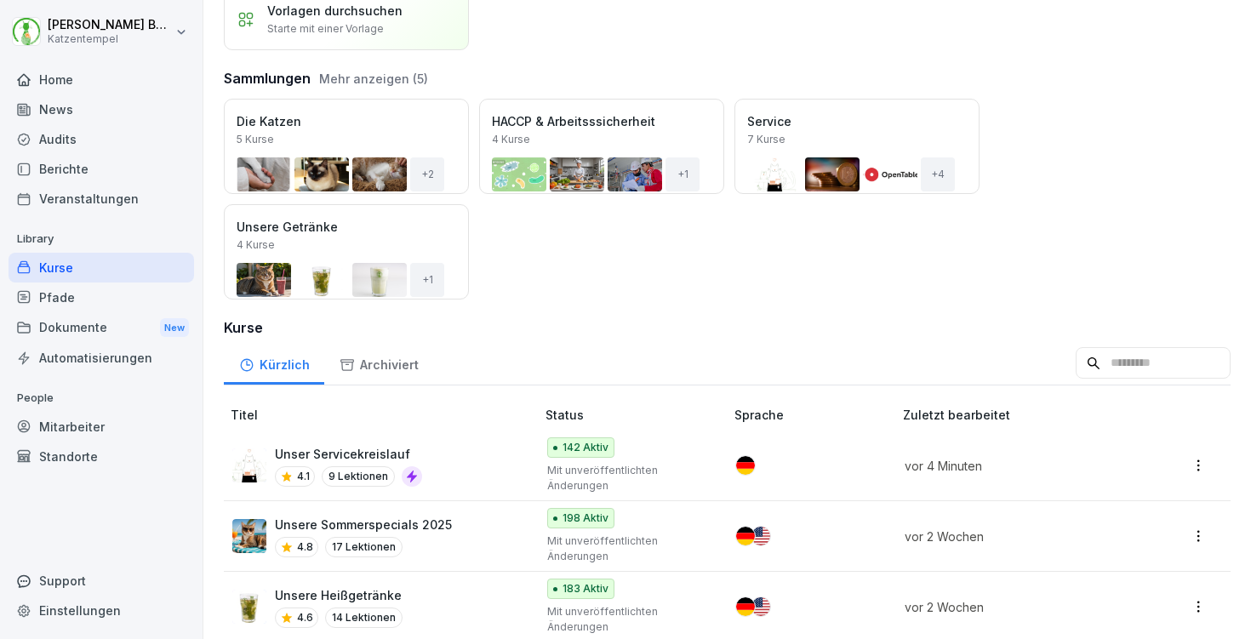
scroll to position [196, 0]
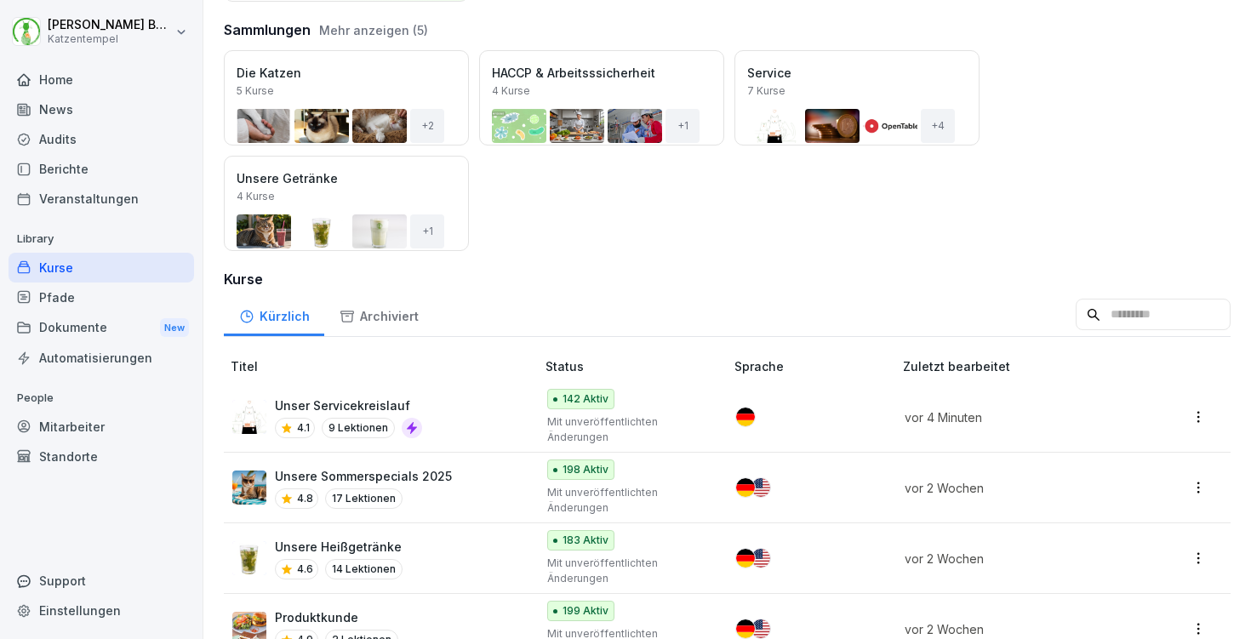
click at [352, 28] on button "Mehr anzeigen (5)" at bounding box center [373, 30] width 109 height 18
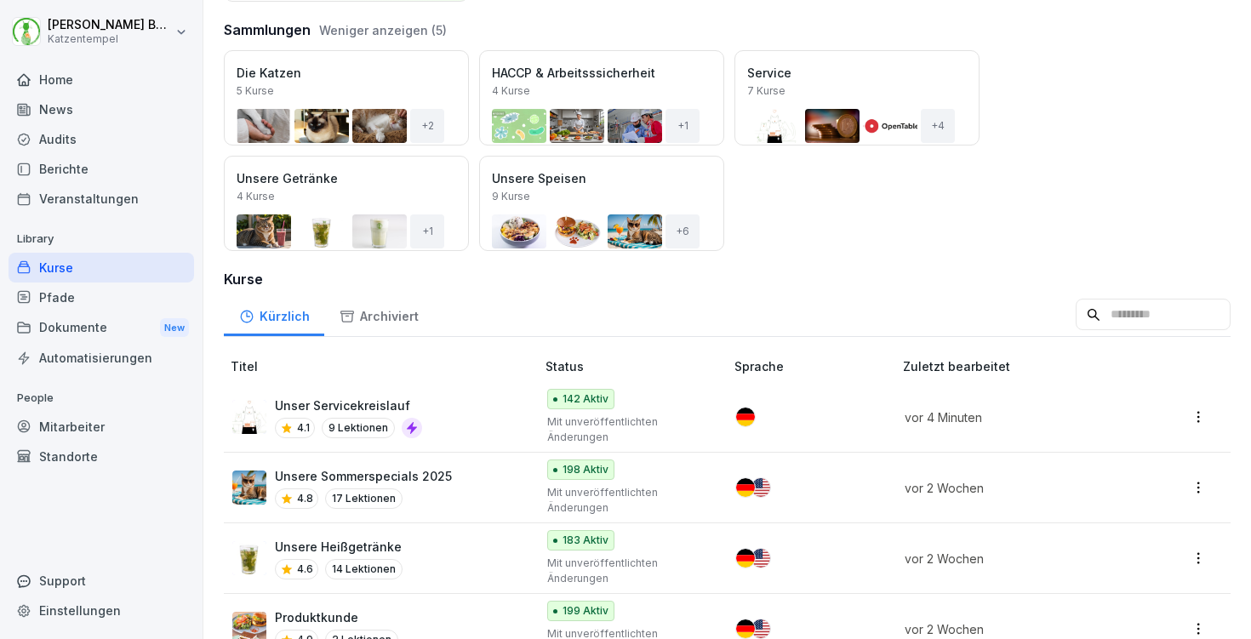
click at [0, 0] on div "Öffnen" at bounding box center [0, 0] width 0 height 0
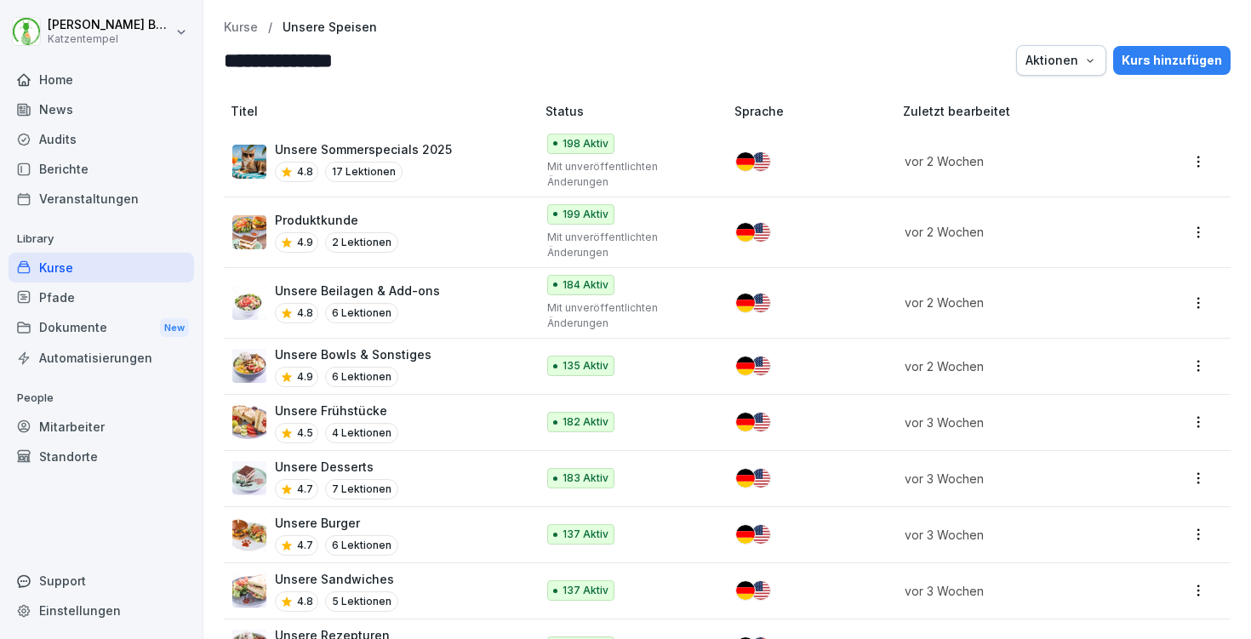
scroll to position [47, 0]
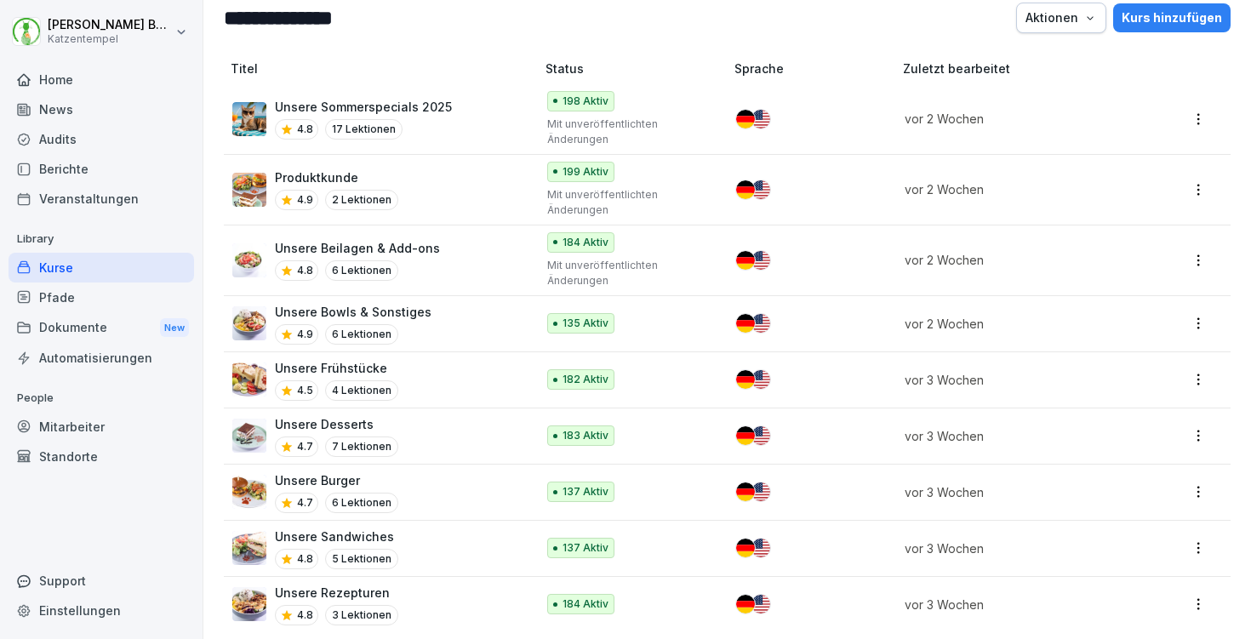
click at [474, 423] on div "Unsere Desserts 4.7 7 Lektionen" at bounding box center [375, 436] width 286 height 42
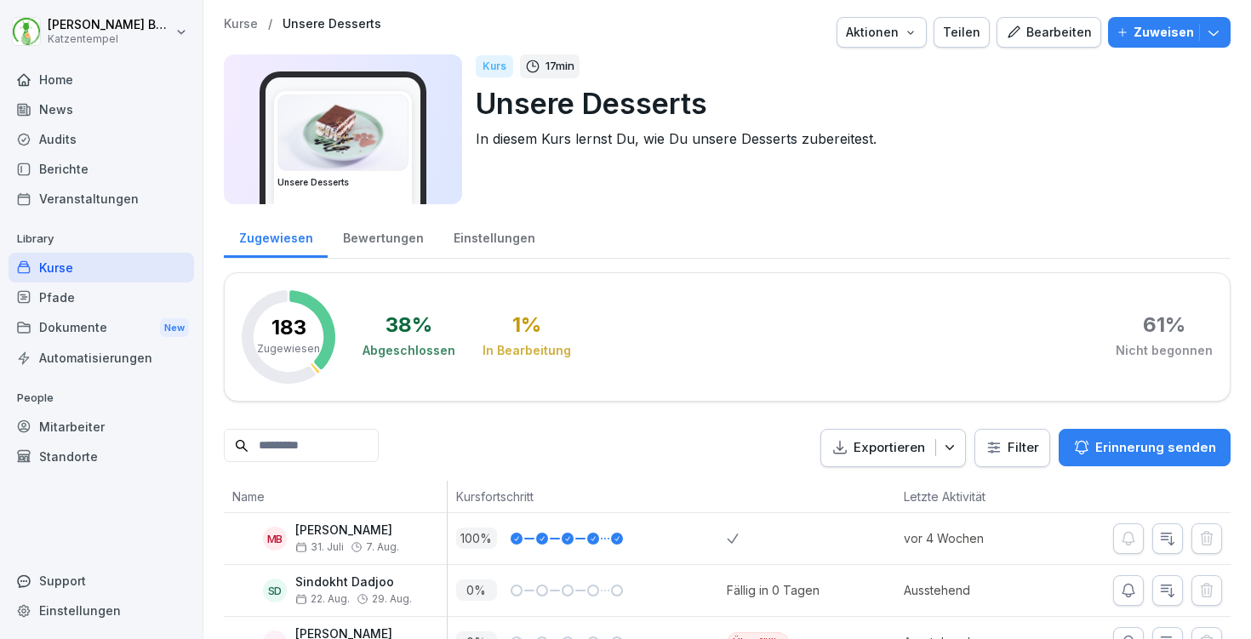
click at [388, 236] on div "Bewertungen" at bounding box center [383, 235] width 111 height 43
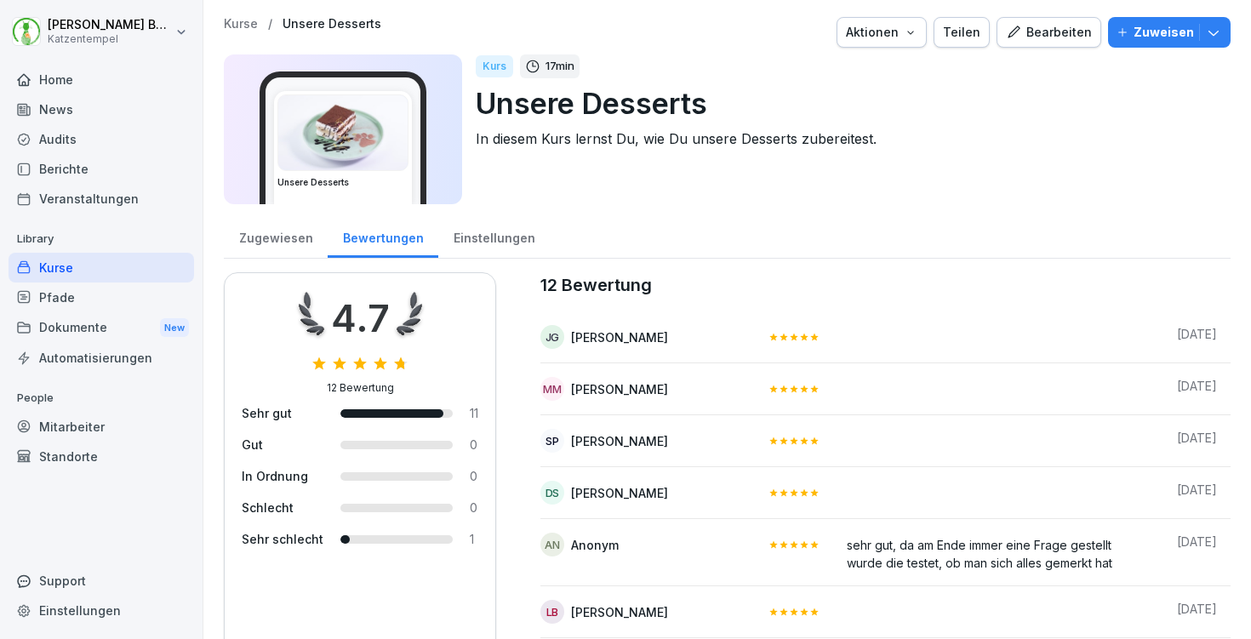
click at [236, 25] on p "Kurse" at bounding box center [241, 24] width 34 height 14
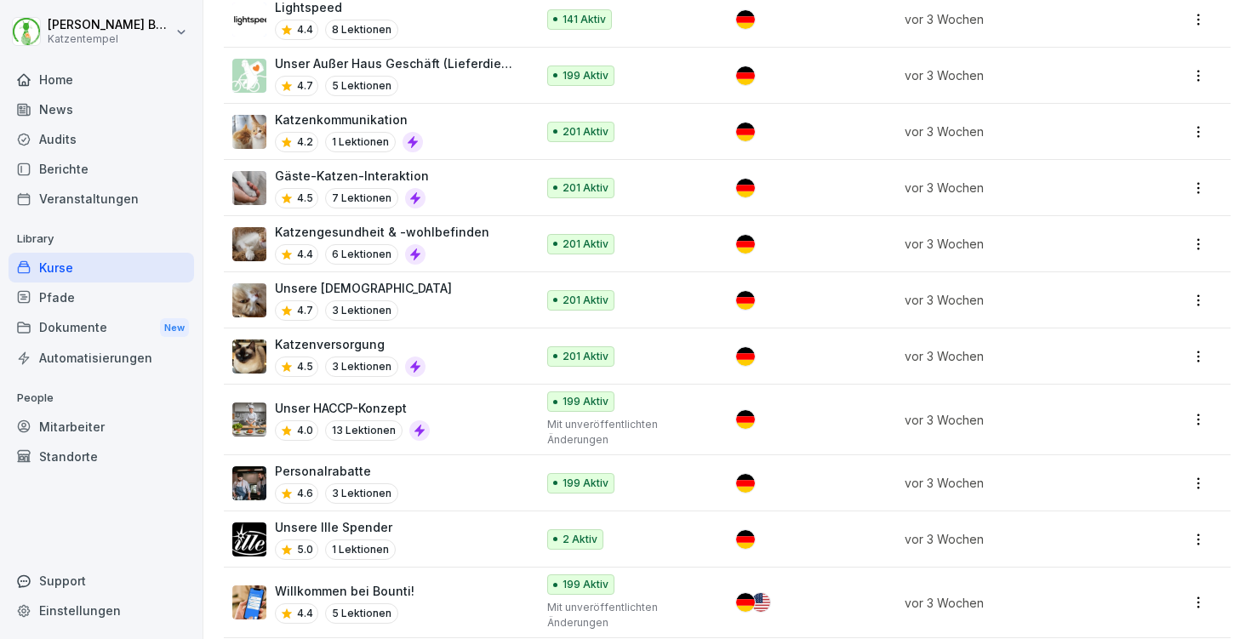
scroll to position [1237, 0]
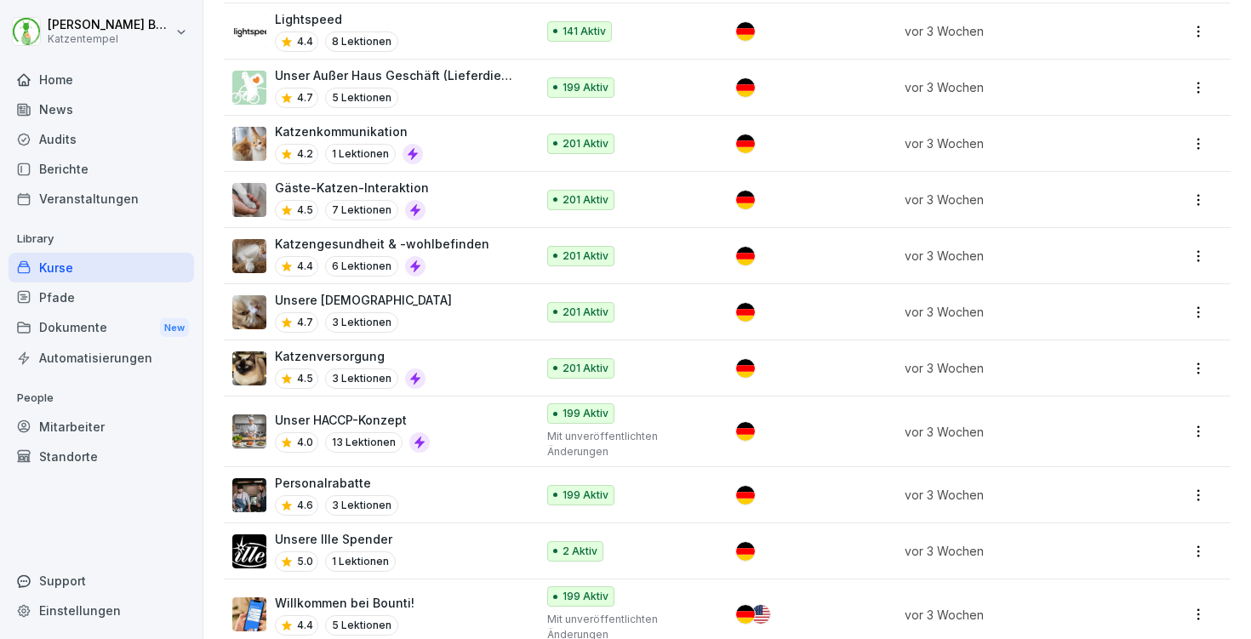
click at [472, 413] on div "Unser HACCP-Konzept 4.0 13 Lektionen" at bounding box center [375, 432] width 286 height 42
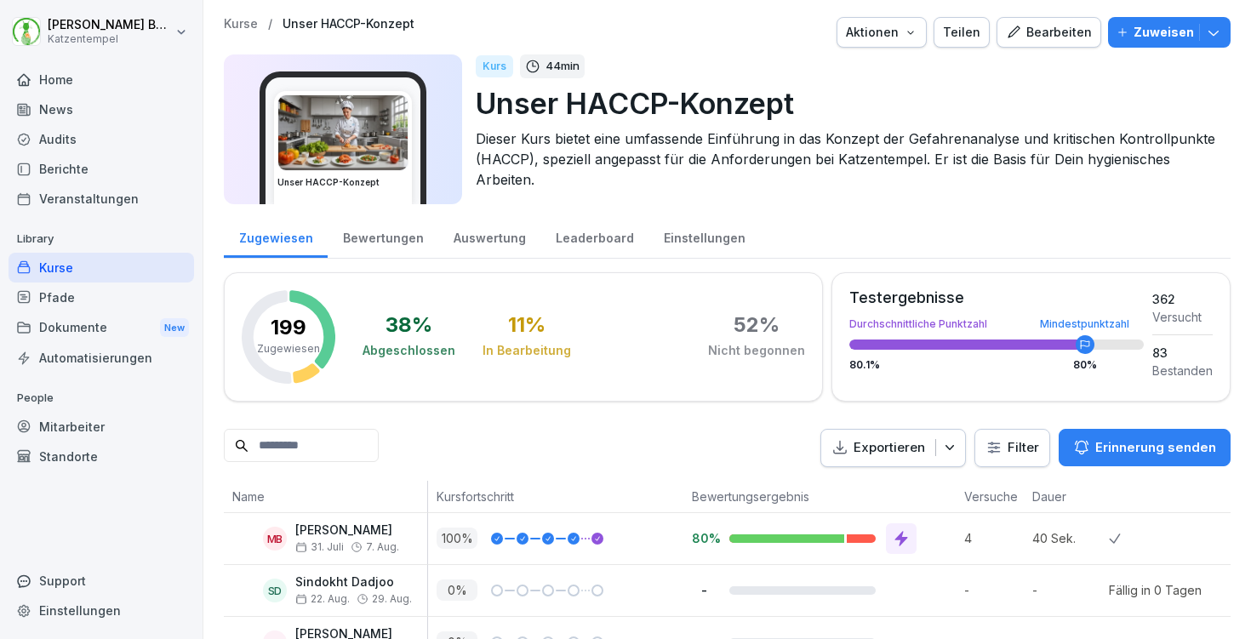
click at [370, 233] on div "Bewertungen" at bounding box center [383, 235] width 111 height 43
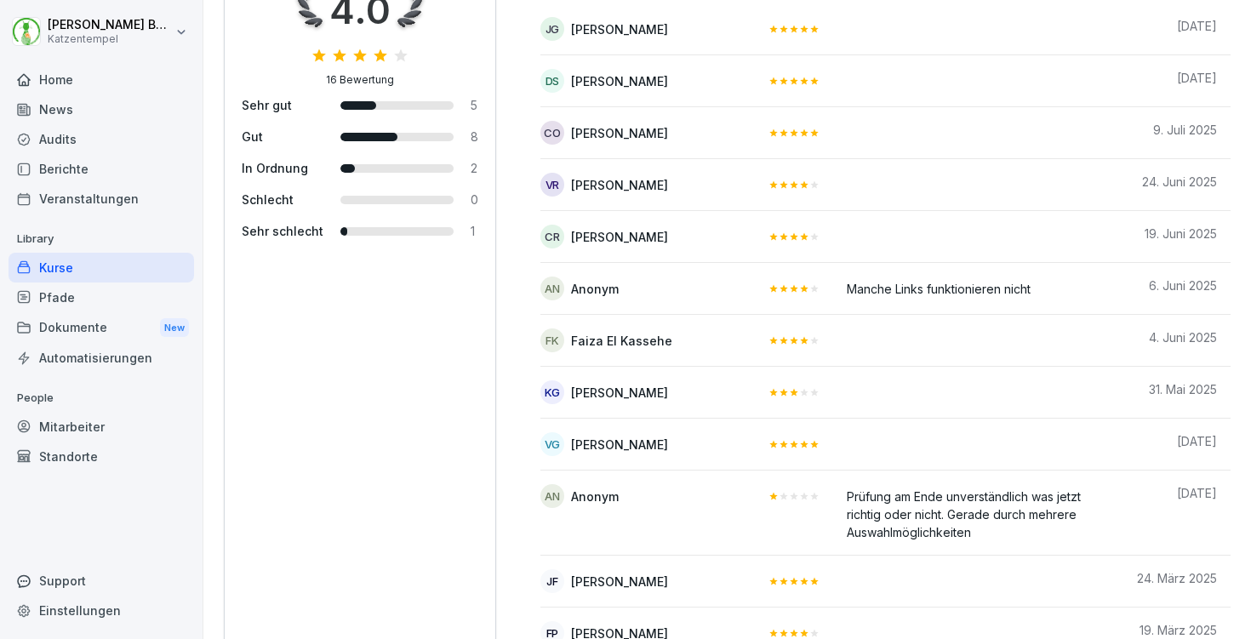
scroll to position [311, 0]
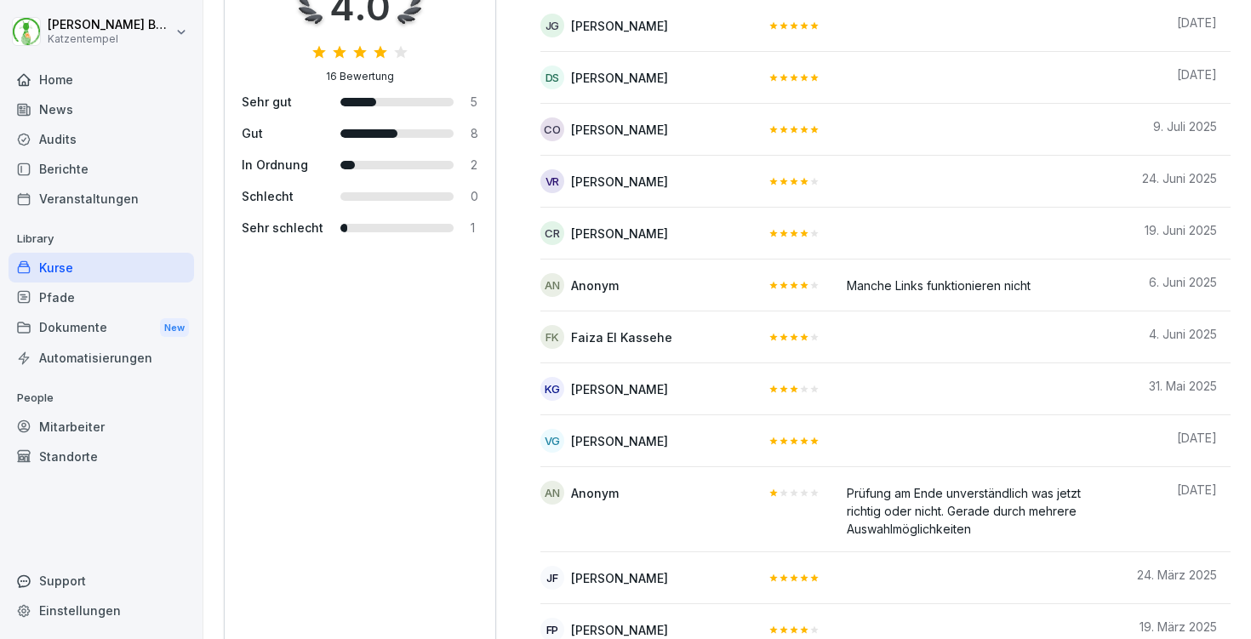
click at [89, 77] on div "Home" at bounding box center [101, 80] width 185 height 30
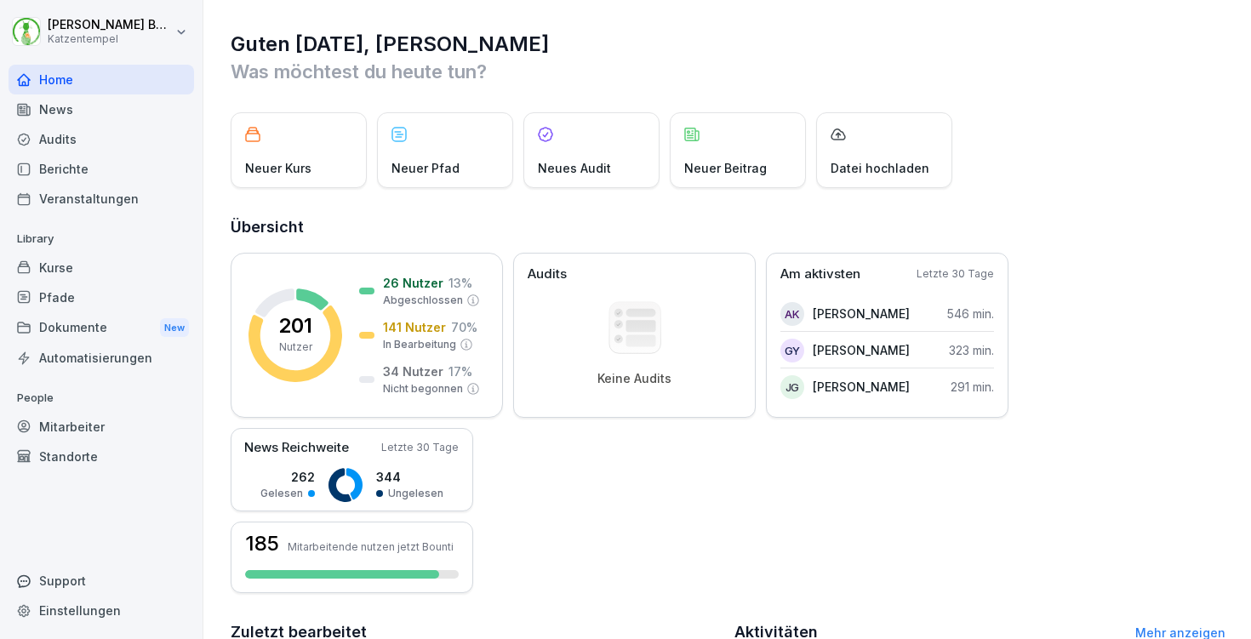
click at [90, 100] on div "News" at bounding box center [101, 109] width 185 height 30
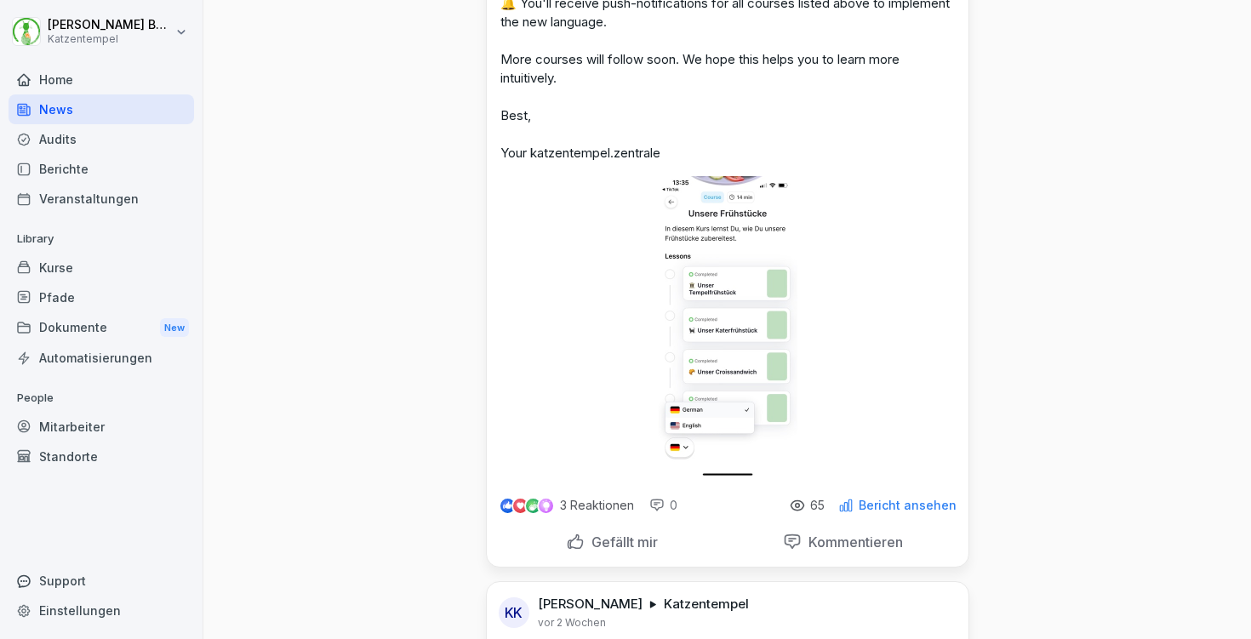
scroll to position [401, 0]
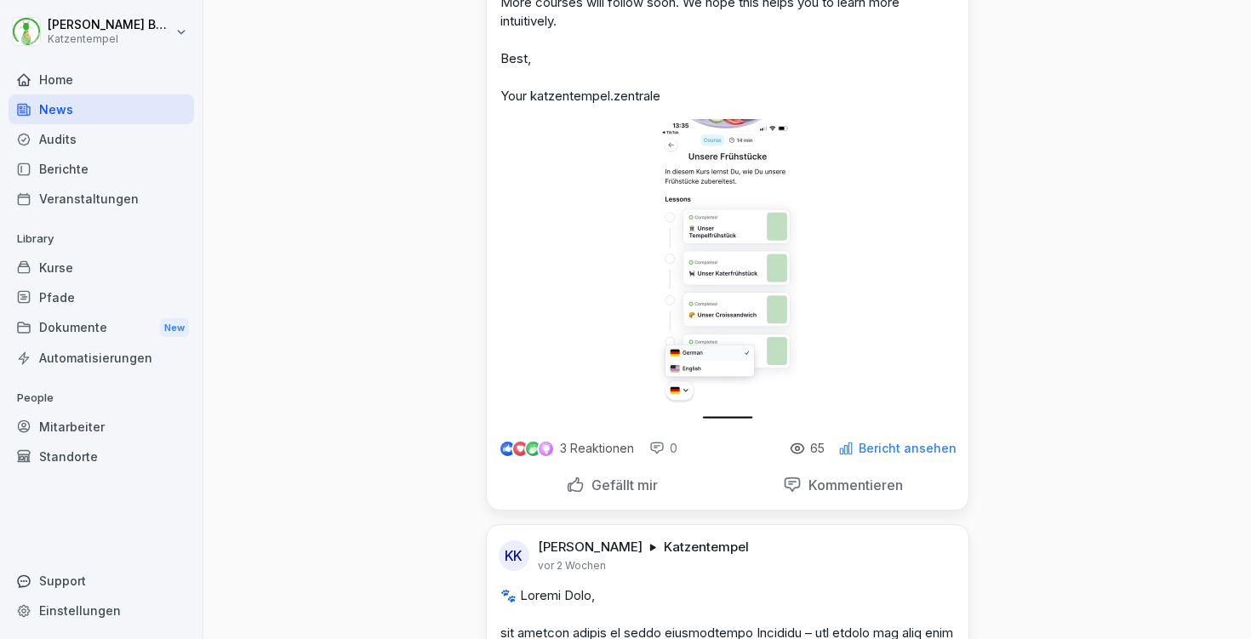
click at [890, 450] on p "Bericht ansehen" at bounding box center [908, 449] width 98 height 14
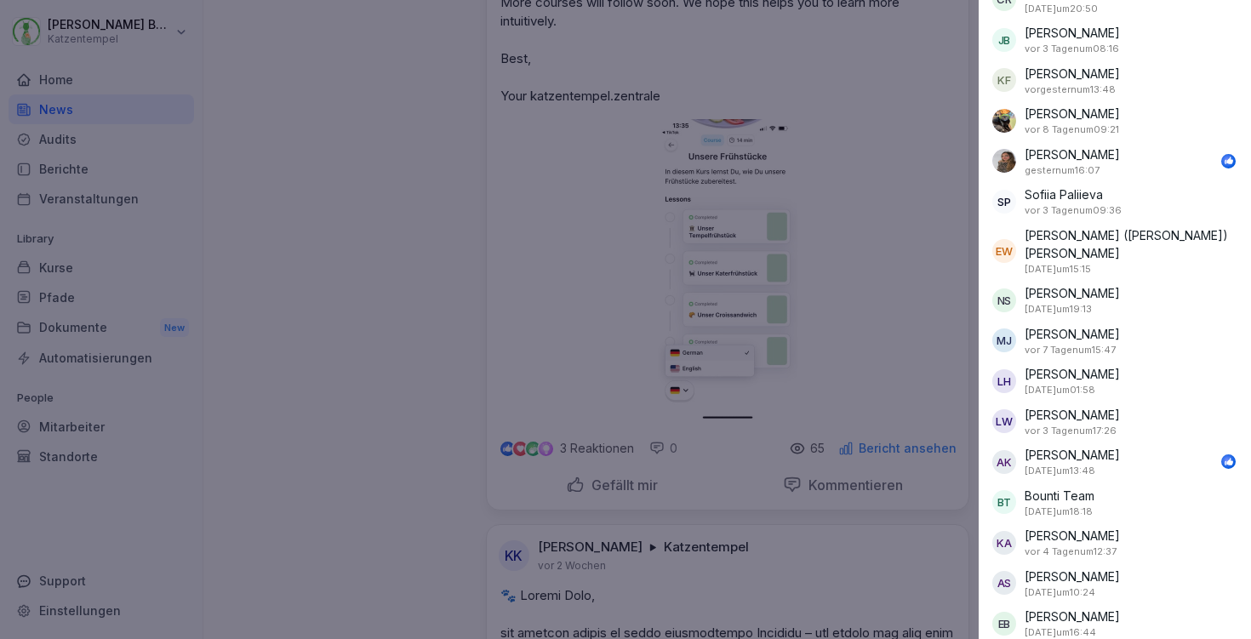
scroll to position [1797, 0]
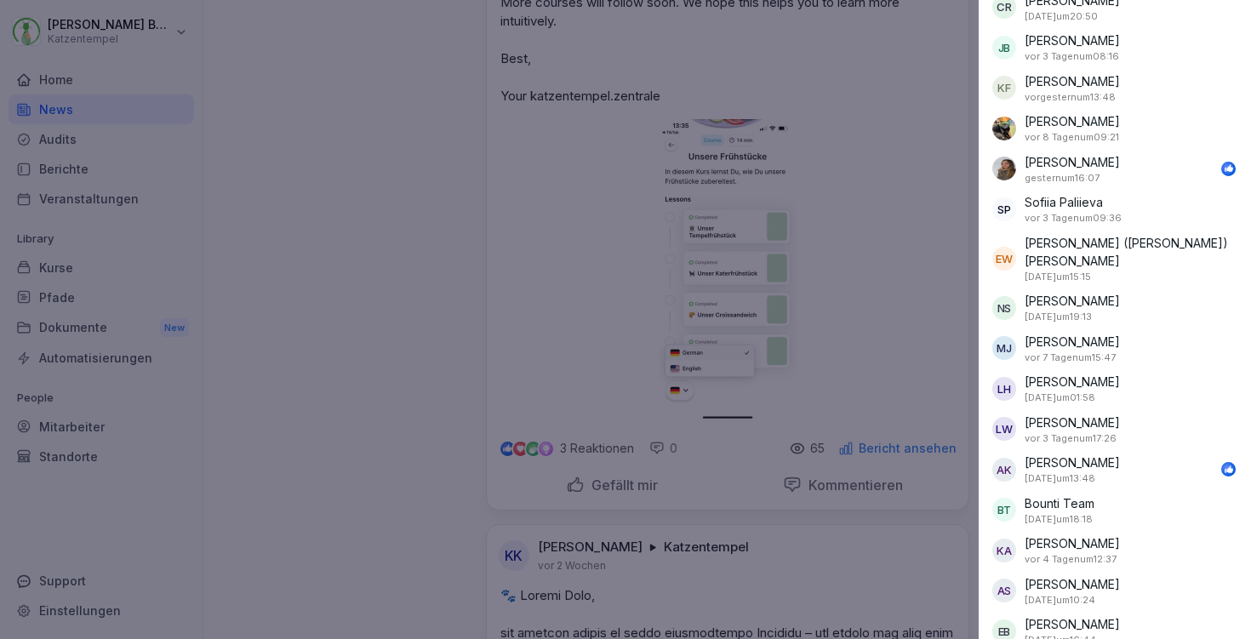
click at [912, 176] on div at bounding box center [625, 319] width 1251 height 639
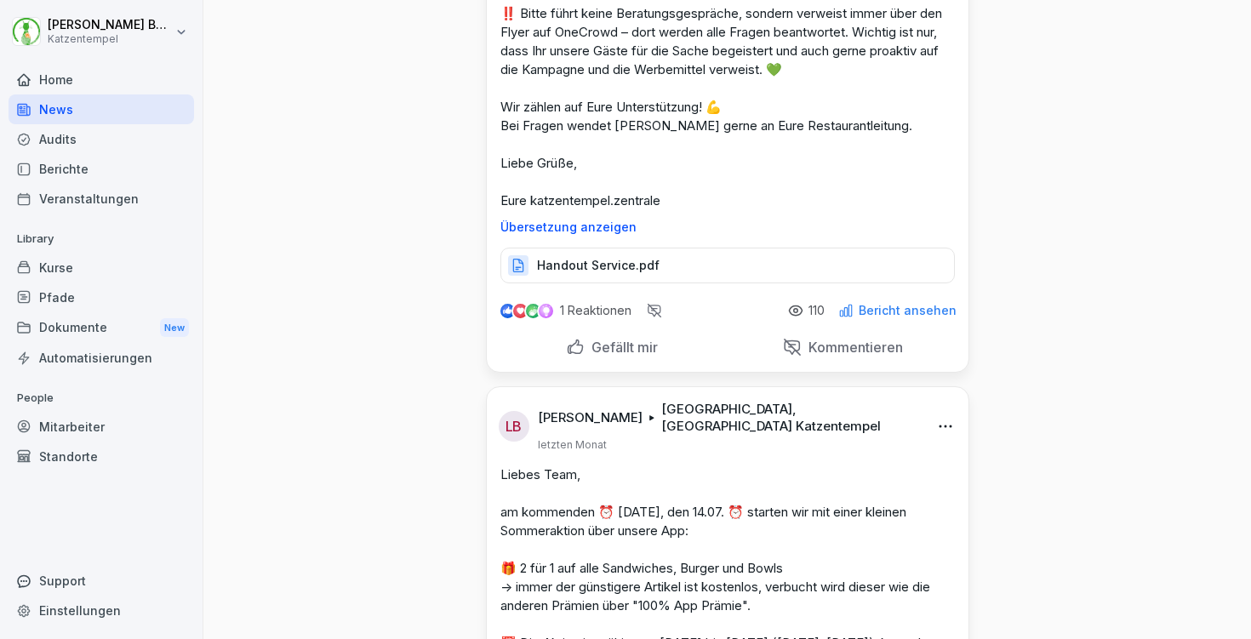
scroll to position [2328, 0]
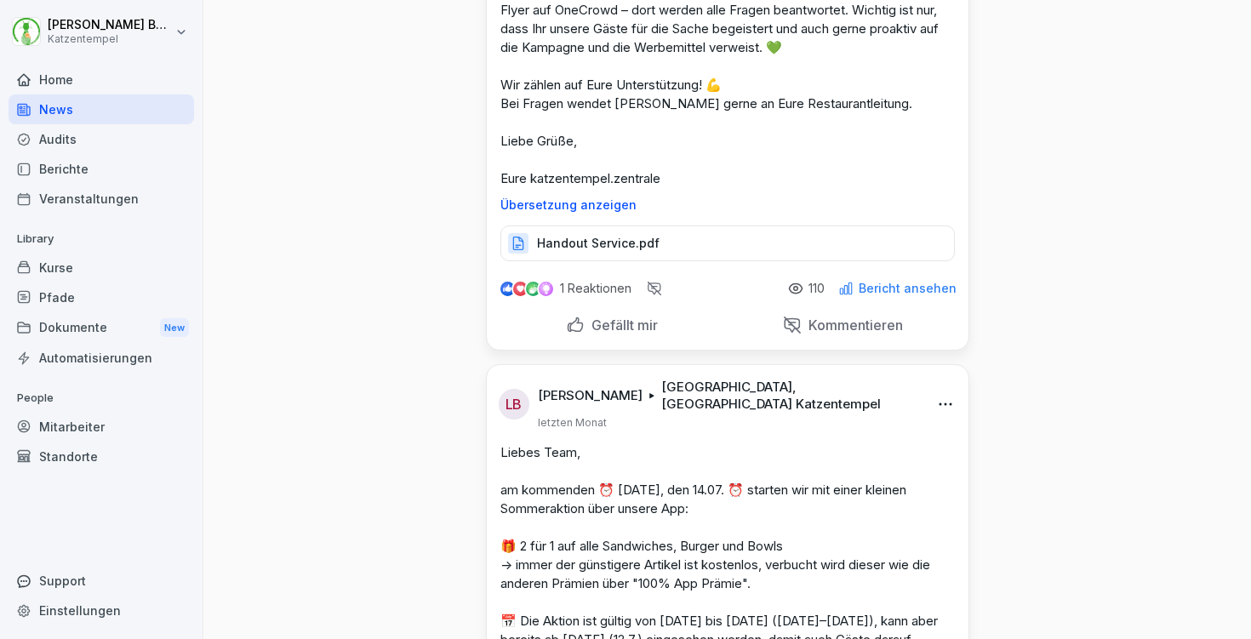
click at [900, 282] on p "Bericht ansehen" at bounding box center [908, 289] width 98 height 14
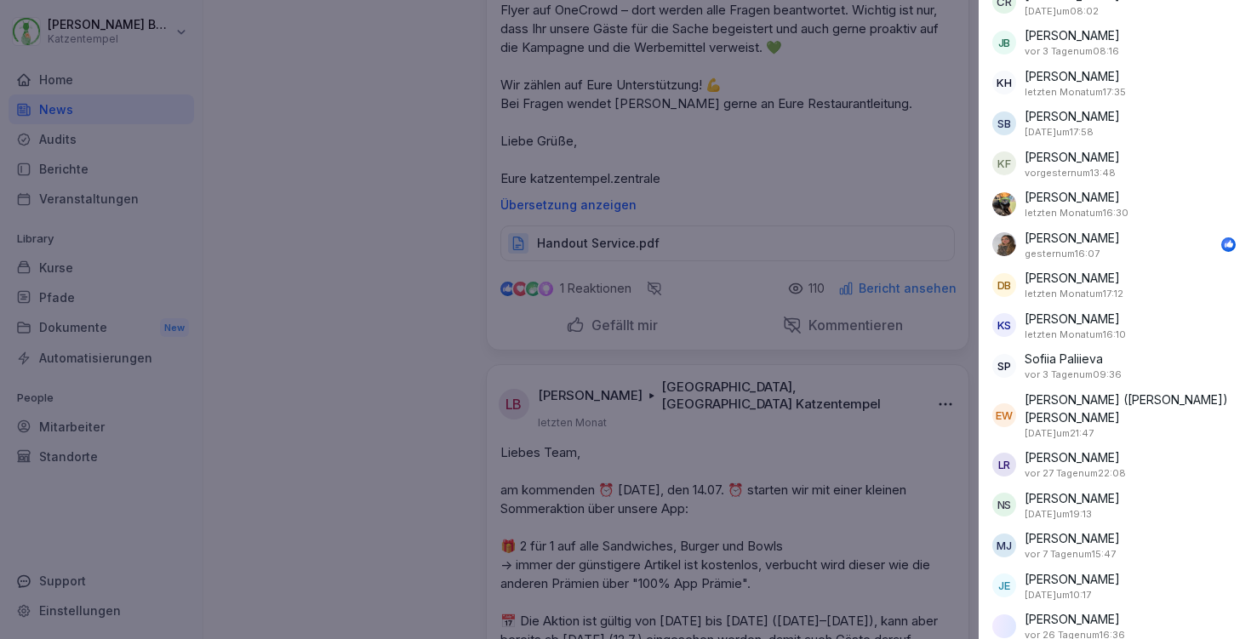
scroll to position [2959, 0]
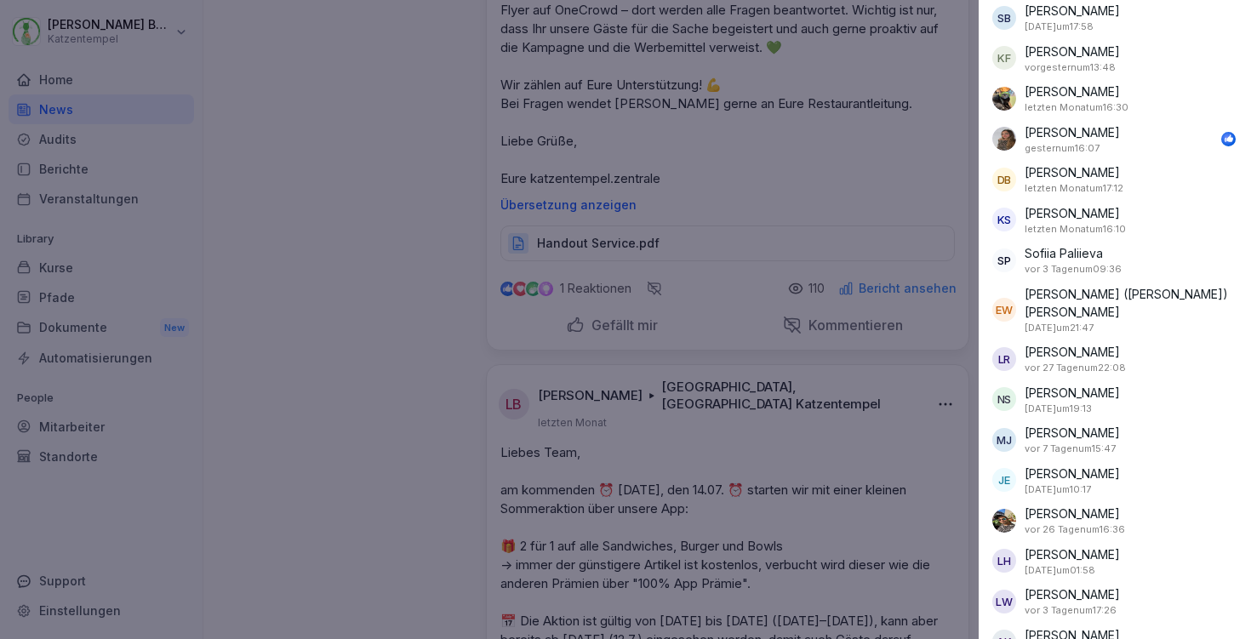
click at [887, 110] on div at bounding box center [625, 319] width 1251 height 639
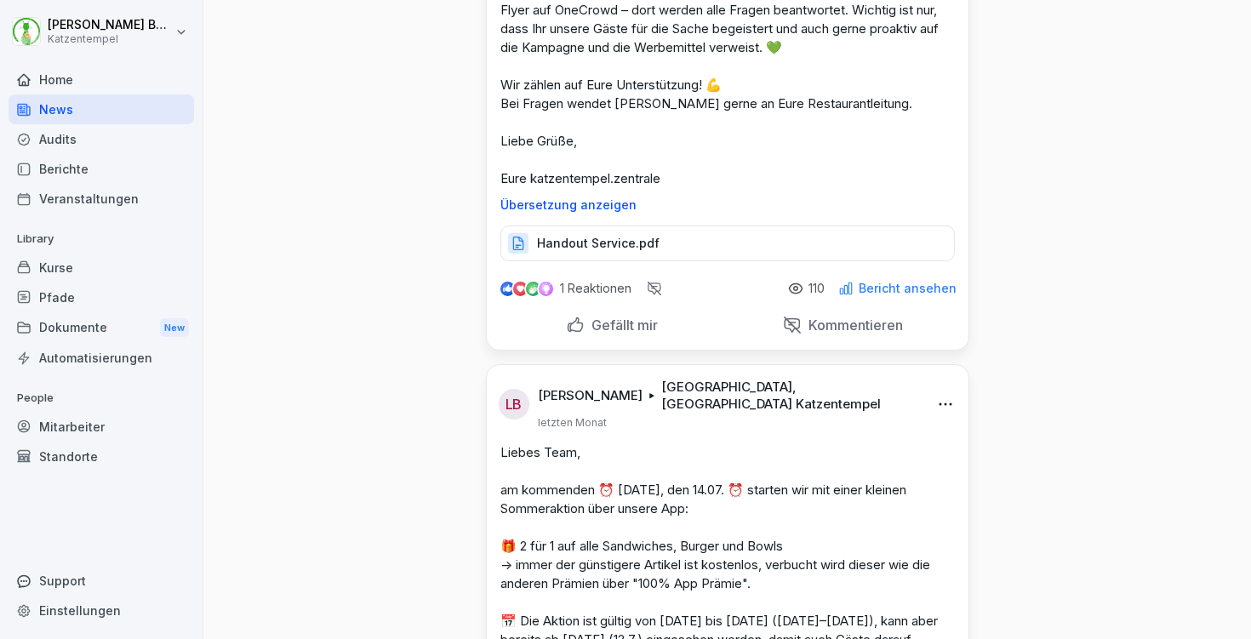
click at [64, 429] on div "Mitarbeiter" at bounding box center [101, 427] width 185 height 30
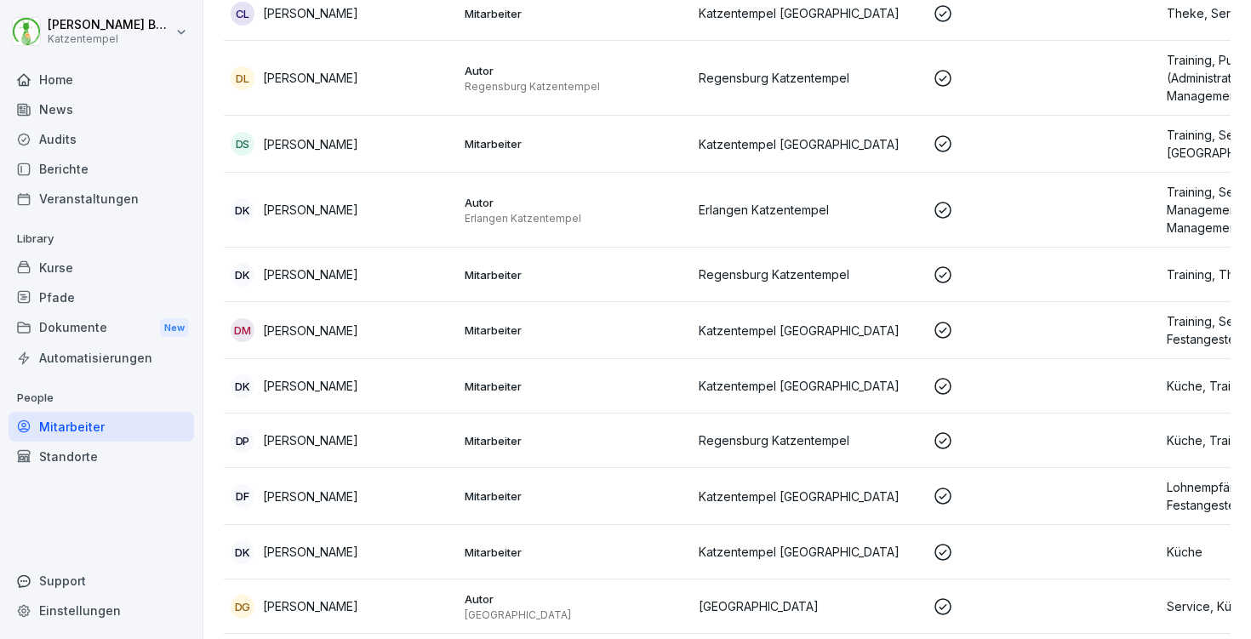
scroll to position [17, 0]
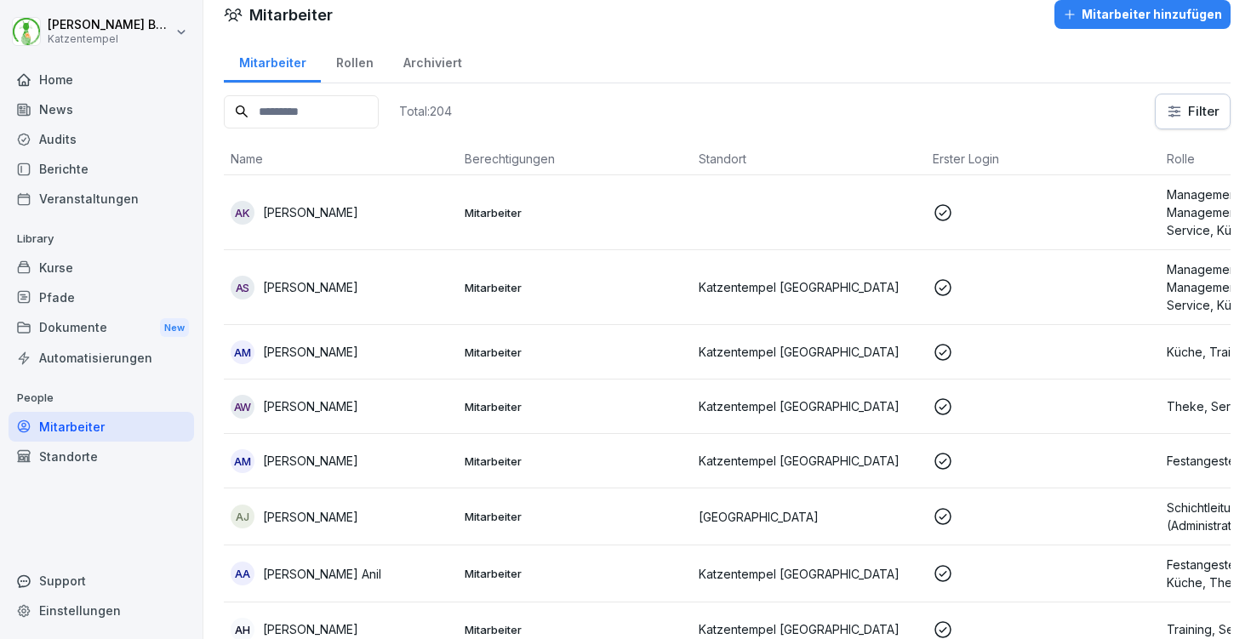
click at [338, 102] on input at bounding box center [301, 111] width 155 height 33
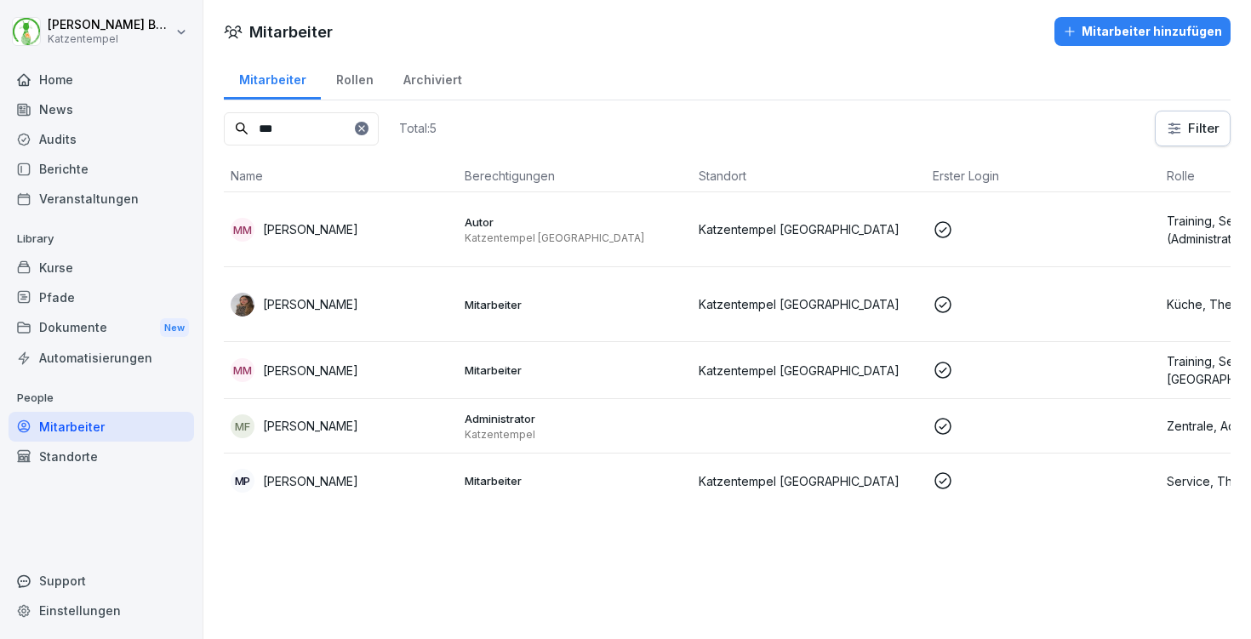
type input "***"
click at [539, 311] on p "Mitarbeiter" at bounding box center [575, 304] width 220 height 15
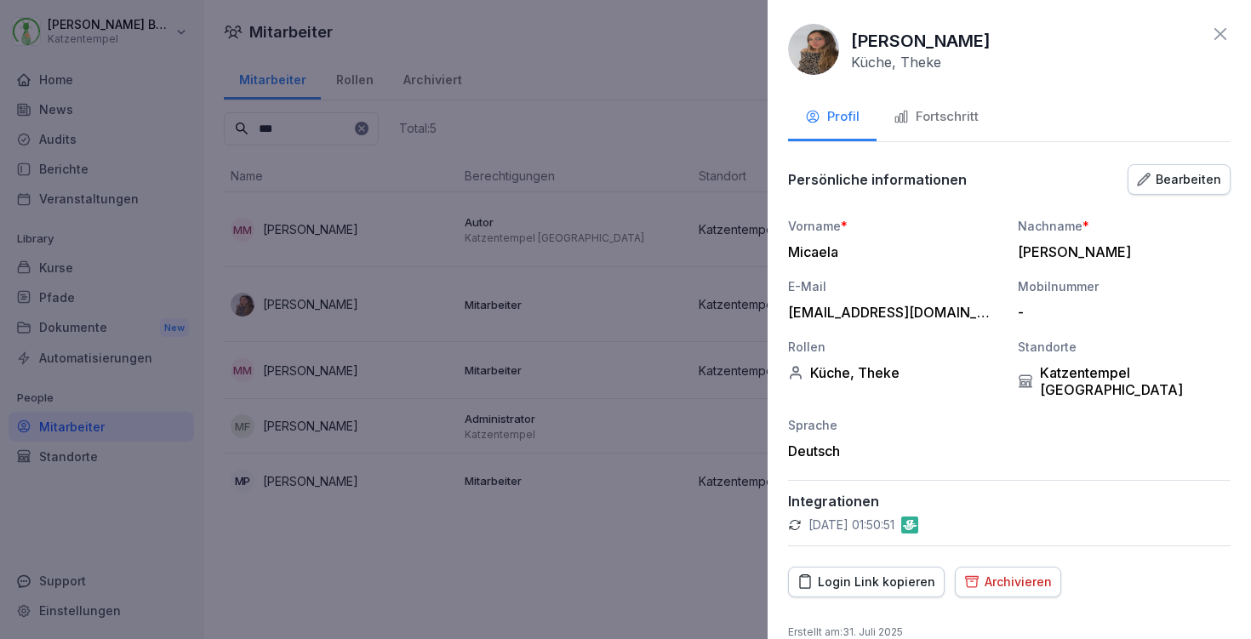
click at [936, 106] on button "Fortschritt" at bounding box center [935, 118] width 119 height 46
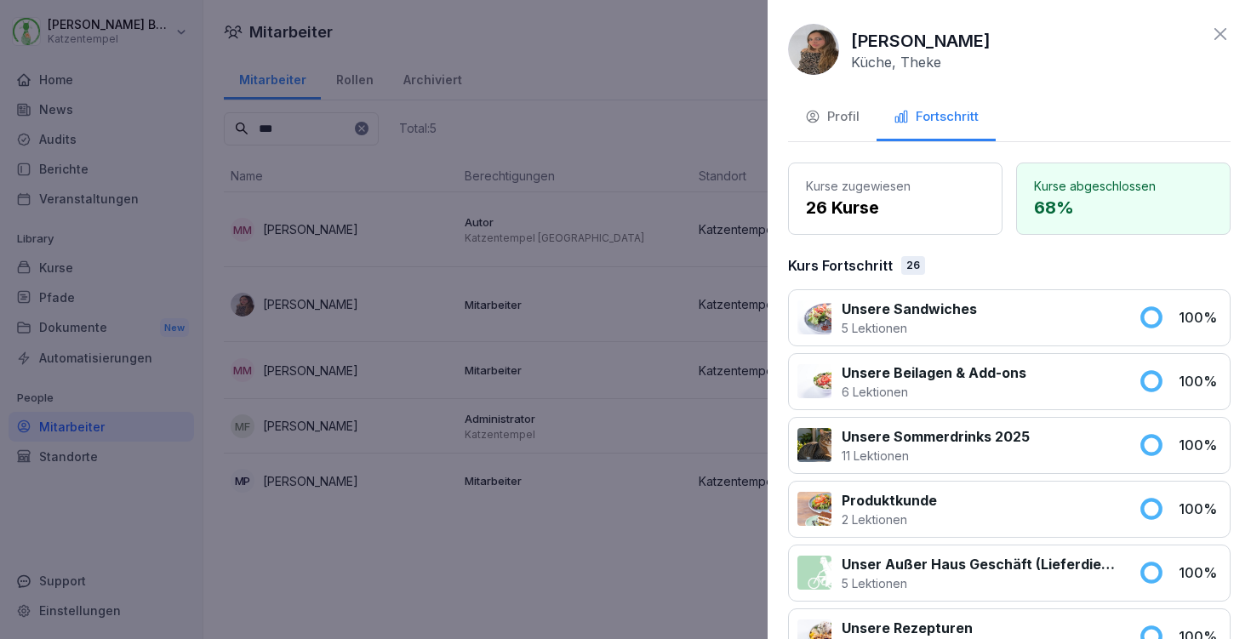
click at [1206, 37] on div "Micaela Juarez Küche, Theke" at bounding box center [1009, 49] width 442 height 51
click at [1213, 30] on icon at bounding box center [1220, 34] width 20 height 20
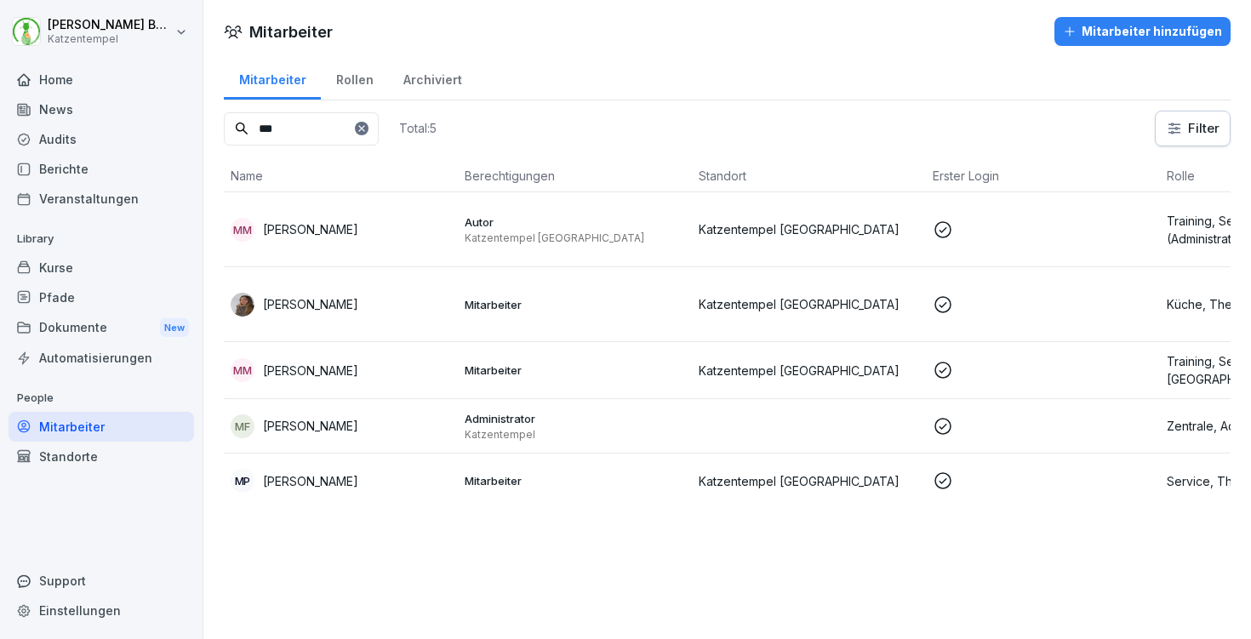
click at [367, 128] on icon at bounding box center [362, 128] width 10 height 10
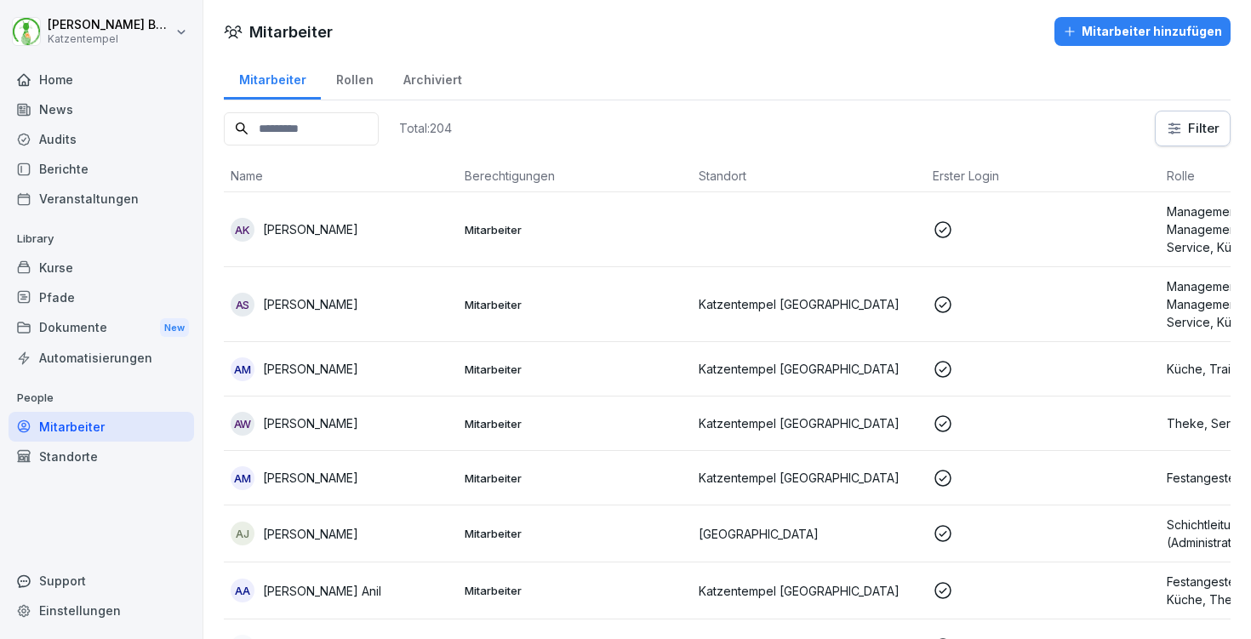
click at [65, 260] on div "Kurse" at bounding box center [101, 268] width 185 height 30
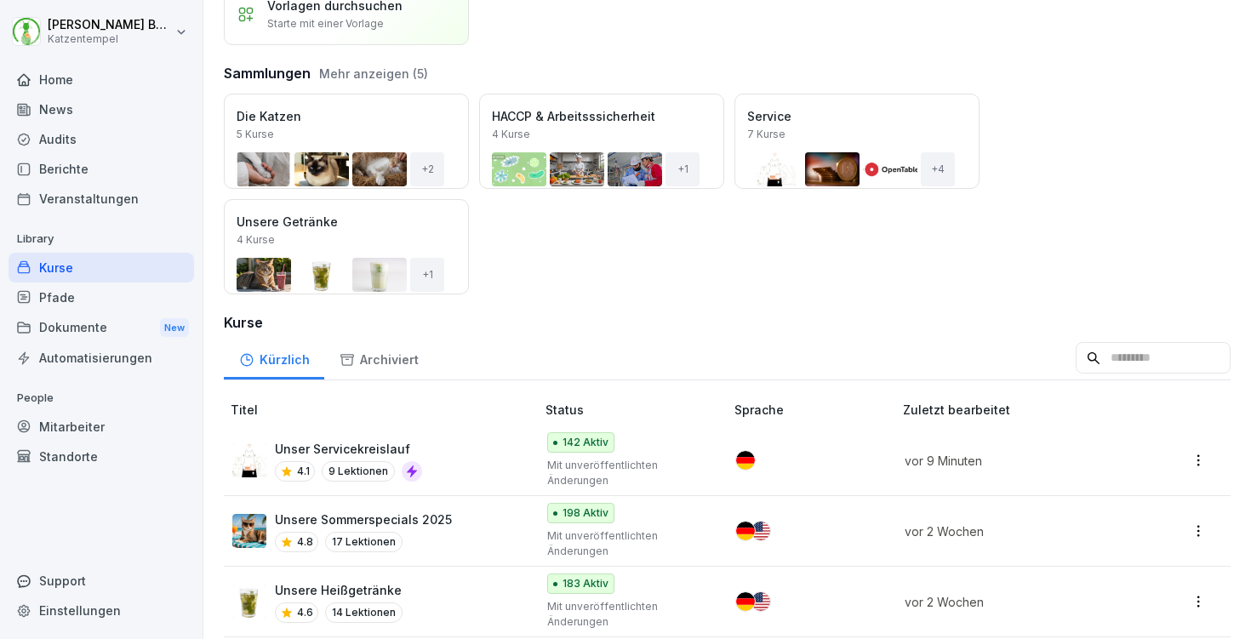
scroll to position [156, 0]
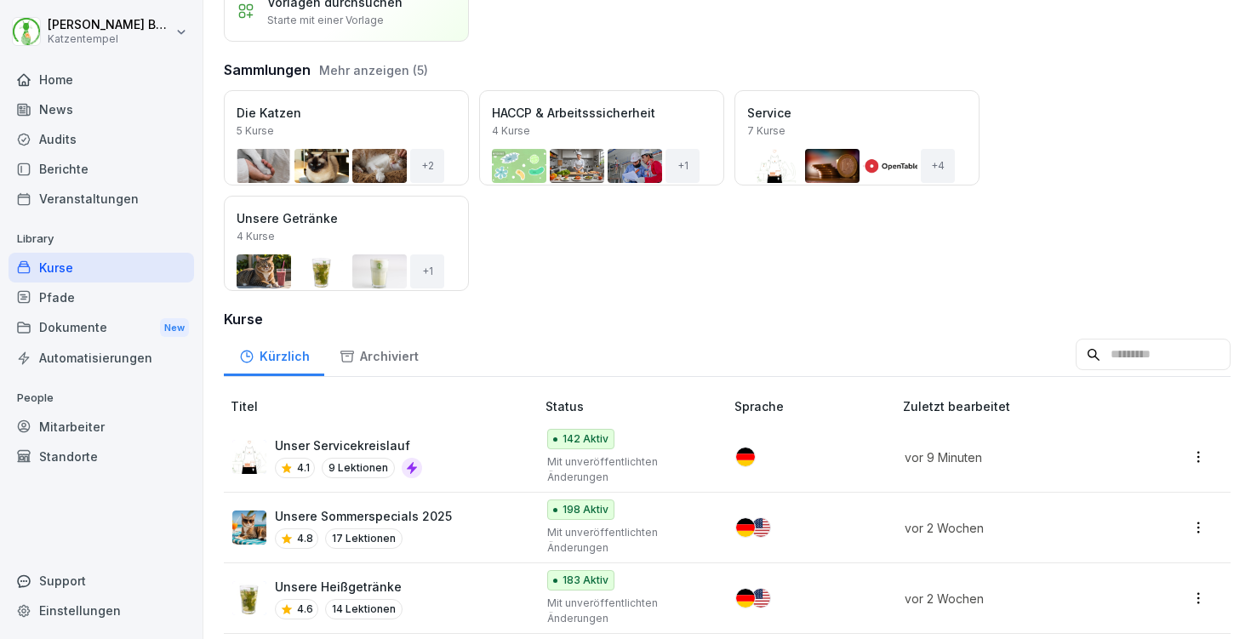
click at [200, 248] on div "Laura Benedix Katzentempel Home News Audits Berichte Veranstaltungen Library Ku…" at bounding box center [101, 319] width 203 height 639
click at [0, 0] on div "Öffnen" at bounding box center [0, 0] width 0 height 0
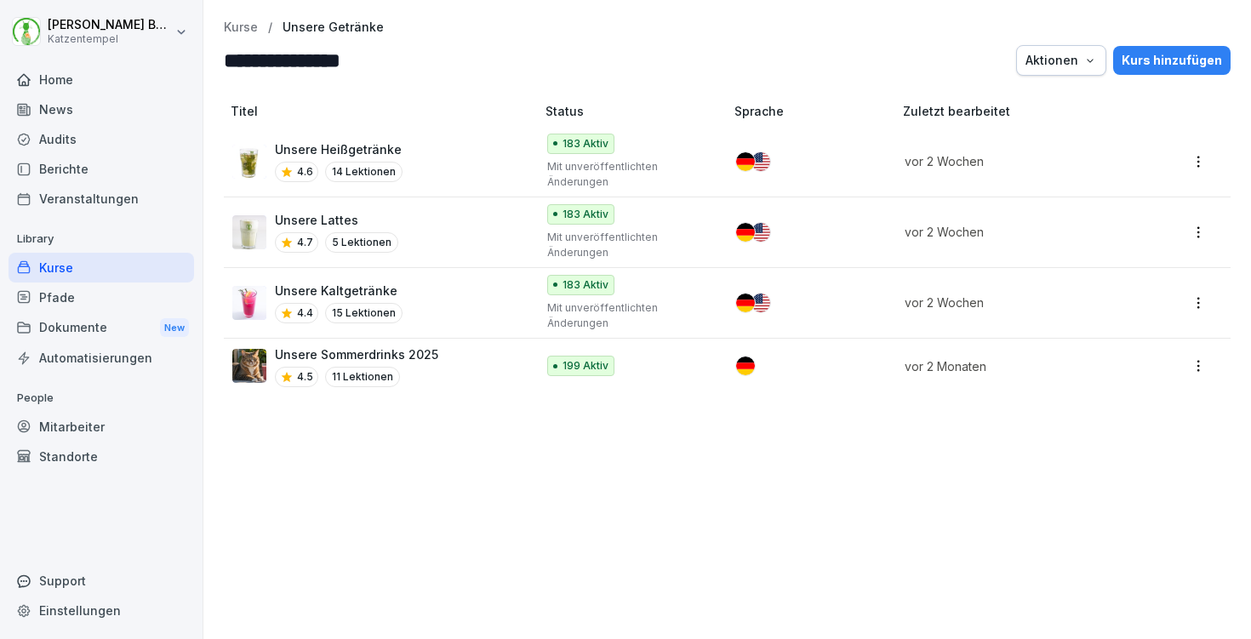
click at [639, 142] on div "183 Aktiv Mit unveröffentlichten Änderungen" at bounding box center [627, 162] width 161 height 56
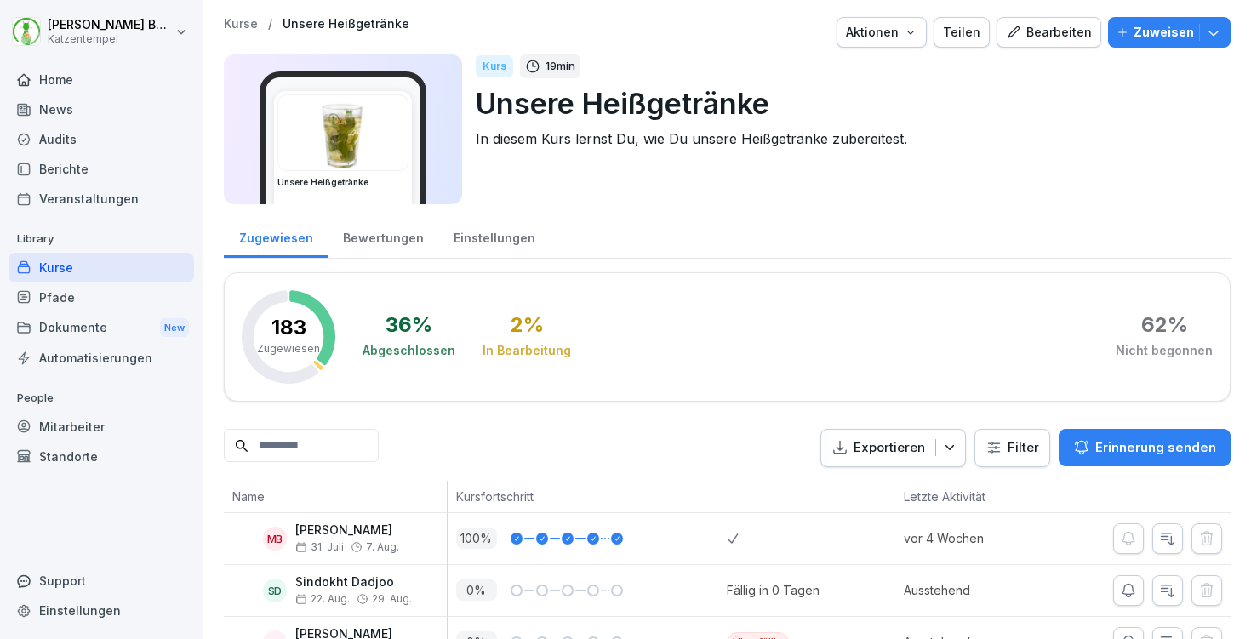
click at [1066, 29] on div "Bearbeiten" at bounding box center [1049, 32] width 86 height 19
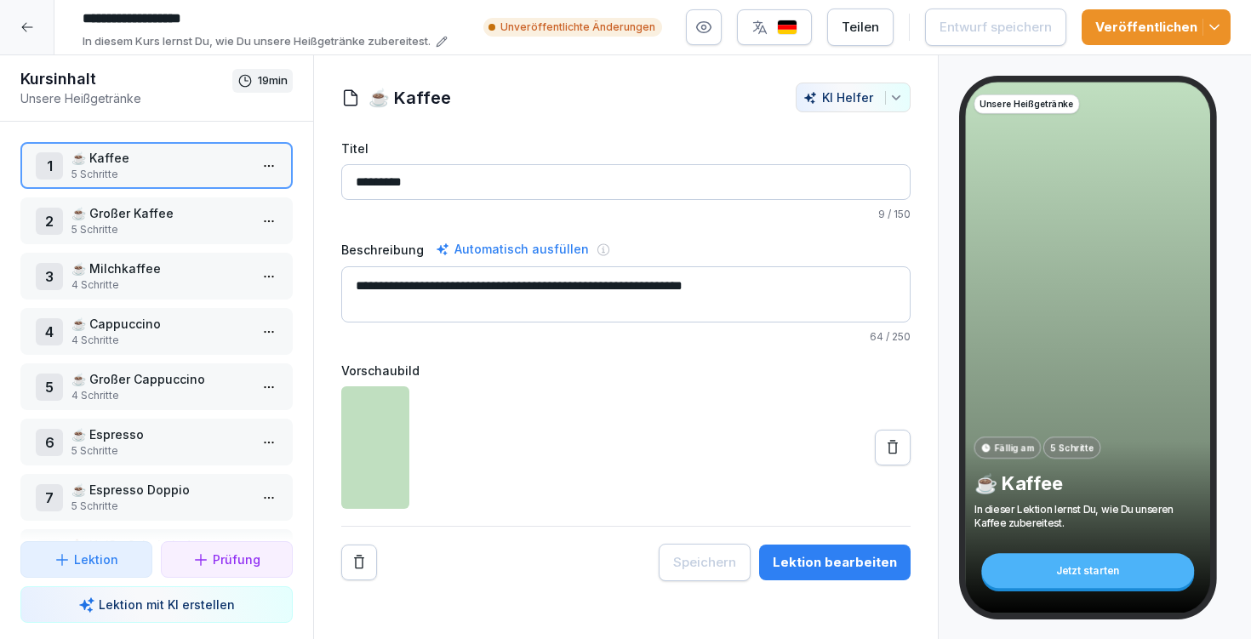
click at [1219, 28] on icon "button" at bounding box center [1214, 27] width 17 height 17
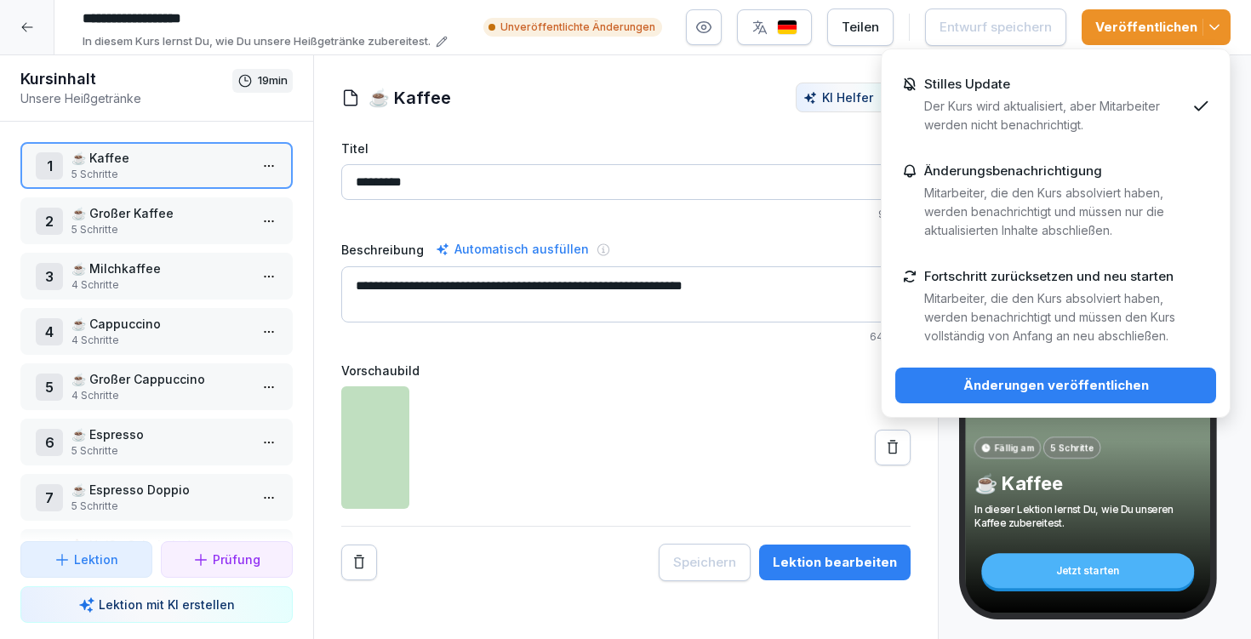
click at [969, 391] on div "Änderungen veröffentlichen" at bounding box center [1056, 385] width 294 height 19
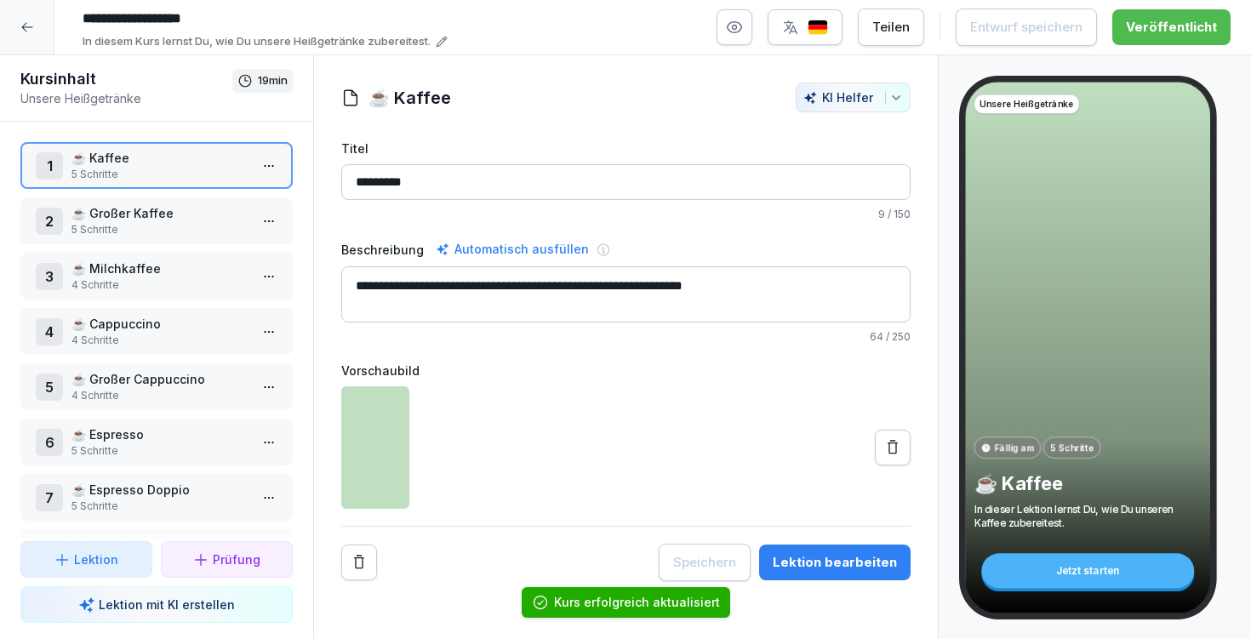
click at [18, 20] on div at bounding box center [27, 27] width 54 height 54
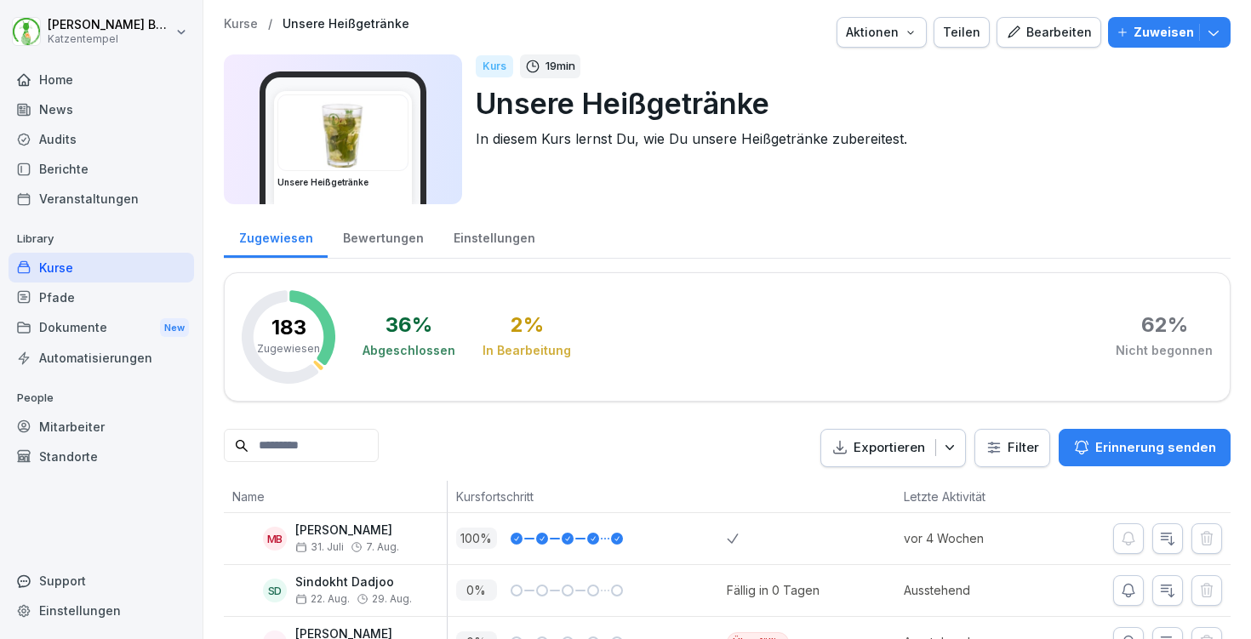
click at [243, 21] on p "Kurse" at bounding box center [241, 24] width 34 height 14
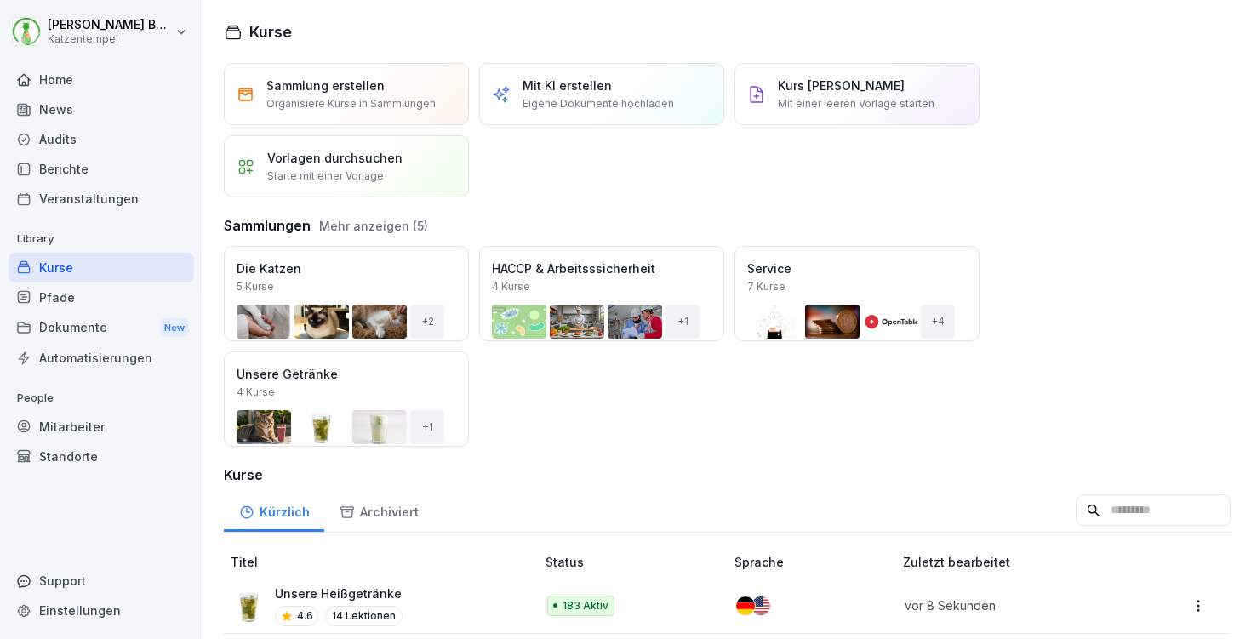
click at [0, 0] on div "Öffnen" at bounding box center [0, 0] width 0 height 0
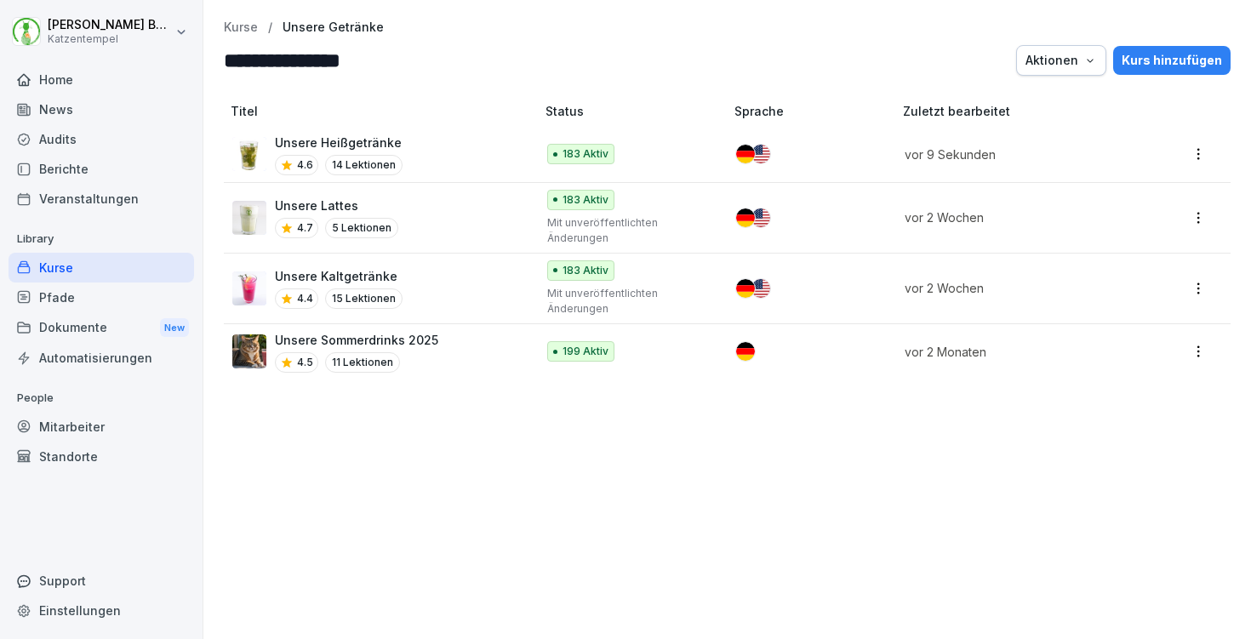
click at [424, 215] on div "Unsere Lattes 4.7 5 Lektionen" at bounding box center [375, 218] width 286 height 42
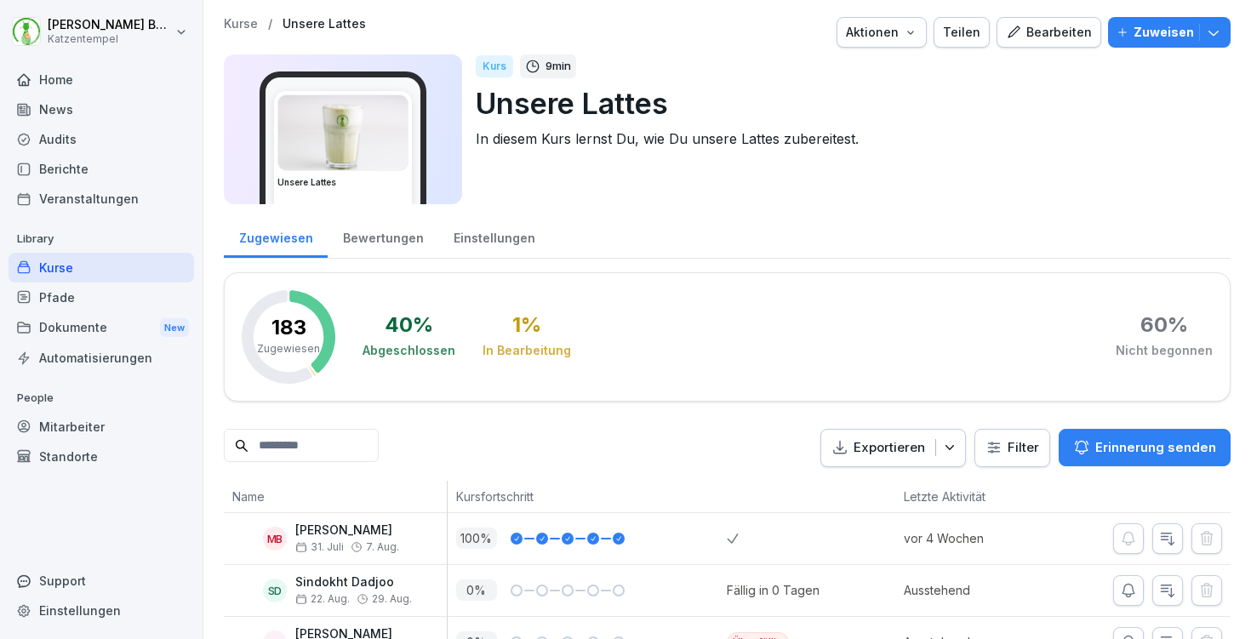
click at [1073, 28] on div "Bearbeiten" at bounding box center [1049, 32] width 86 height 19
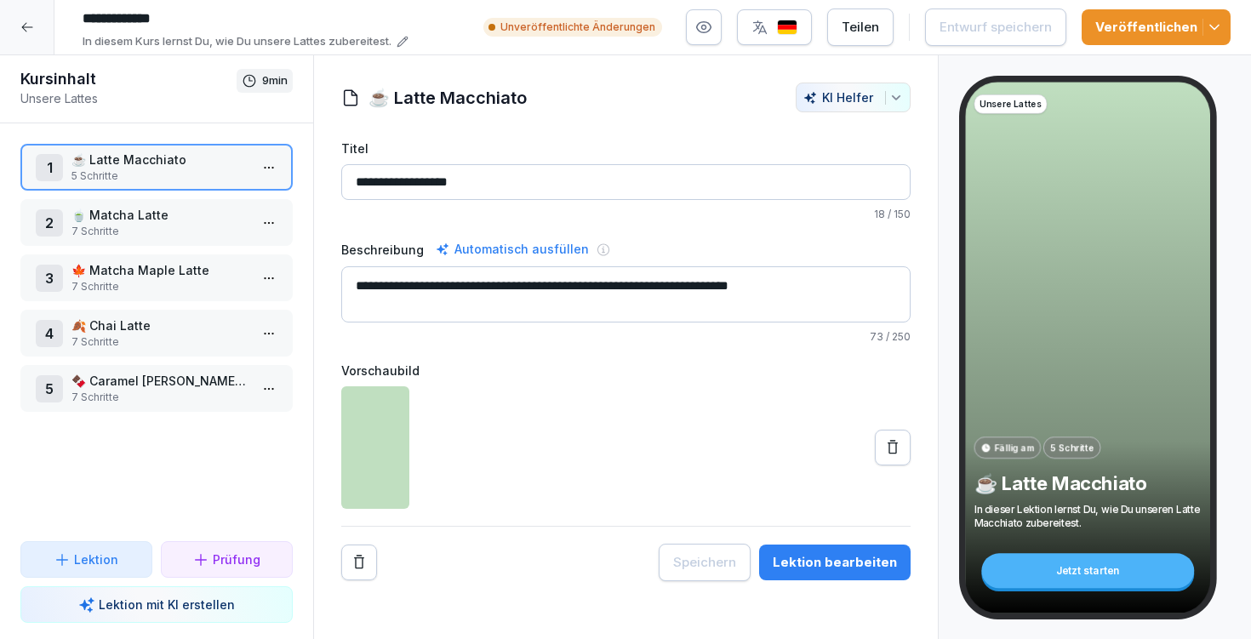
click at [1230, 30] on button "Veröffentlichen" at bounding box center [1155, 27] width 149 height 36
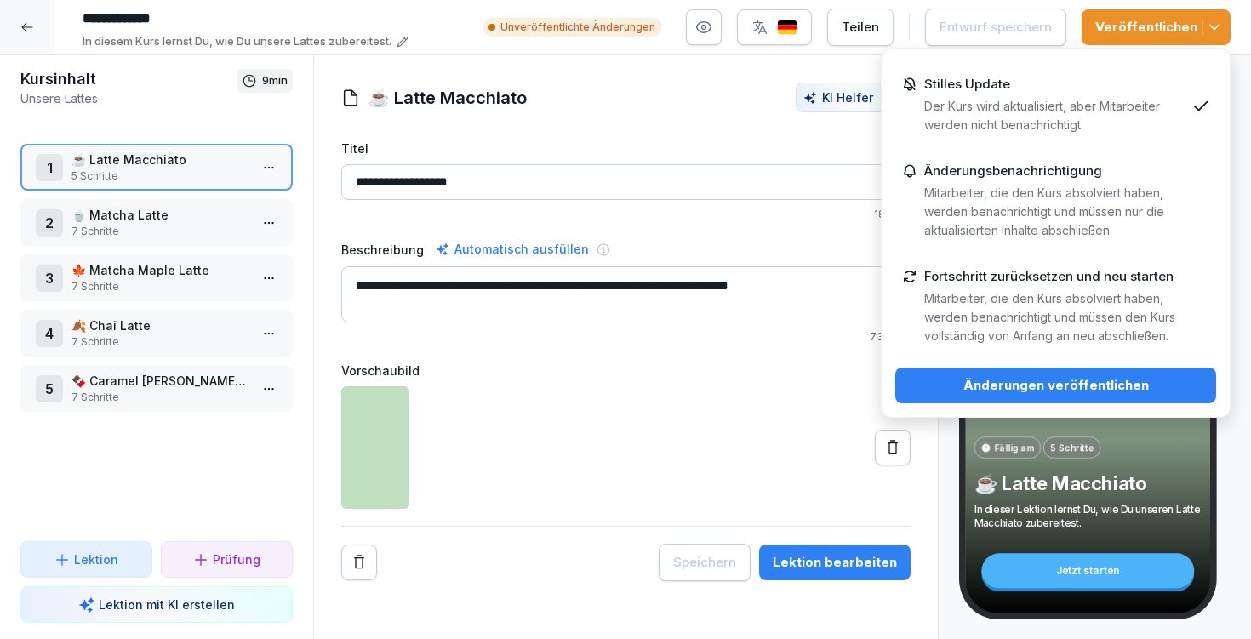
click at [1036, 385] on div "Änderungen veröffentlichen" at bounding box center [1056, 385] width 294 height 19
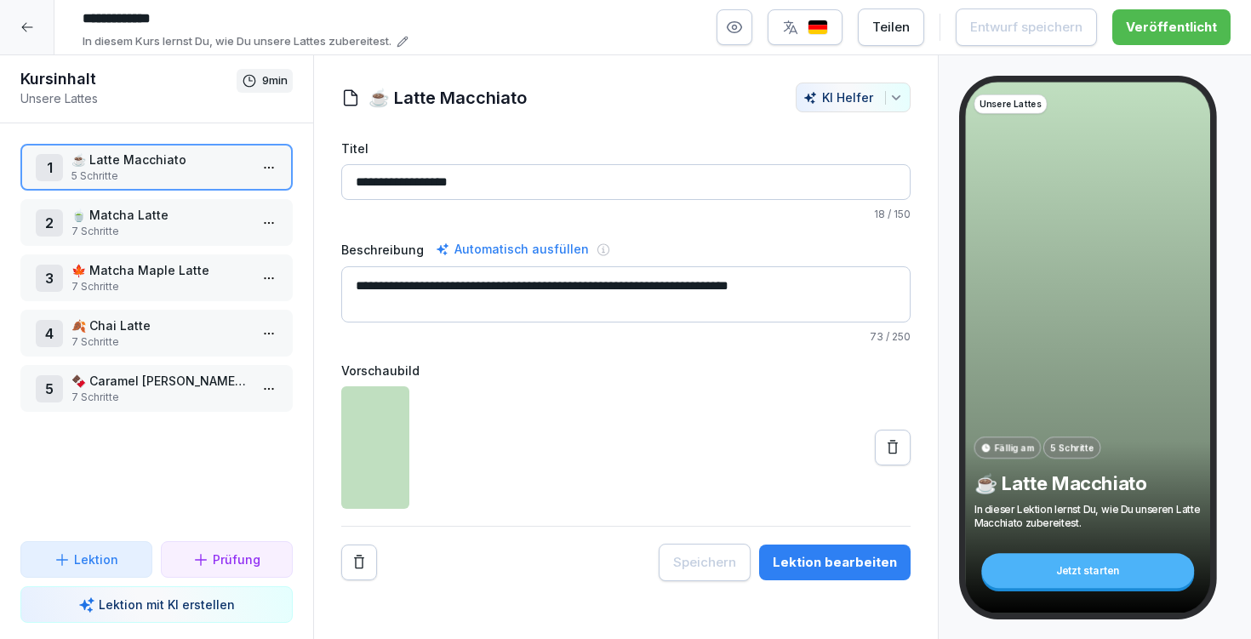
click at [29, 17] on div at bounding box center [27, 27] width 54 height 54
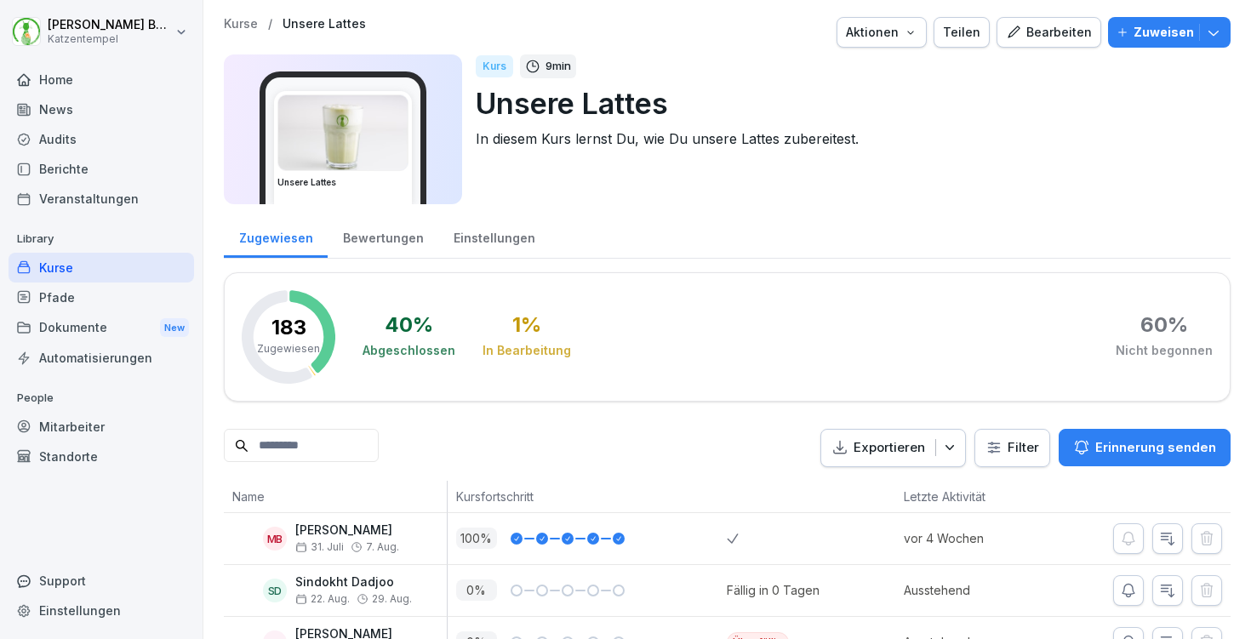
click at [236, 25] on p "Kurse" at bounding box center [241, 24] width 34 height 14
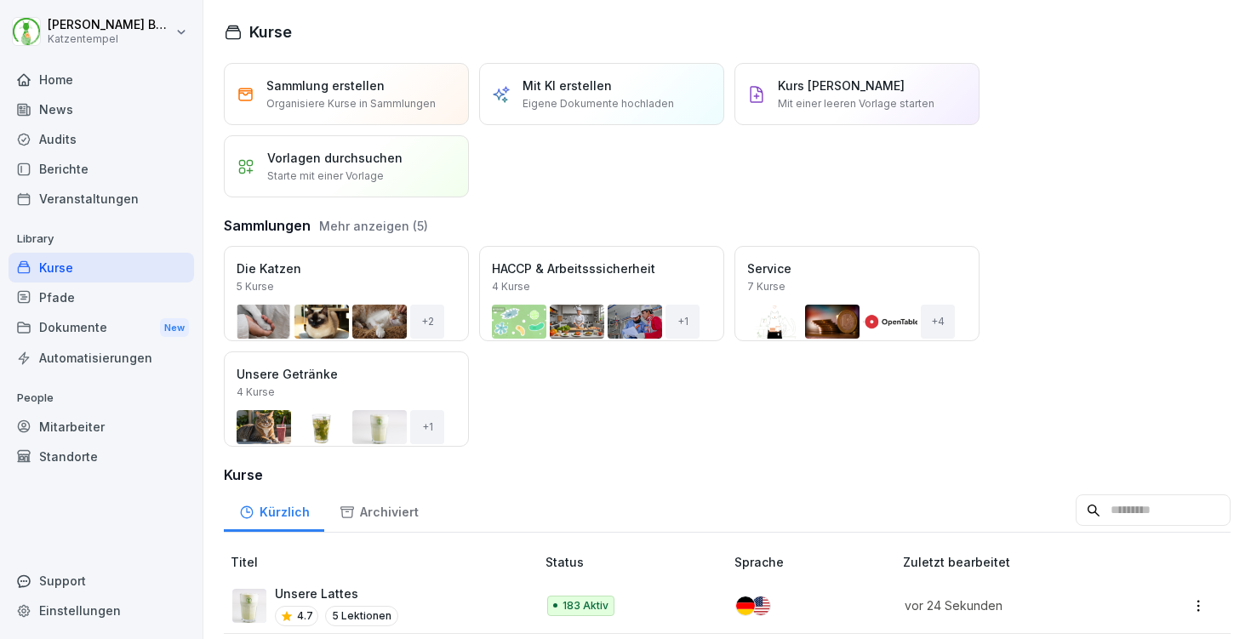
click at [0, 0] on button "Öffnen" at bounding box center [0, 0] width 0 height 0
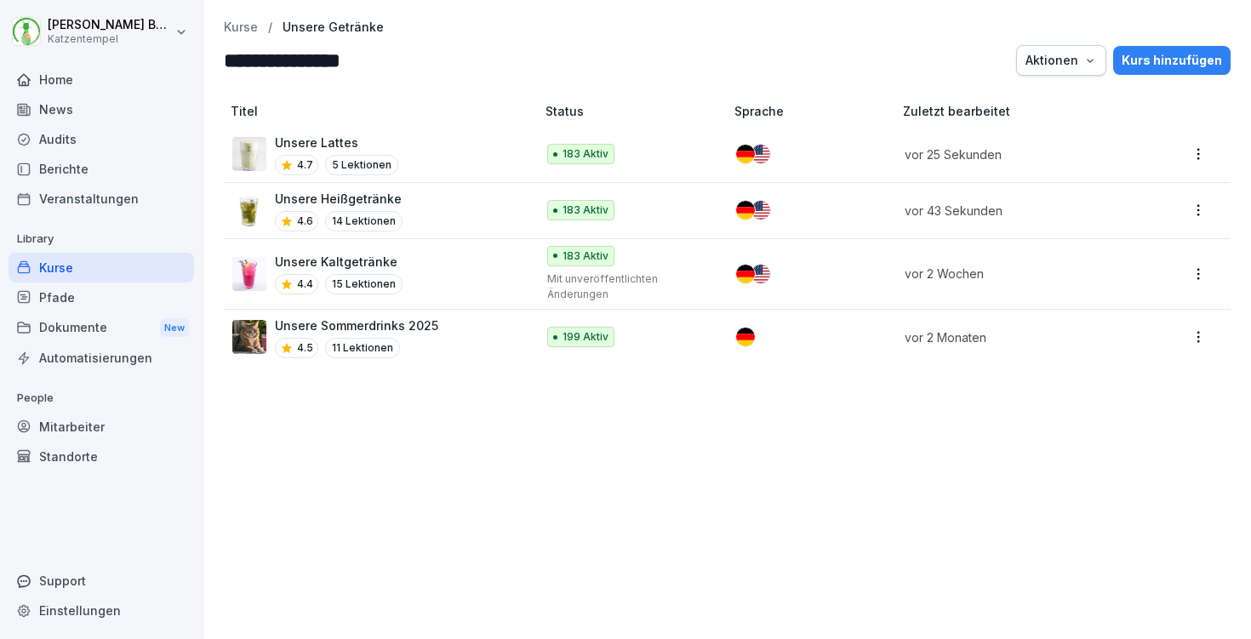
click at [484, 288] on div "Unsere Kaltgetränke 4.4 15 Lektionen" at bounding box center [375, 274] width 286 height 42
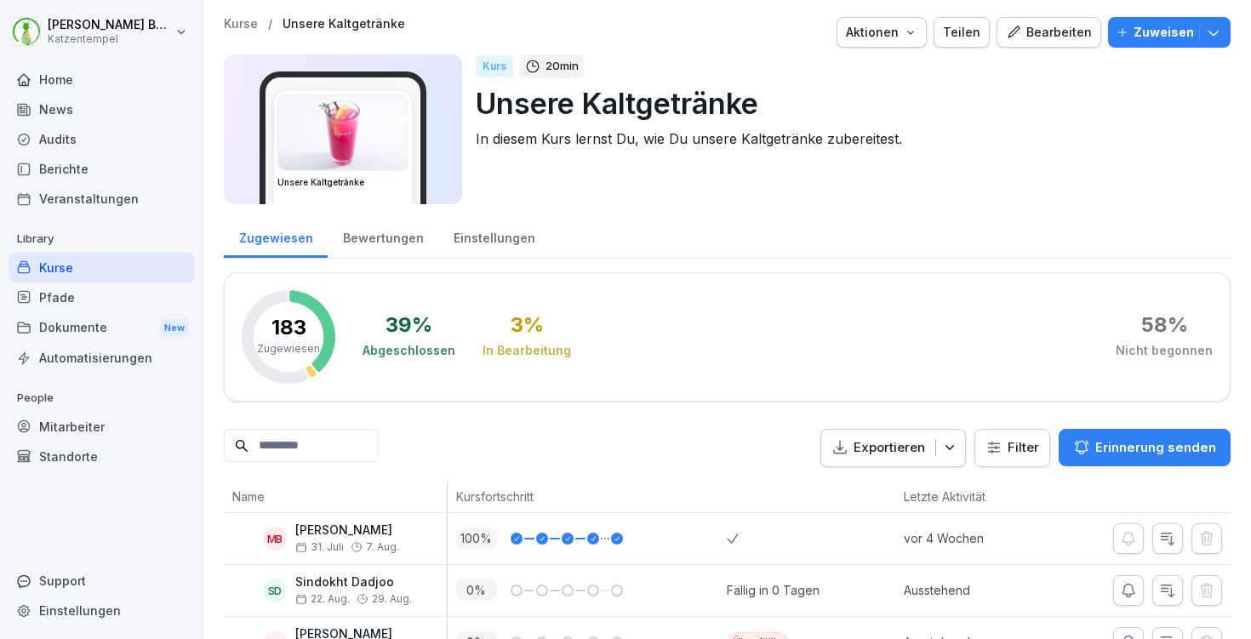
click at [1065, 32] on div "Bearbeiten" at bounding box center [1049, 32] width 86 height 19
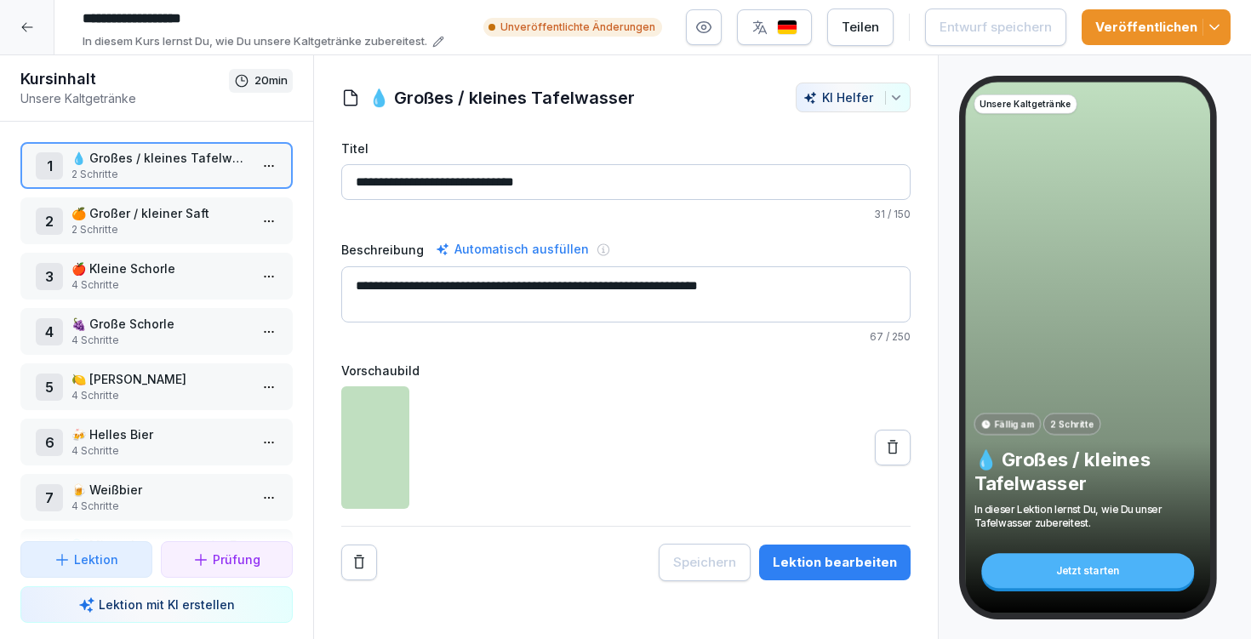
click at [1218, 25] on icon "button" at bounding box center [1214, 27] width 17 height 17
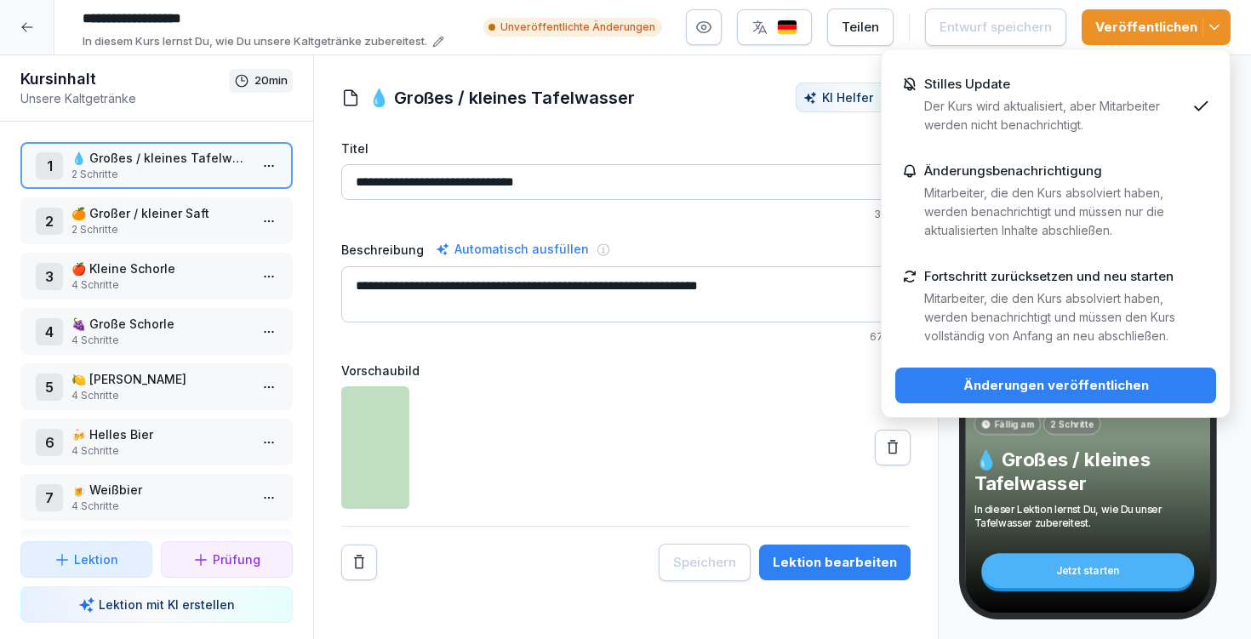
click at [1093, 376] on div "Änderungen veröffentlichen" at bounding box center [1056, 385] width 294 height 19
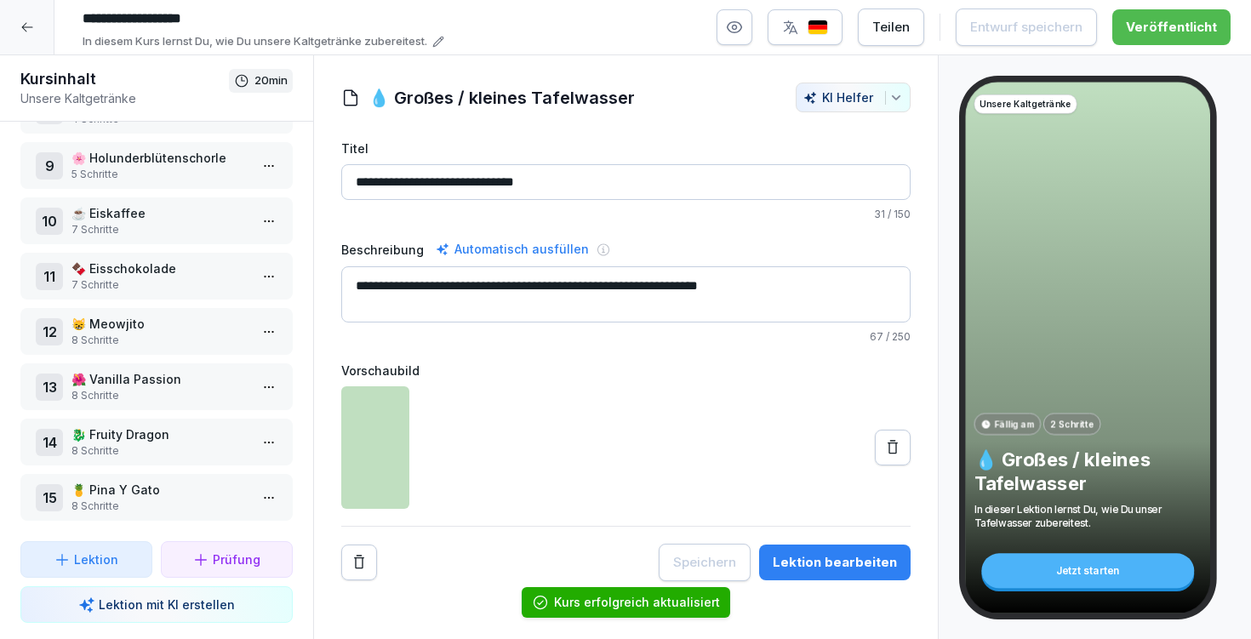
scroll to position [442, 0]
click at [25, 36] on div at bounding box center [27, 27] width 54 height 54
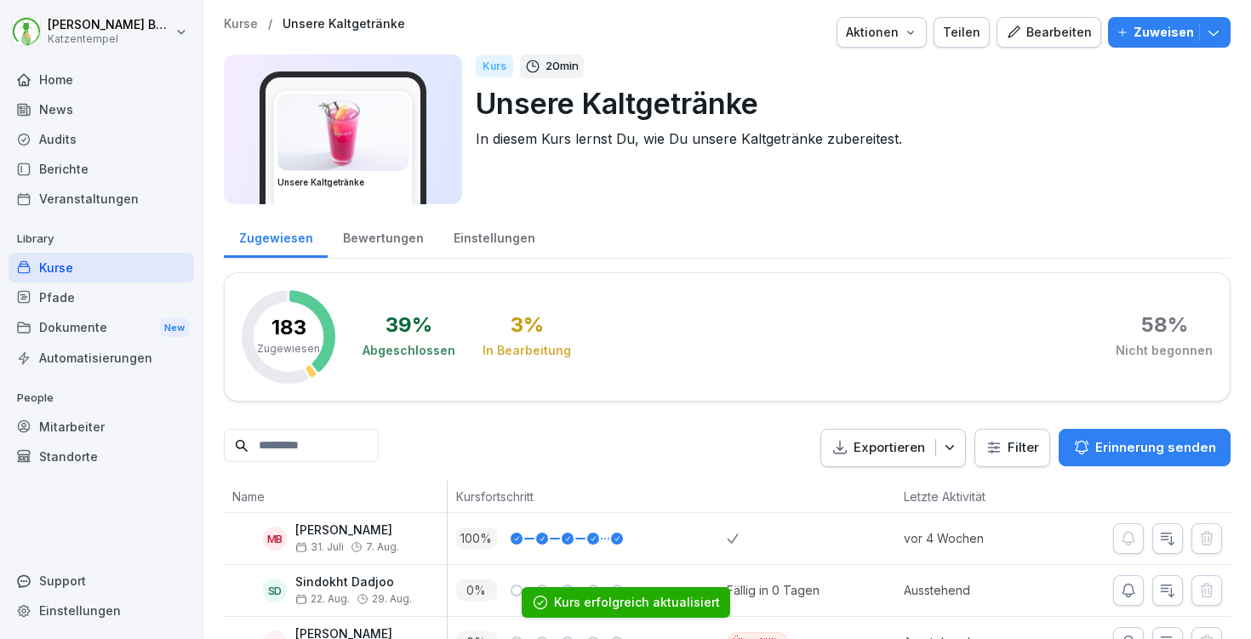
click at [233, 20] on p "Kurse" at bounding box center [241, 24] width 34 height 14
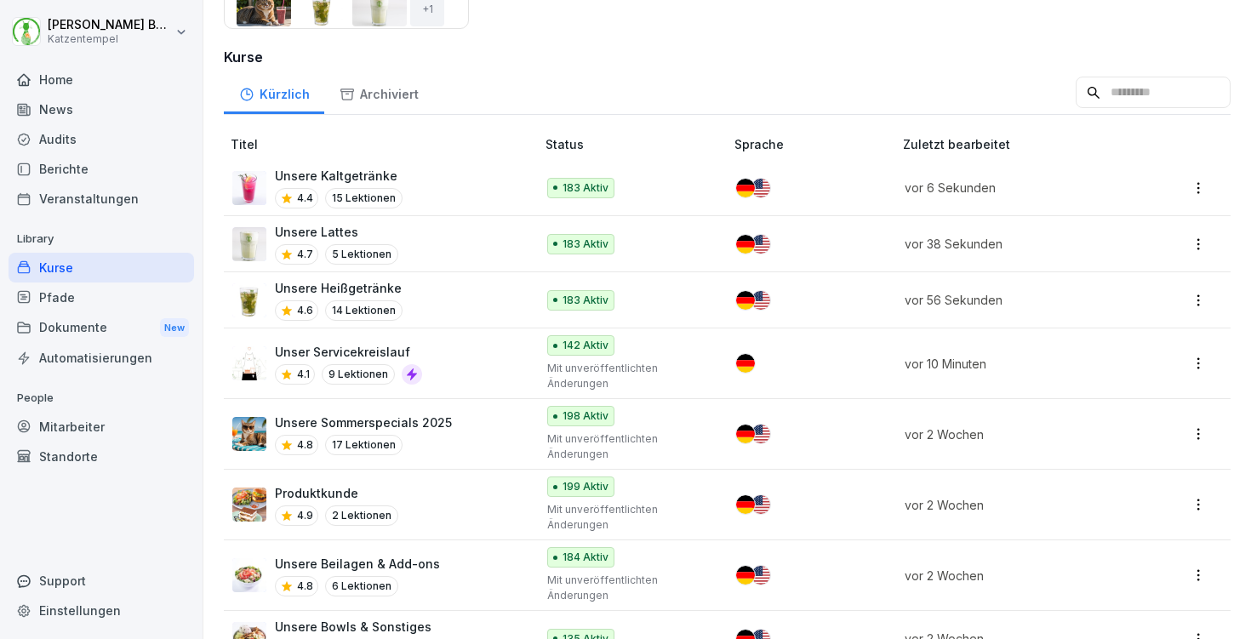
scroll to position [502, 0]
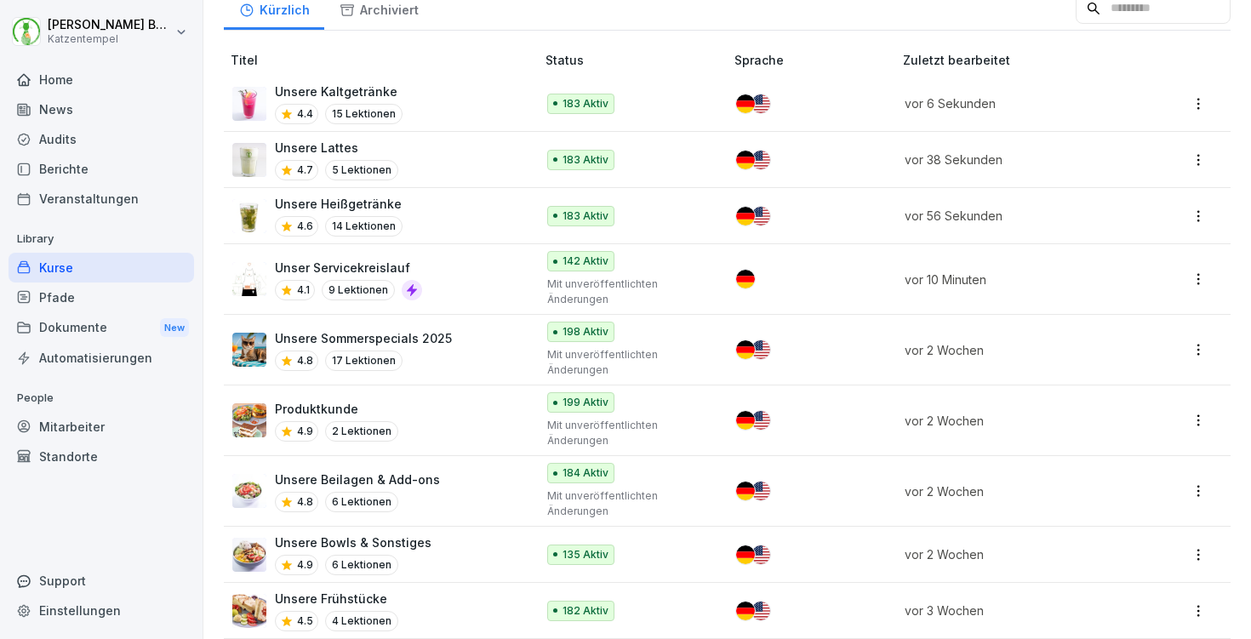
click at [495, 477] on div "Unsere Beilagen & Add-ons 4.8 6 Lektionen" at bounding box center [375, 492] width 286 height 42
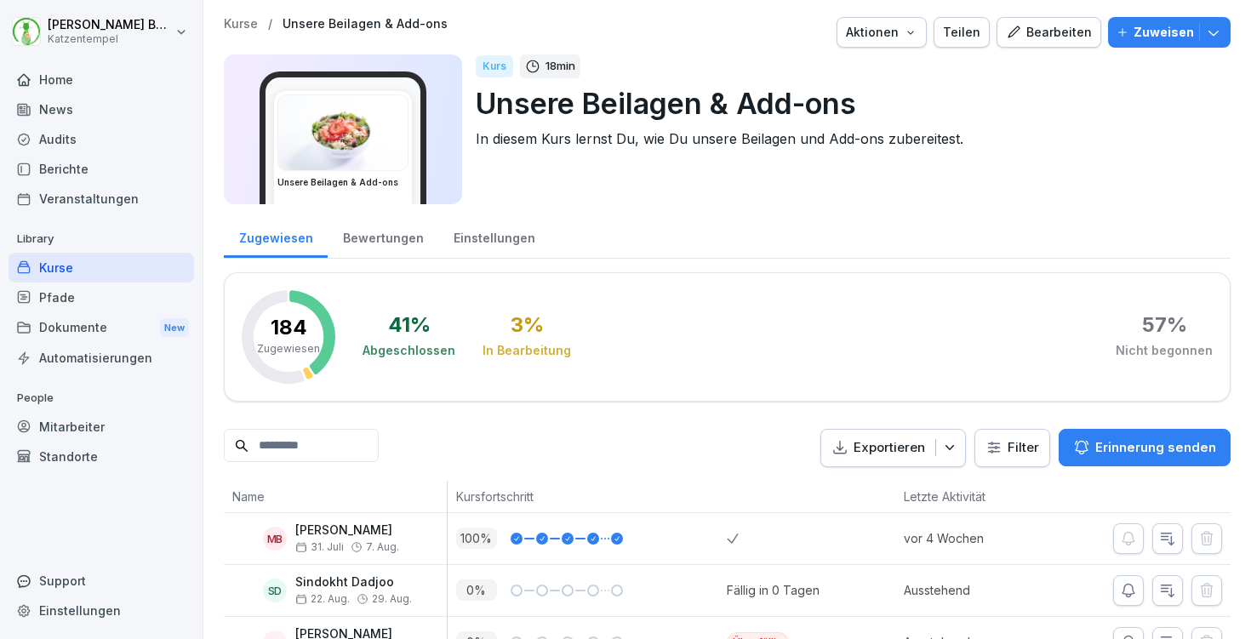
click at [1059, 23] on div "Bearbeiten" at bounding box center [1049, 32] width 86 height 19
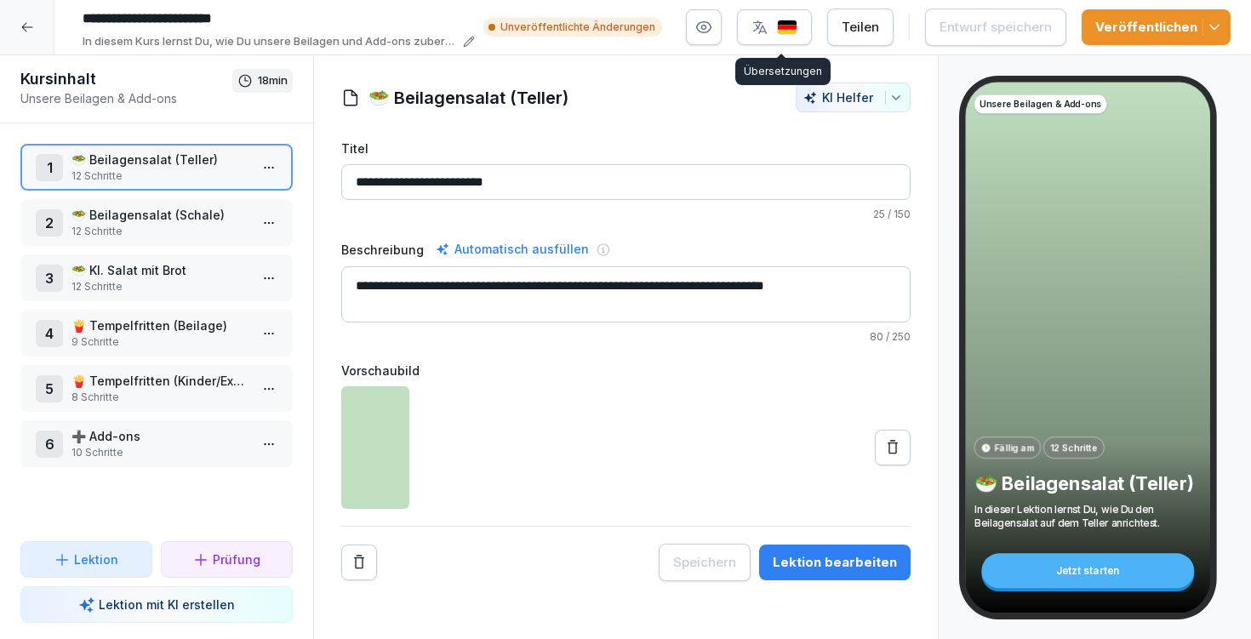
click at [789, 17] on button "button" at bounding box center [774, 27] width 75 height 36
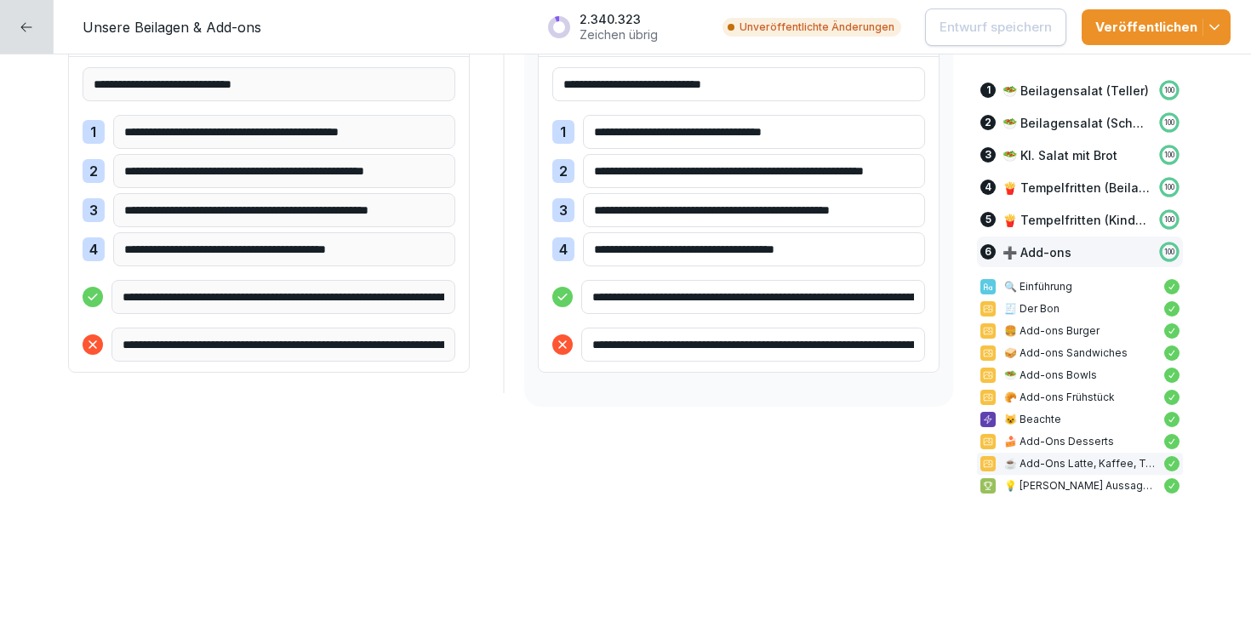
scroll to position [18589, 0]
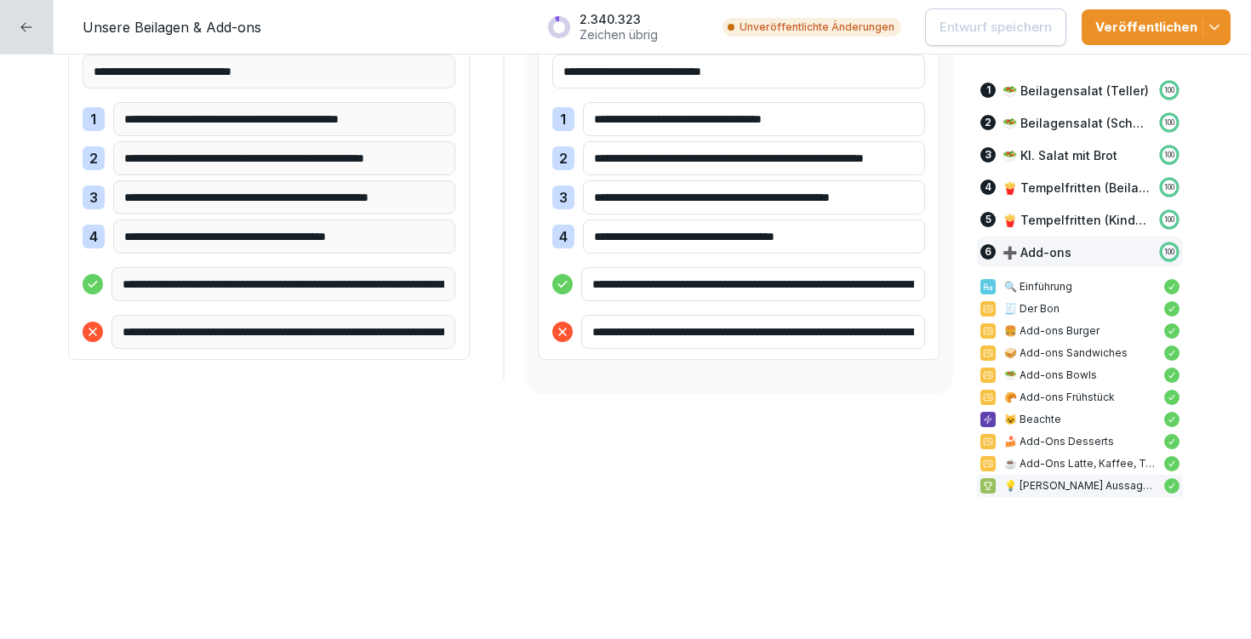
click at [1220, 27] on icon "button" at bounding box center [1214, 27] width 17 height 17
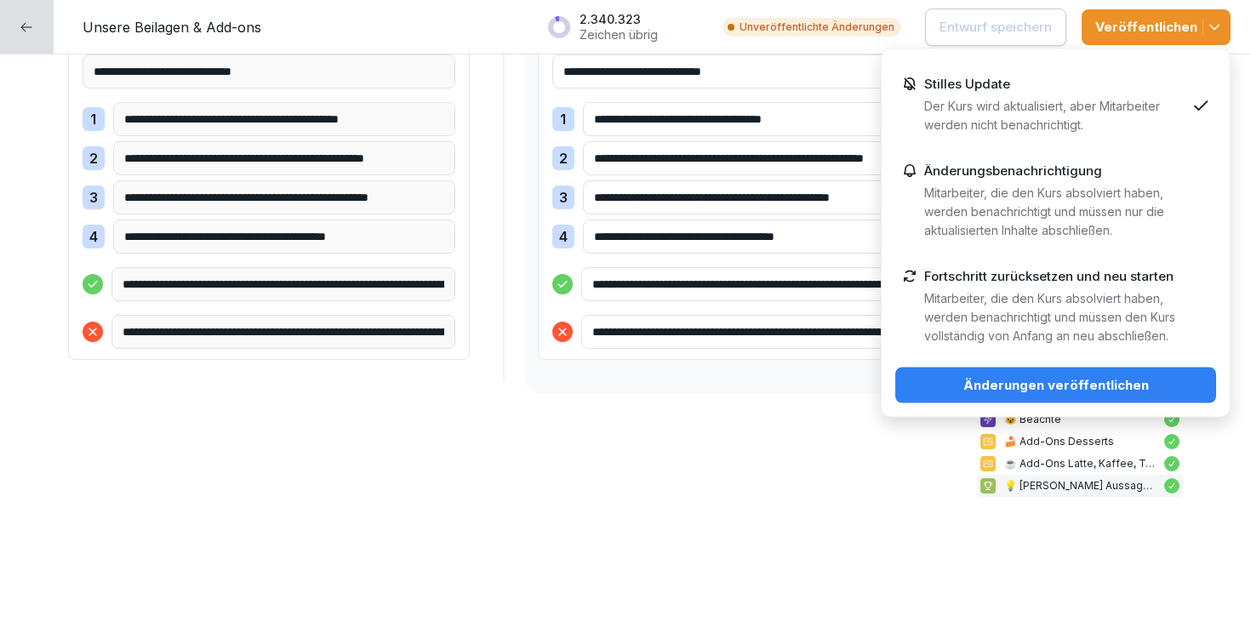
click at [1076, 372] on button "Änderungen veröffentlichen" at bounding box center [1055, 386] width 321 height 36
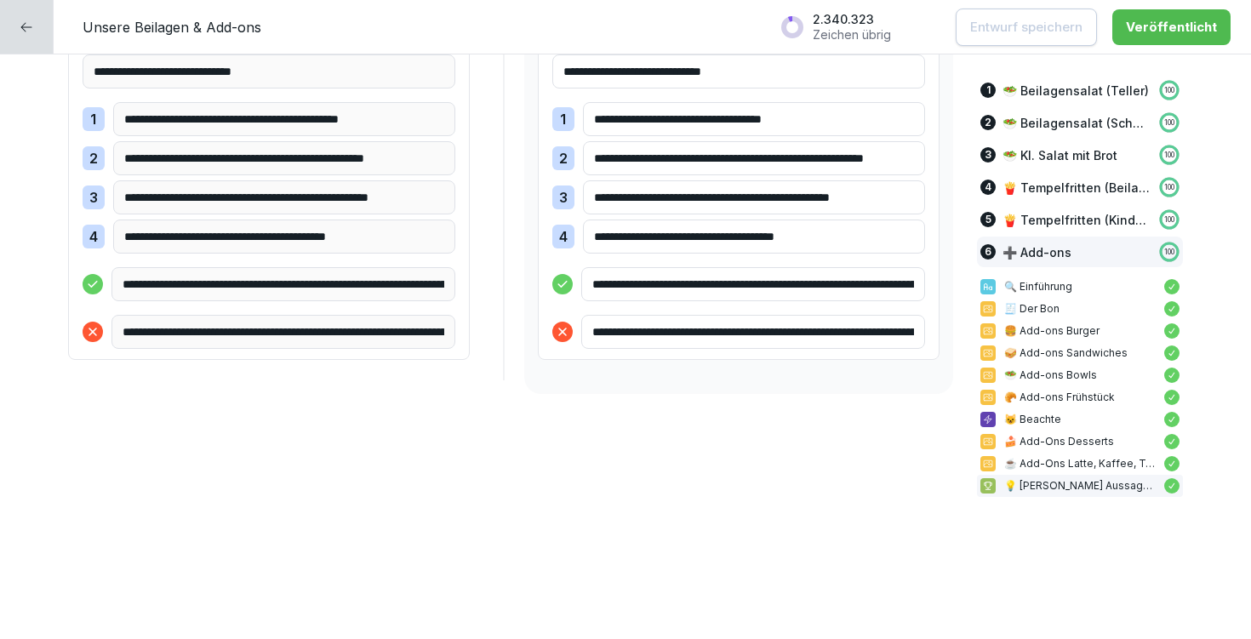
click at [14, 26] on div at bounding box center [27, 27] width 54 height 54
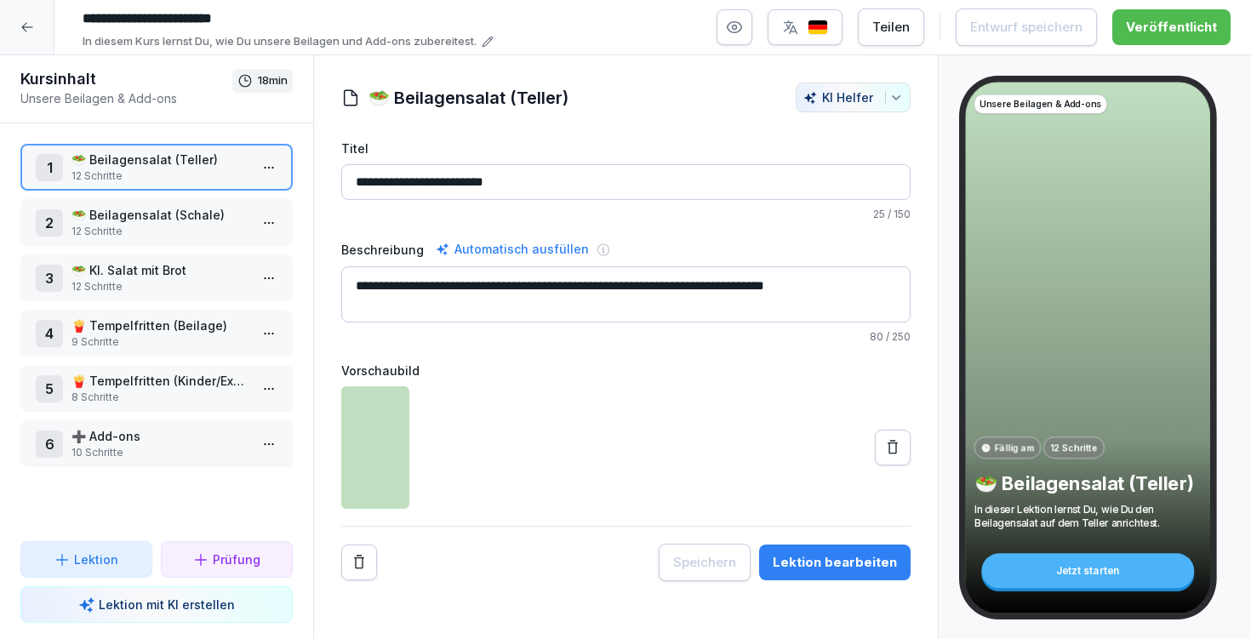
click at [45, 37] on div at bounding box center [27, 27] width 54 height 54
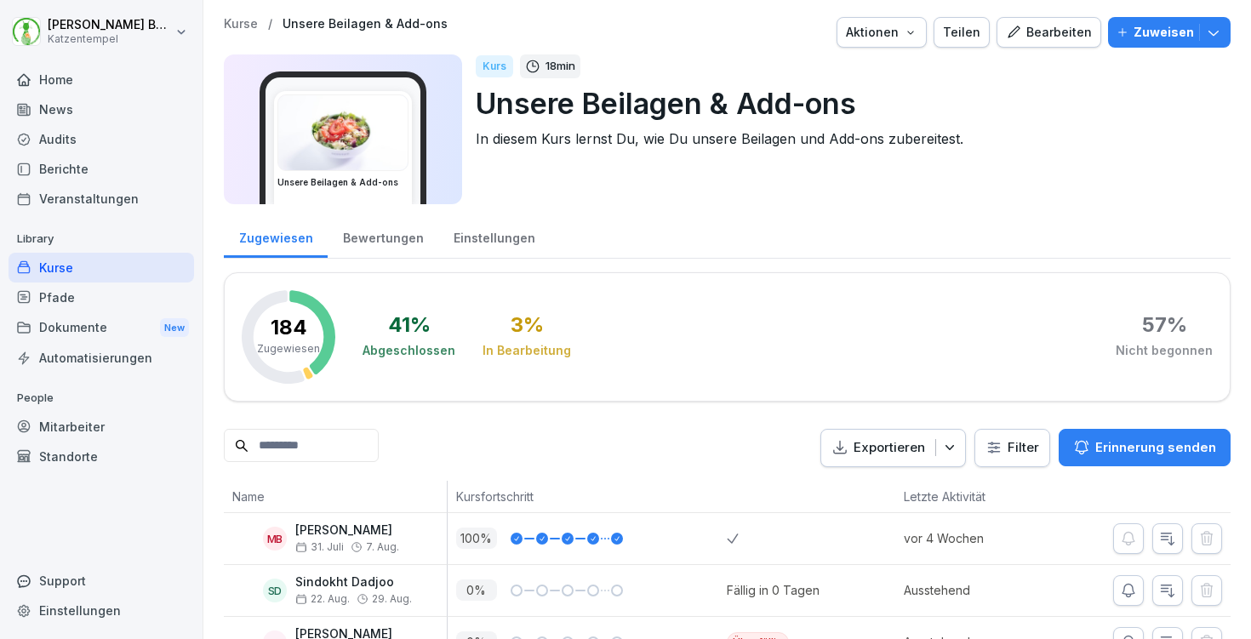
click at [226, 19] on p "Kurse" at bounding box center [241, 24] width 34 height 14
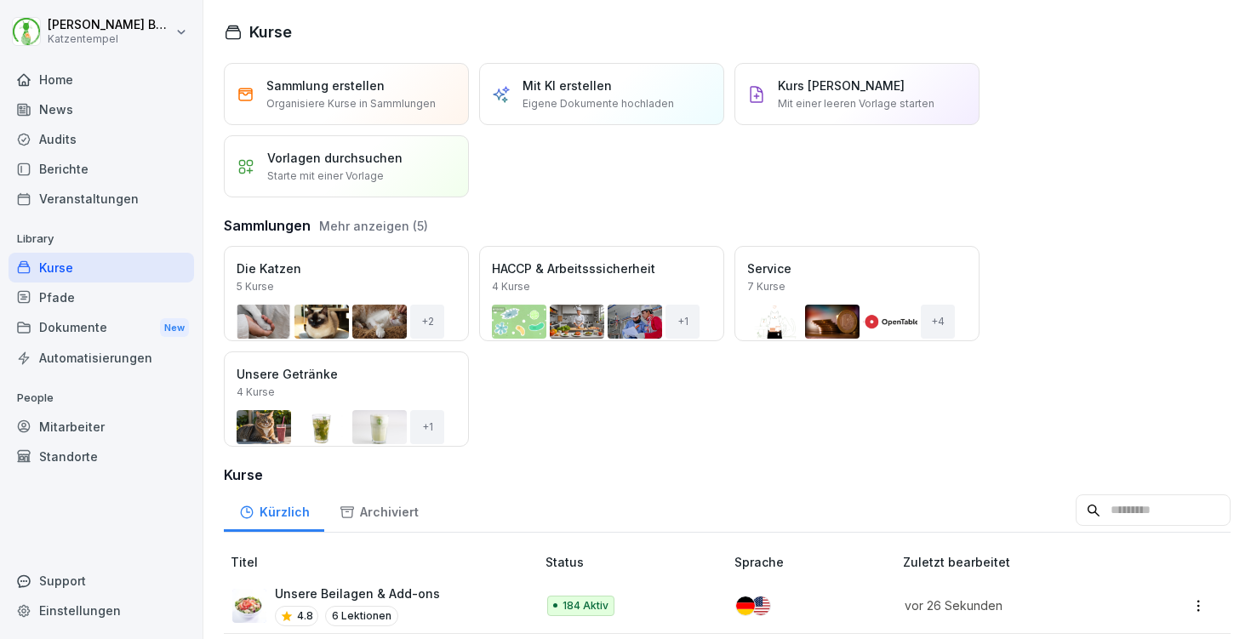
click at [353, 223] on button "Mehr anzeigen (5)" at bounding box center [373, 226] width 109 height 18
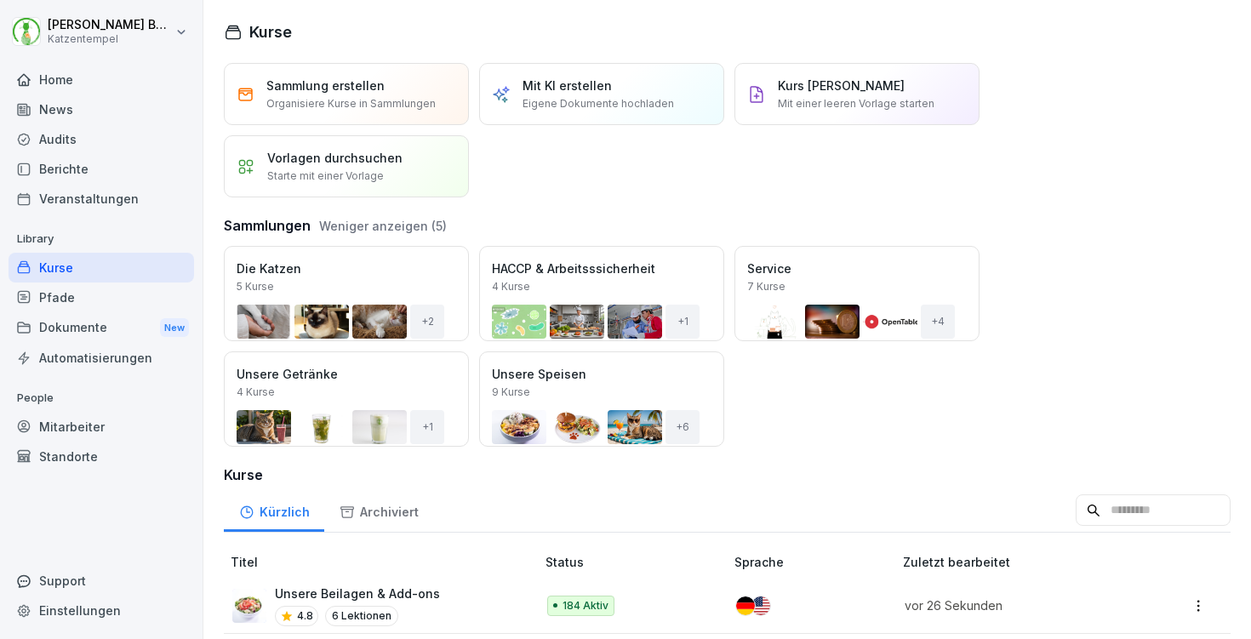
click at [0, 0] on div "Öffnen" at bounding box center [0, 0] width 0 height 0
